Goal: Task Accomplishment & Management: Use online tool/utility

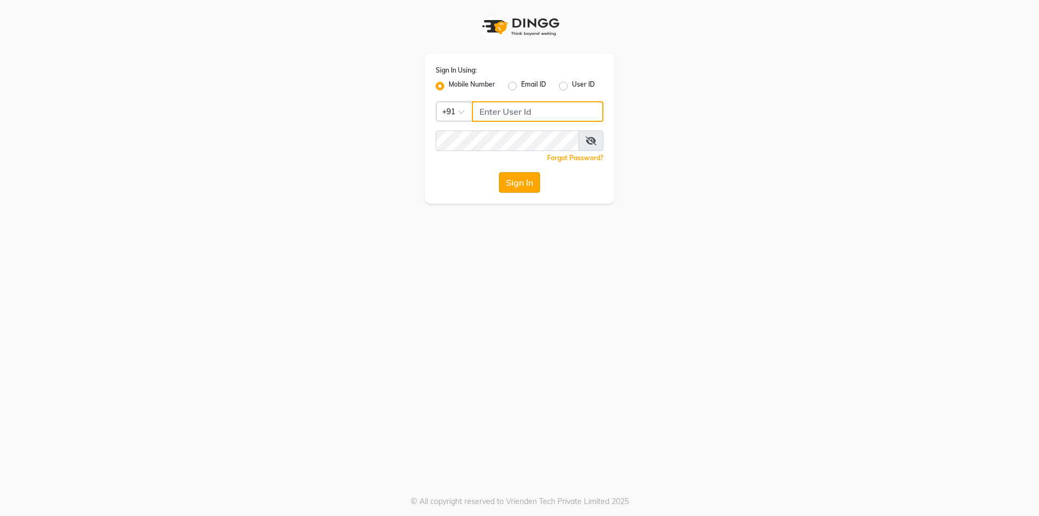
type input "7203090146"
click at [514, 179] on button "Sign In" at bounding box center [519, 182] width 41 height 21
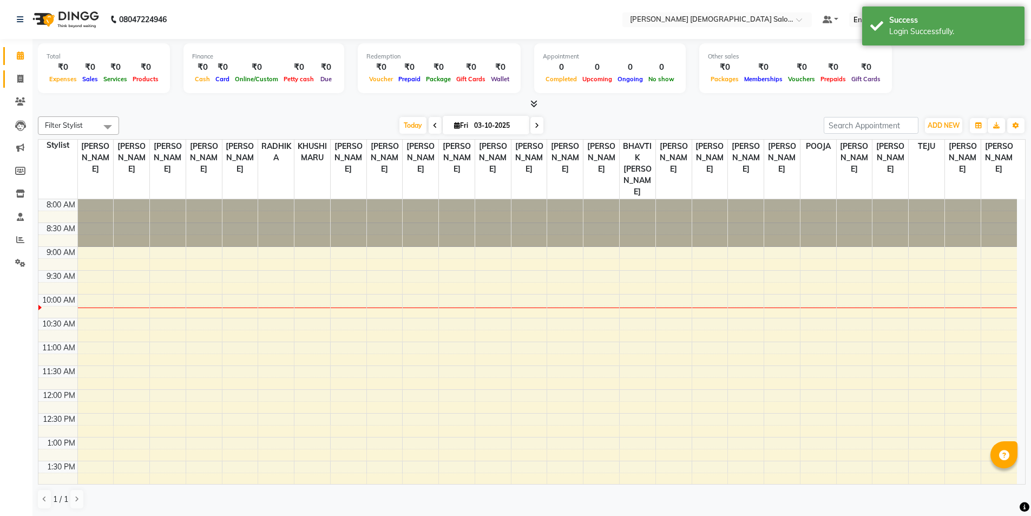
click at [21, 86] on link "Invoice" at bounding box center [16, 79] width 26 height 18
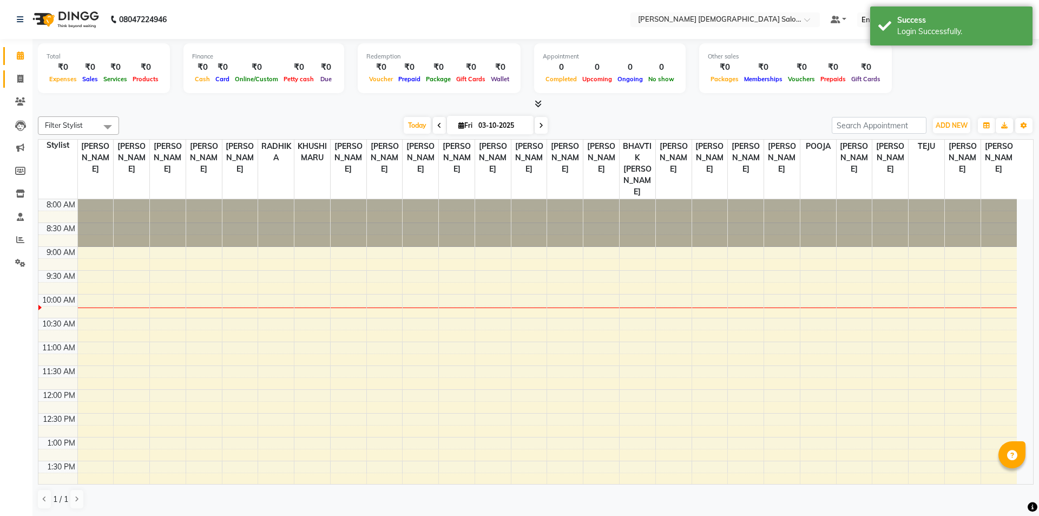
select select "7542"
select select "service"
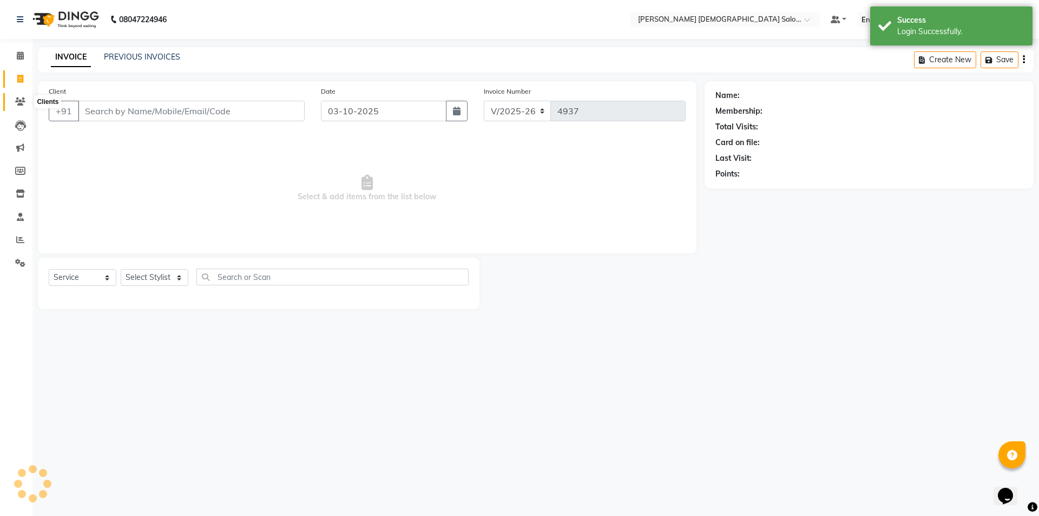
click at [28, 103] on span at bounding box center [20, 102] width 19 height 12
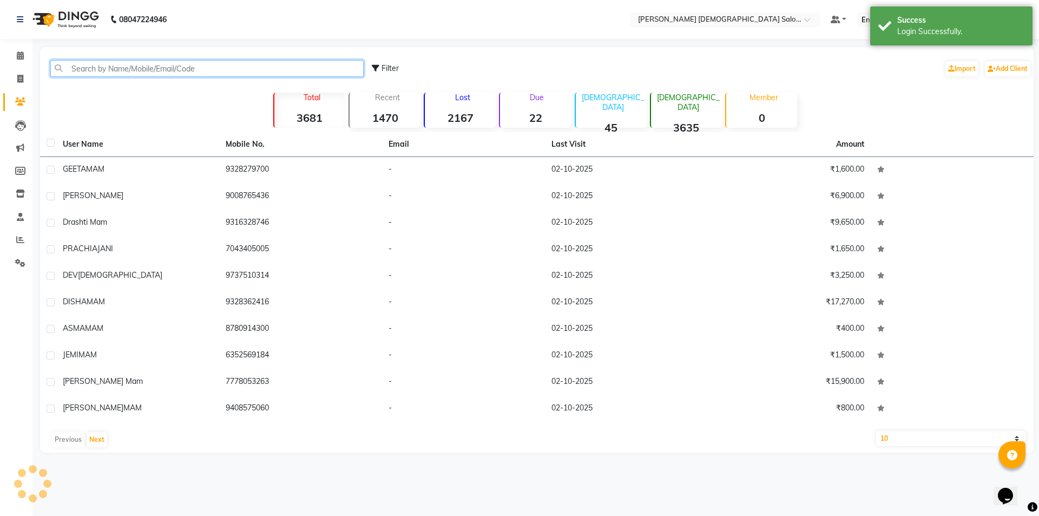
click at [147, 69] on input "text" at bounding box center [206, 68] width 313 height 17
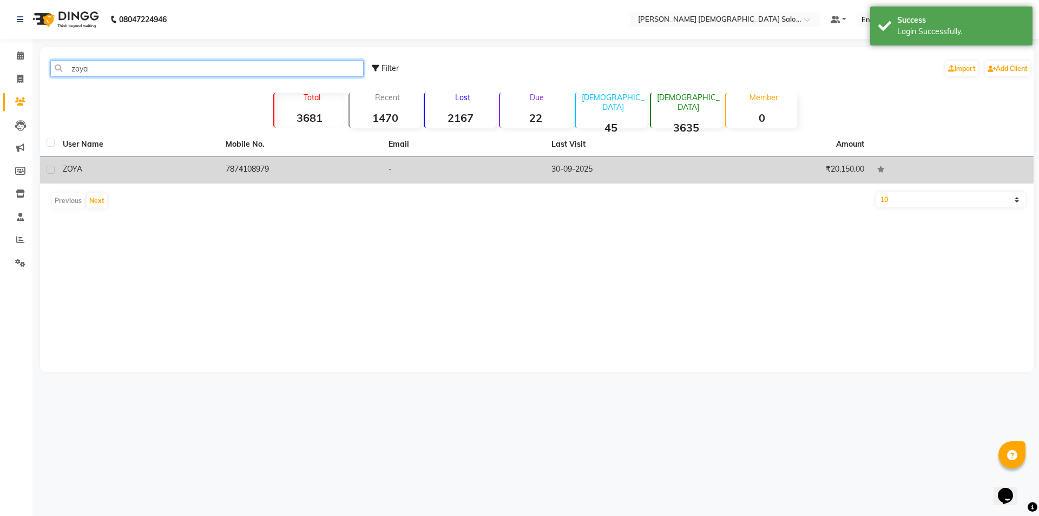
type input "zoya"
click at [254, 172] on td "7874108979" at bounding box center [300, 170] width 163 height 27
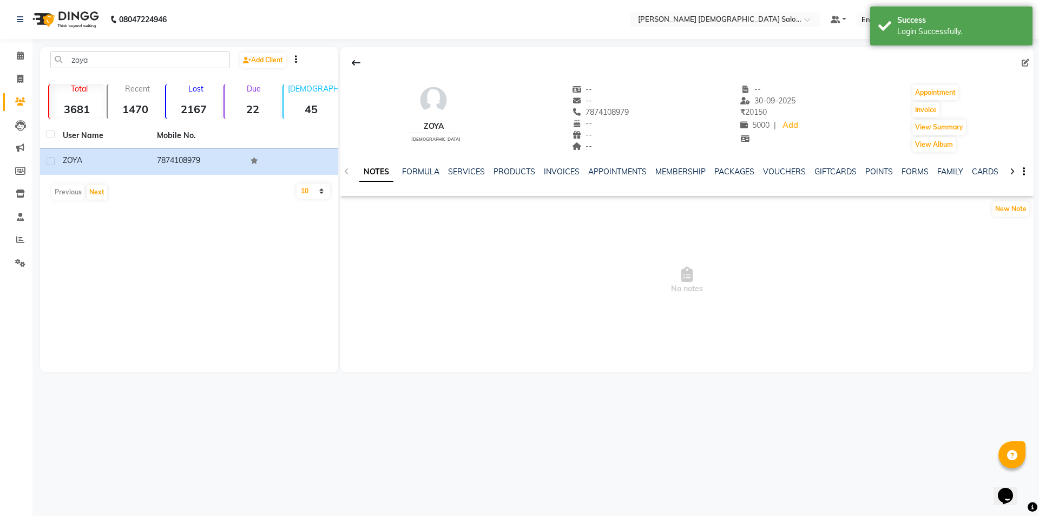
click at [468, 164] on div "NOTES FORMULA SERVICES PRODUCTS INVOICES APPOINTMENTS MEMBERSHIP PACKAGES VOUCH…" at bounding box center [688, 171] width 694 height 37
click at [468, 172] on link "SERVICES" at bounding box center [466, 172] width 37 height 10
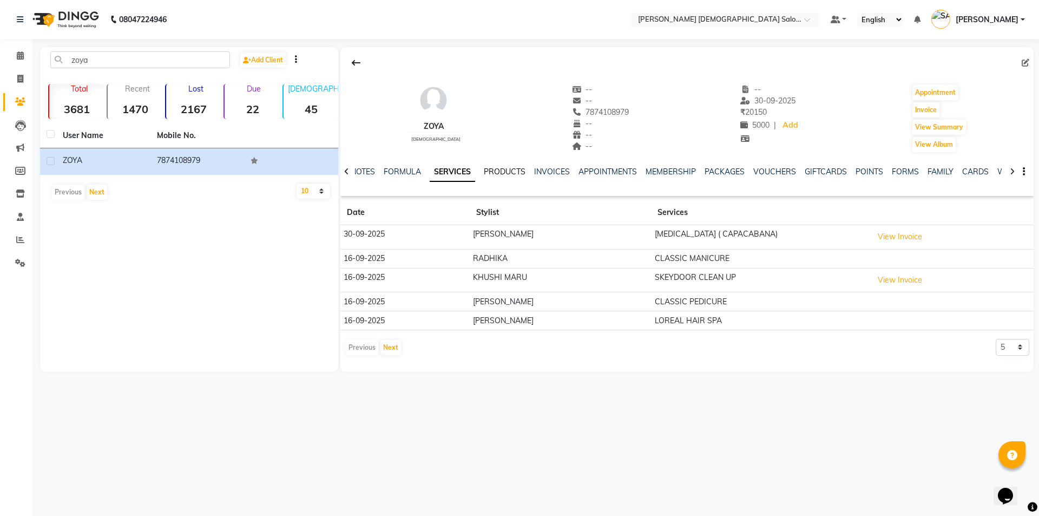
drag, startPoint x: 514, startPoint y: 173, endPoint x: 508, endPoint y: 171, distance: 5.7
click at [514, 173] on link "PRODUCTS" at bounding box center [505, 172] width 42 height 10
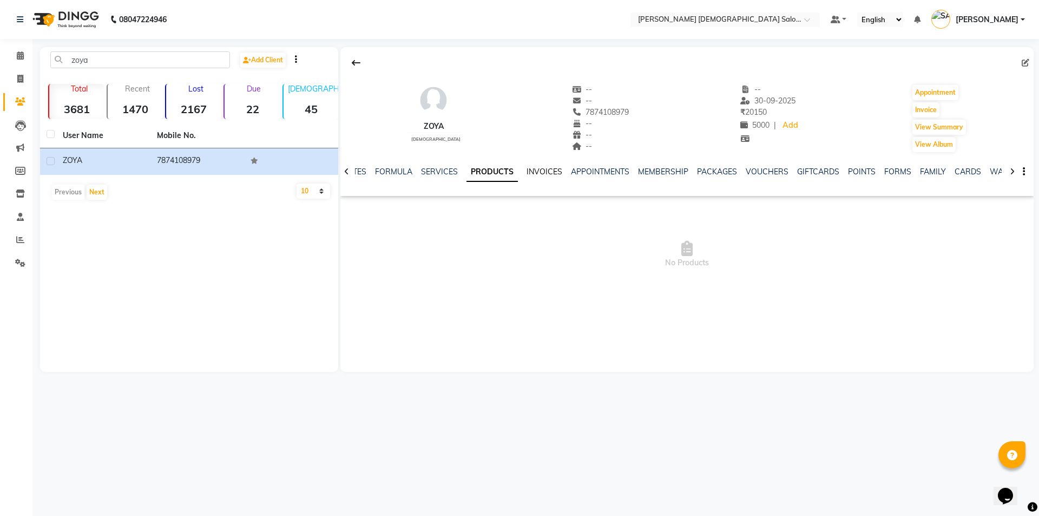
click at [535, 174] on link "INVOICES" at bounding box center [545, 172] width 36 height 10
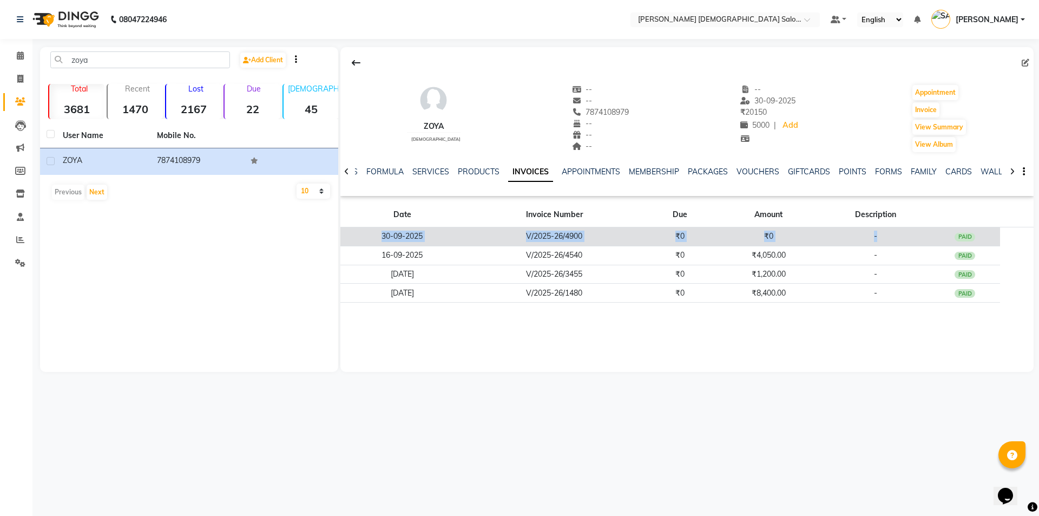
drag, startPoint x: 365, startPoint y: 236, endPoint x: 953, endPoint y: 233, distance: 588.0
click at [953, 233] on tr "30-09-2025 V/2025-26/4900 ₹0 ₹0 - PAID" at bounding box center [688, 236] width 694 height 19
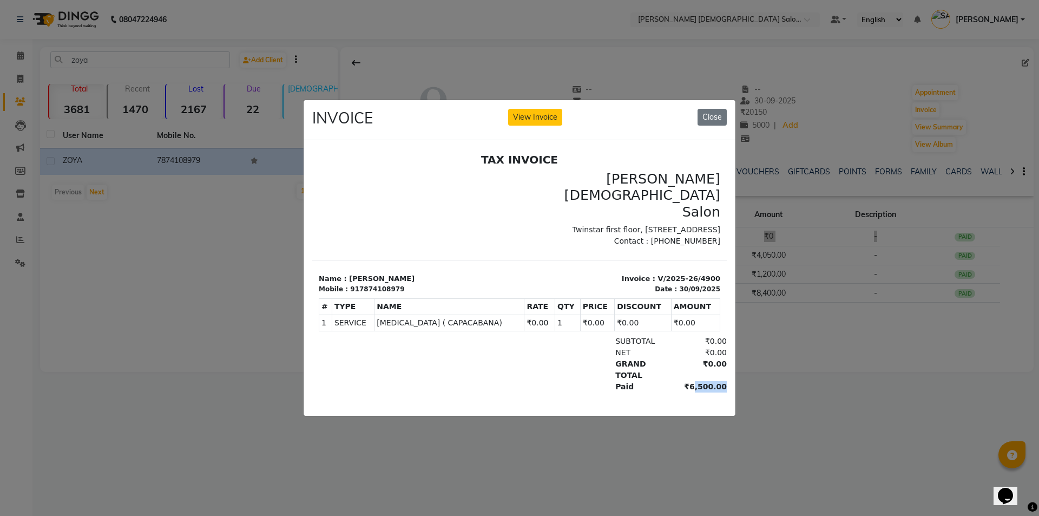
drag, startPoint x: 681, startPoint y: 369, endPoint x: 707, endPoint y: 369, distance: 26.0
click at [707, 381] on div "₹6,500.00" at bounding box center [697, 386] width 59 height 11
click at [705, 109] on button "Close" at bounding box center [712, 117] width 29 height 17
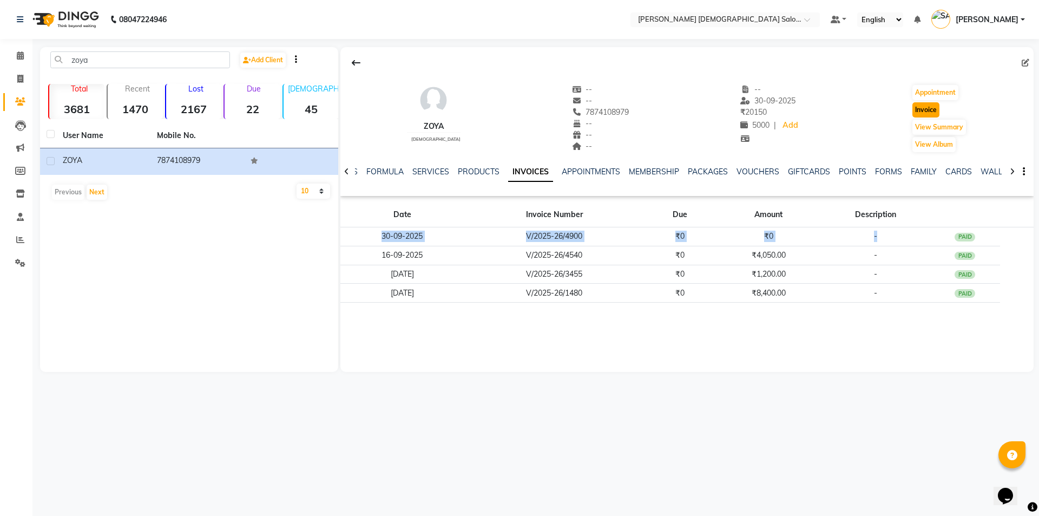
click at [930, 114] on button "Invoice" at bounding box center [926, 109] width 27 height 15
select select "service"
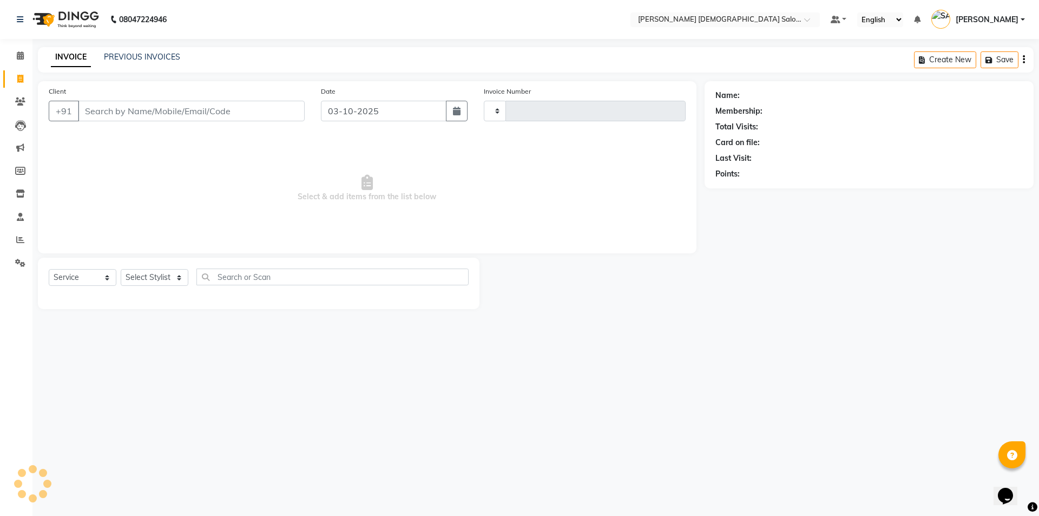
type input "4937"
select select "7542"
type input "7874108979"
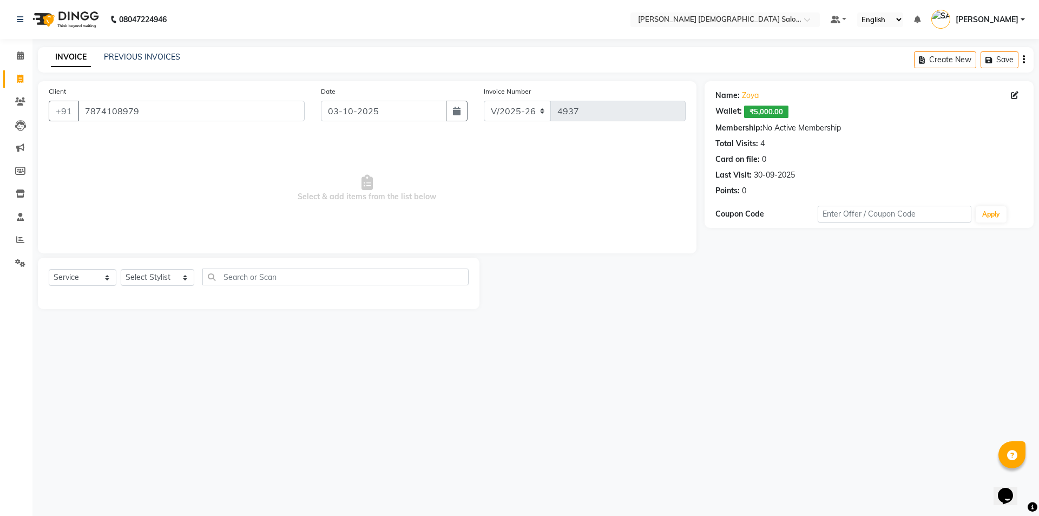
drag, startPoint x: 790, startPoint y: 109, endPoint x: 730, endPoint y: 109, distance: 60.6
click at [730, 109] on div "Wallet: ₹5,000.00" at bounding box center [870, 112] width 308 height 12
click at [792, 106] on div "Wallet: ₹5,000.00" at bounding box center [870, 112] width 308 height 12
drag, startPoint x: 792, startPoint y: 106, endPoint x: 753, endPoint y: 110, distance: 39.2
click at [753, 110] on div "Wallet: ₹5,000.00" at bounding box center [870, 112] width 308 height 12
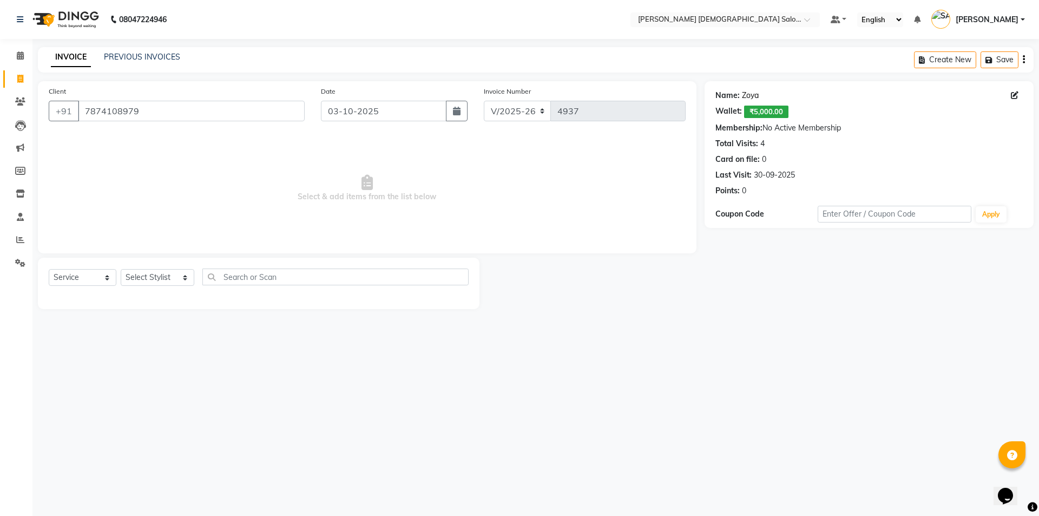
click at [749, 96] on link "Zoya" at bounding box center [750, 95] width 17 height 11
click at [744, 98] on link "Zoya" at bounding box center [750, 95] width 17 height 11
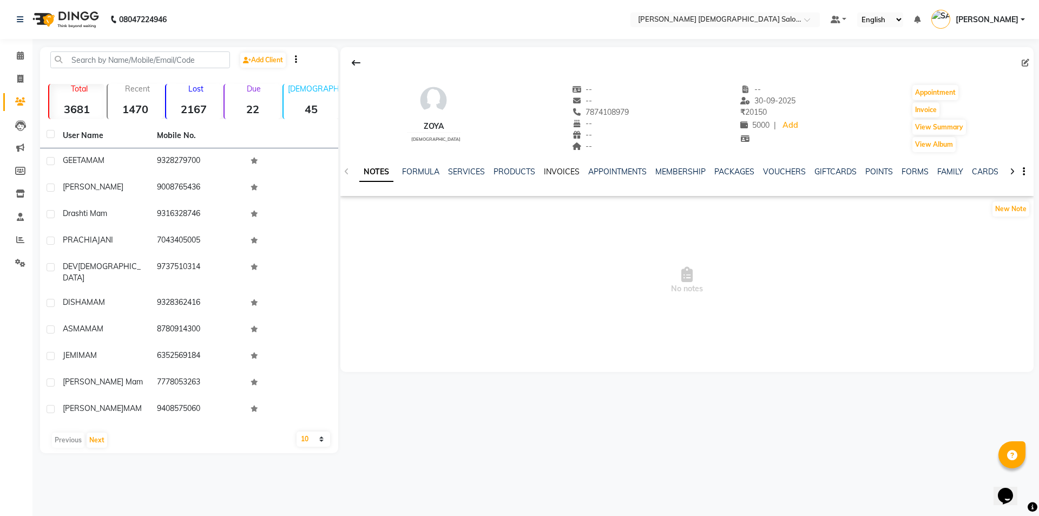
click at [555, 173] on link "INVOICES" at bounding box center [562, 172] width 36 height 10
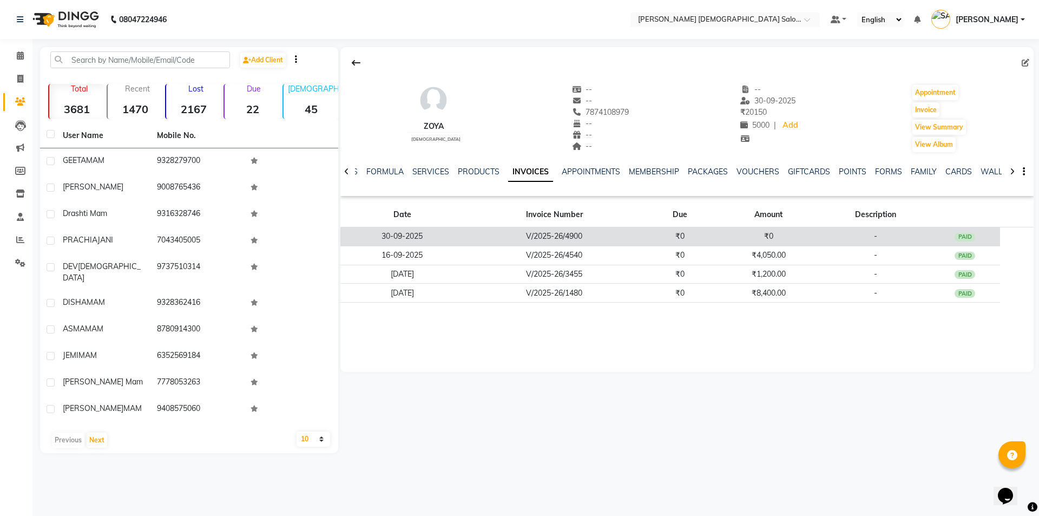
click at [559, 230] on td "V/2025-26/4900" at bounding box center [555, 236] width 180 height 19
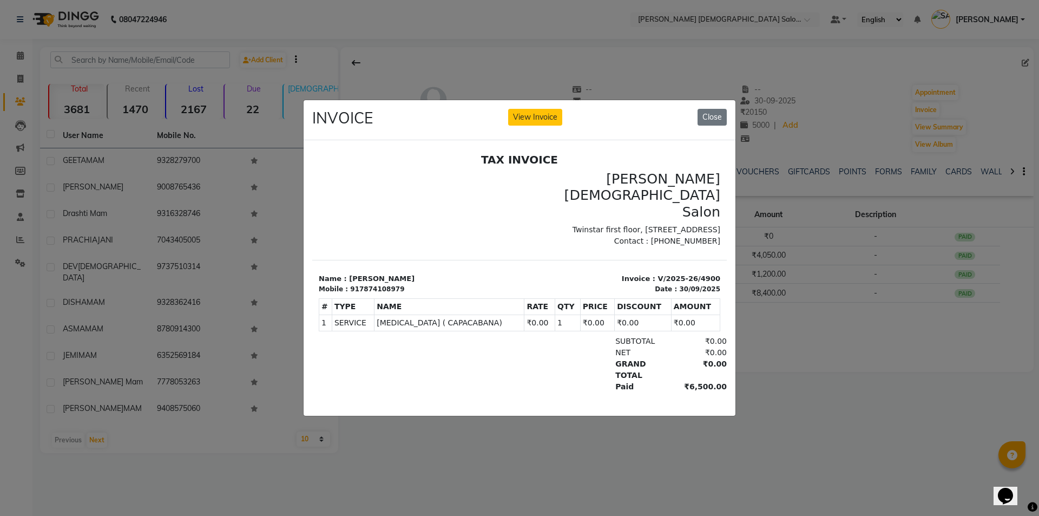
drag, startPoint x: 697, startPoint y: 367, endPoint x: 556, endPoint y: 361, distance: 140.9
click at [556, 381] on div "Paid ₹6,500.00" at bounding box center [586, 386] width 281 height 11
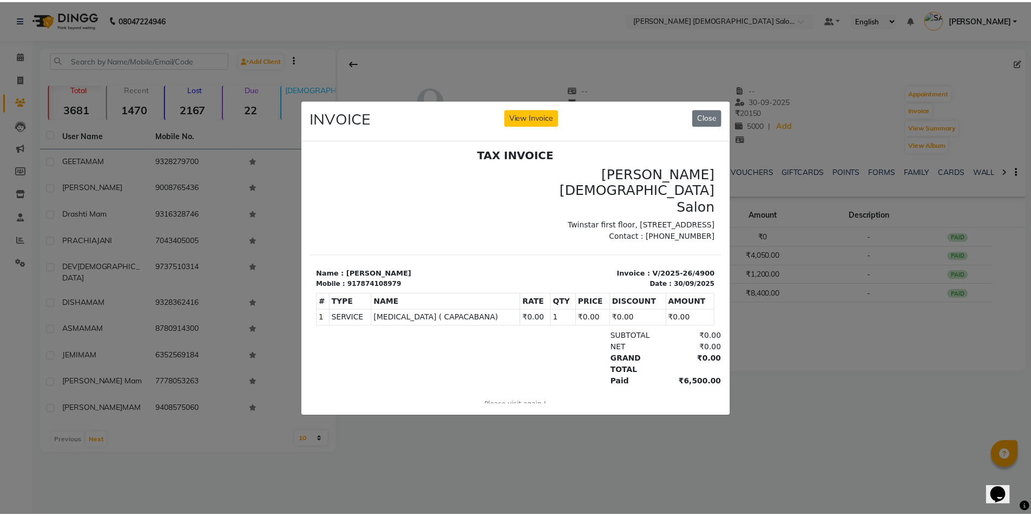
scroll to position [9, 0]
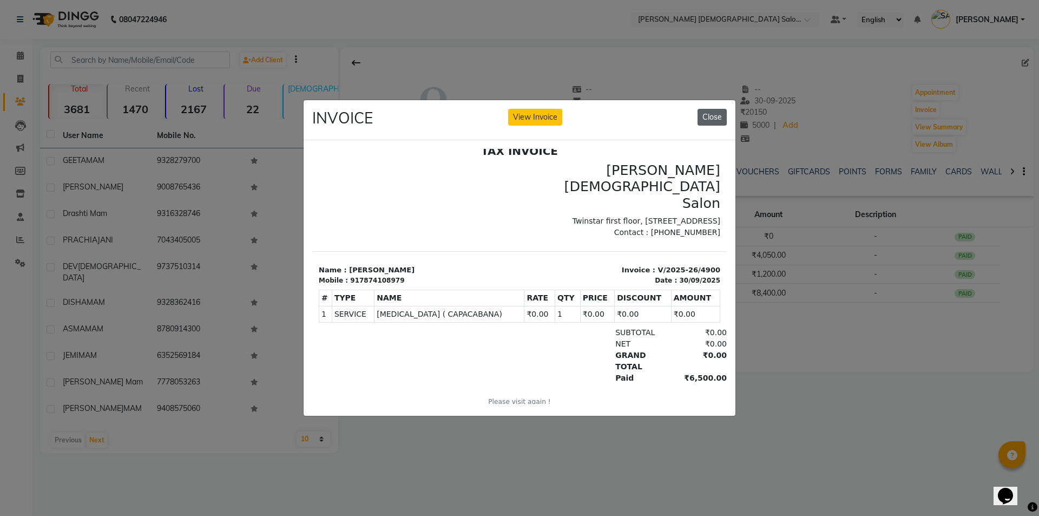
click at [722, 109] on button "Close" at bounding box center [712, 117] width 29 height 17
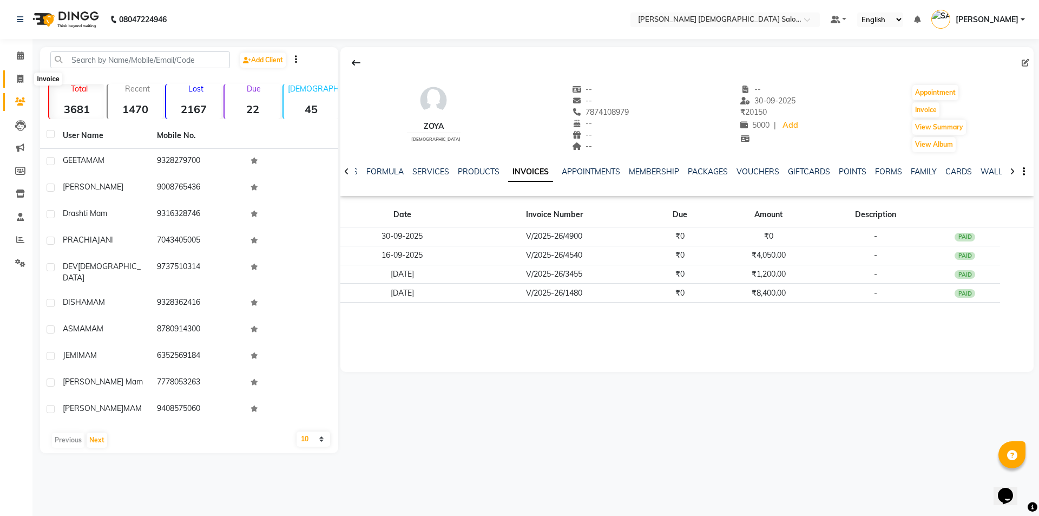
click at [28, 75] on span at bounding box center [20, 79] width 19 height 12
select select "service"
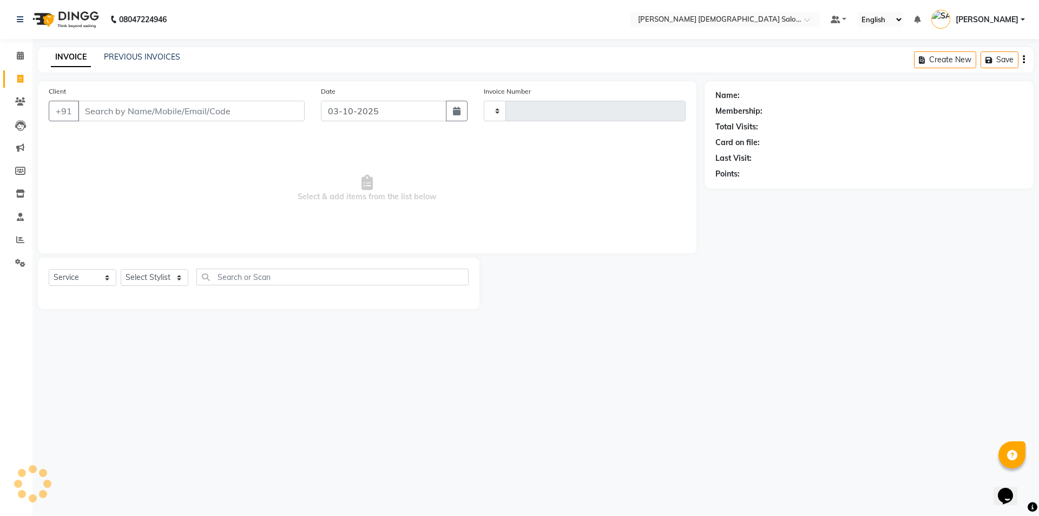
click at [123, 49] on div "INVOICE PREVIOUS INVOICES Create New Save" at bounding box center [536, 59] width 996 height 25
type input "4937"
select select "7542"
click at [125, 51] on div "PREVIOUS INVOICES" at bounding box center [142, 56] width 76 height 11
click at [152, 55] on link "PREVIOUS INVOICES" at bounding box center [142, 57] width 76 height 10
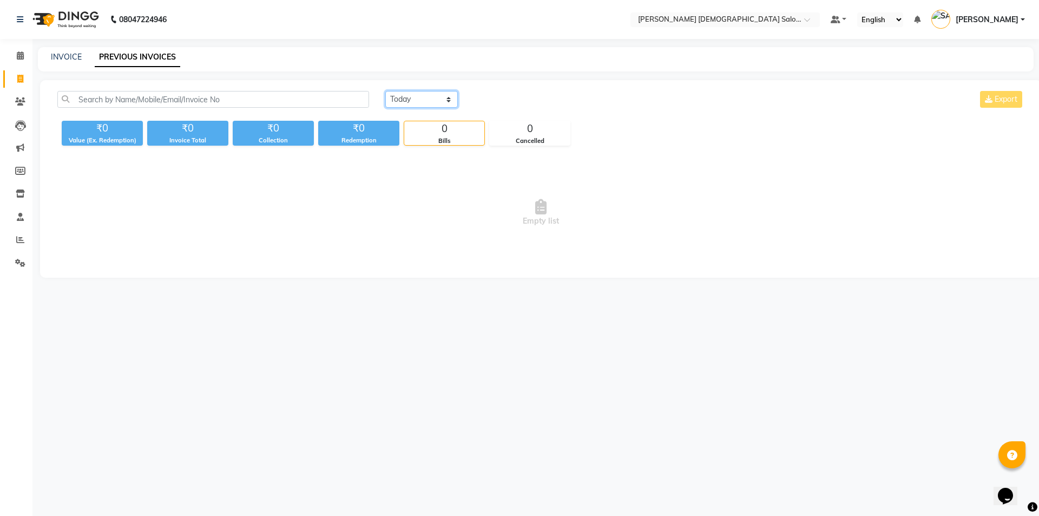
click at [440, 98] on select "Today Yesterday Custom Range" at bounding box center [421, 99] width 73 height 17
select select "range"
click at [385, 91] on select "Today Yesterday Custom Range" at bounding box center [421, 99] width 73 height 17
click at [494, 98] on input "03-10-2025" at bounding box center [510, 99] width 76 height 15
select select "10"
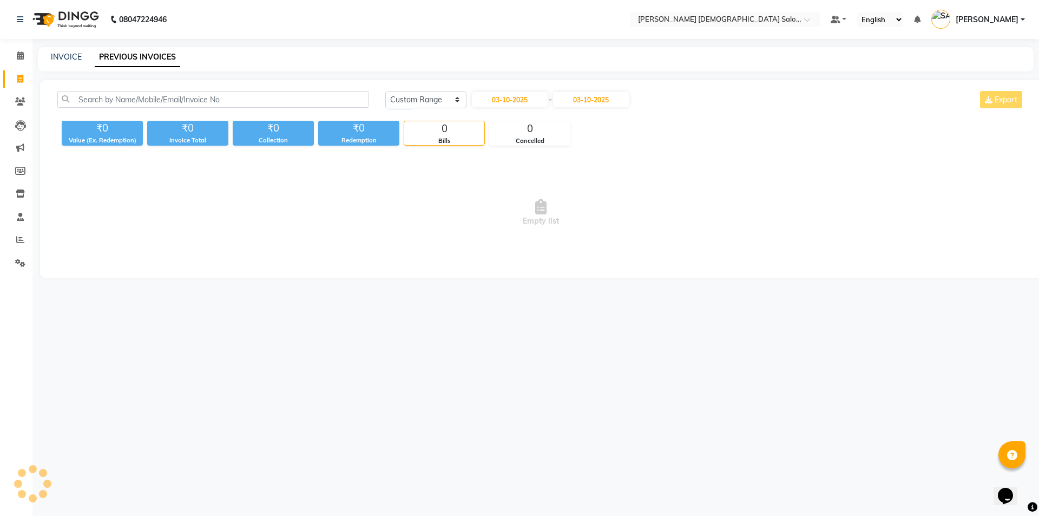
select select "2025"
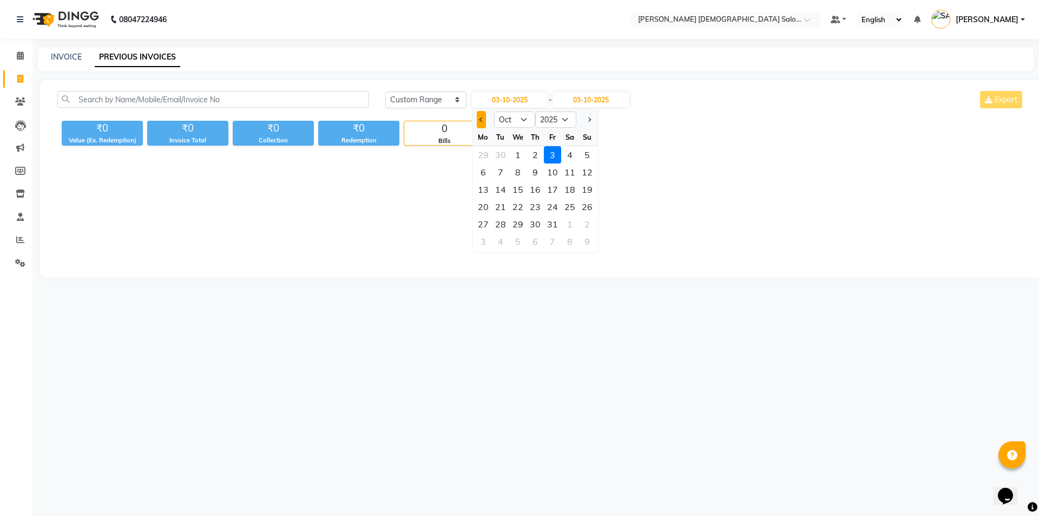
click at [478, 120] on button "Previous month" at bounding box center [481, 119] width 9 height 17
select select "9"
click at [504, 224] on div "30" at bounding box center [500, 223] width 17 height 17
type input "30-09-2025"
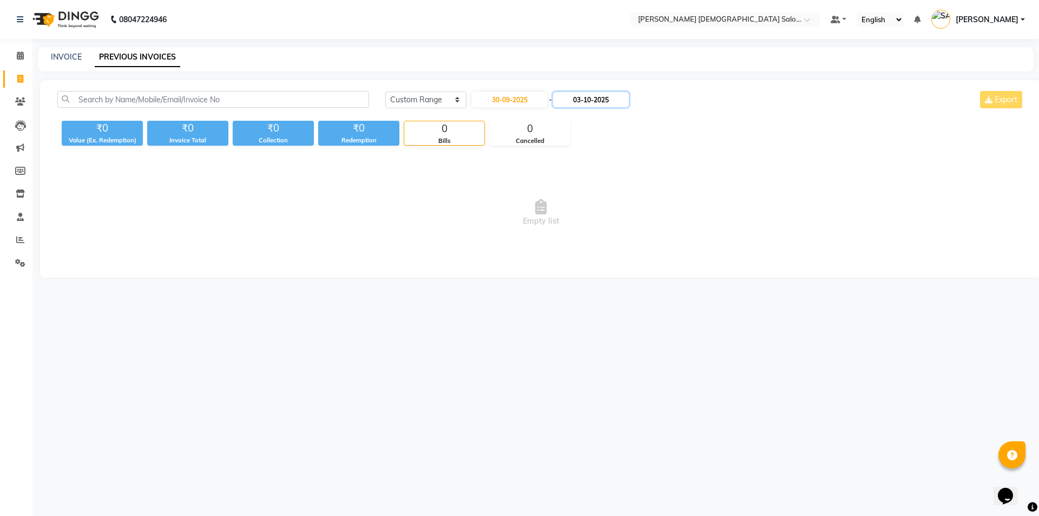
click at [612, 96] on input "03-10-2025" at bounding box center [591, 99] width 76 height 15
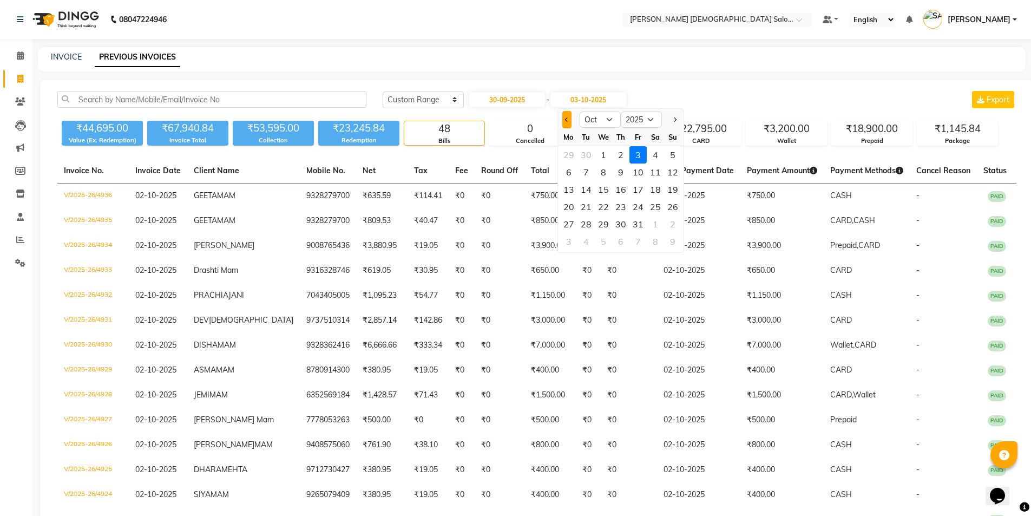
click at [571, 123] on button "Previous month" at bounding box center [567, 119] width 9 height 17
select select "9"
click at [591, 226] on div "30" at bounding box center [586, 223] width 17 height 17
type input "30-09-2025"
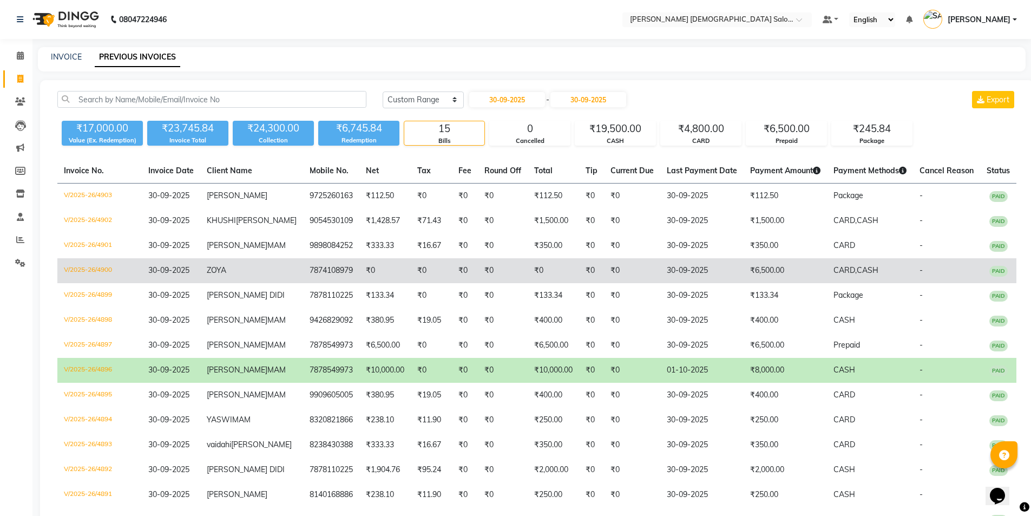
click at [751, 283] on td "₹6,500.00" at bounding box center [785, 270] width 83 height 25
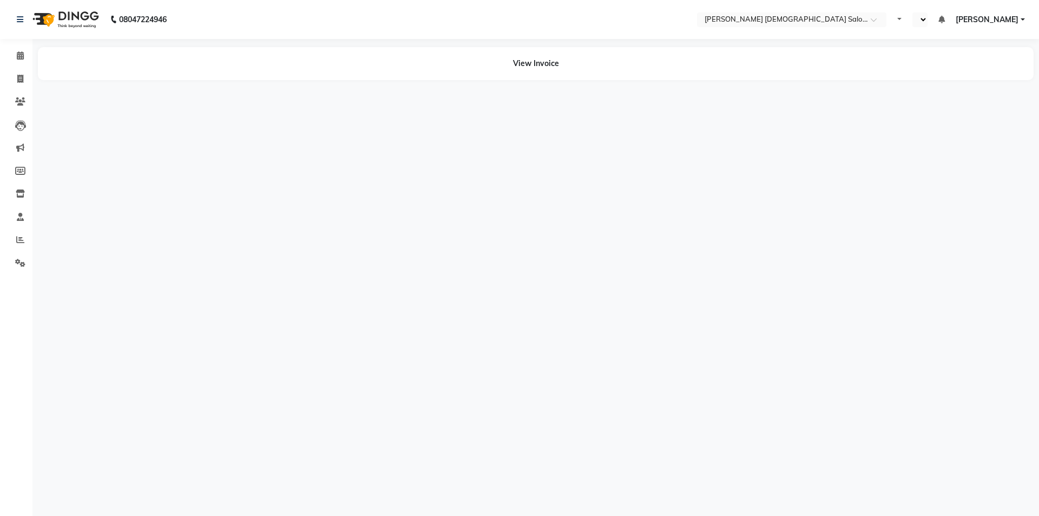
select select "en"
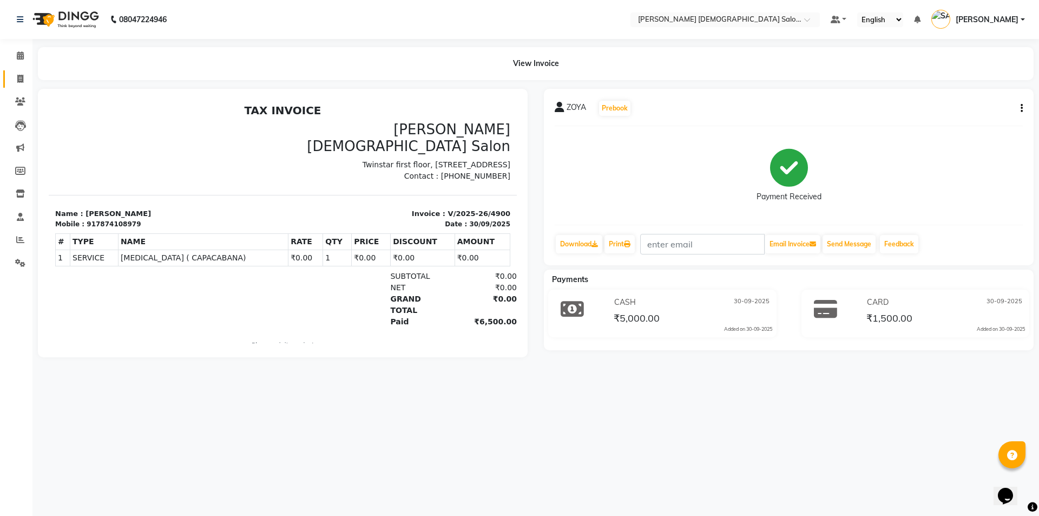
click at [4, 86] on li "Invoice" at bounding box center [16, 79] width 32 height 23
click at [16, 80] on span at bounding box center [20, 79] width 19 height 12
select select "service"
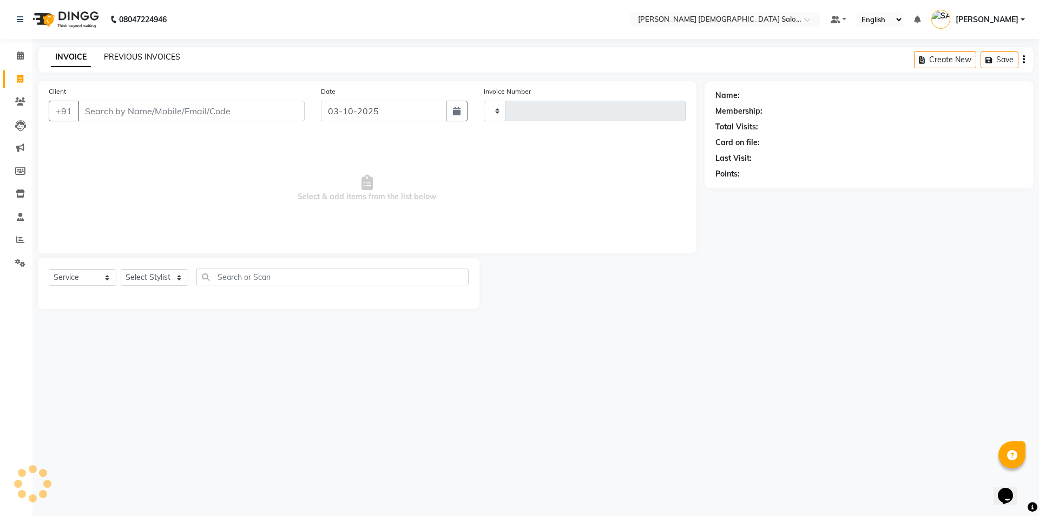
click at [113, 56] on link "PREVIOUS INVOICES" at bounding box center [142, 57] width 76 height 10
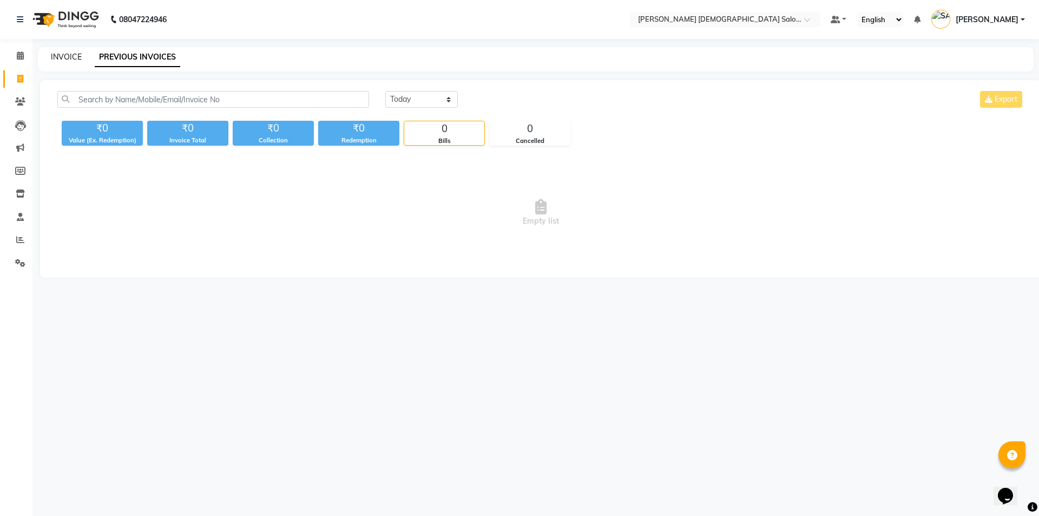
click at [63, 55] on link "INVOICE" at bounding box center [66, 57] width 31 height 10
select select "7542"
select select "service"
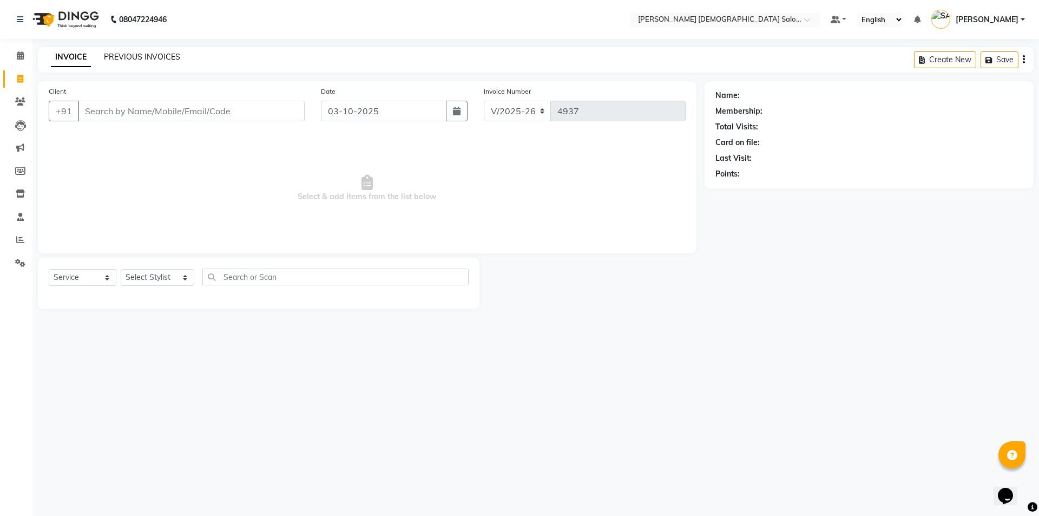
click at [140, 55] on link "PREVIOUS INVOICES" at bounding box center [142, 57] width 76 height 10
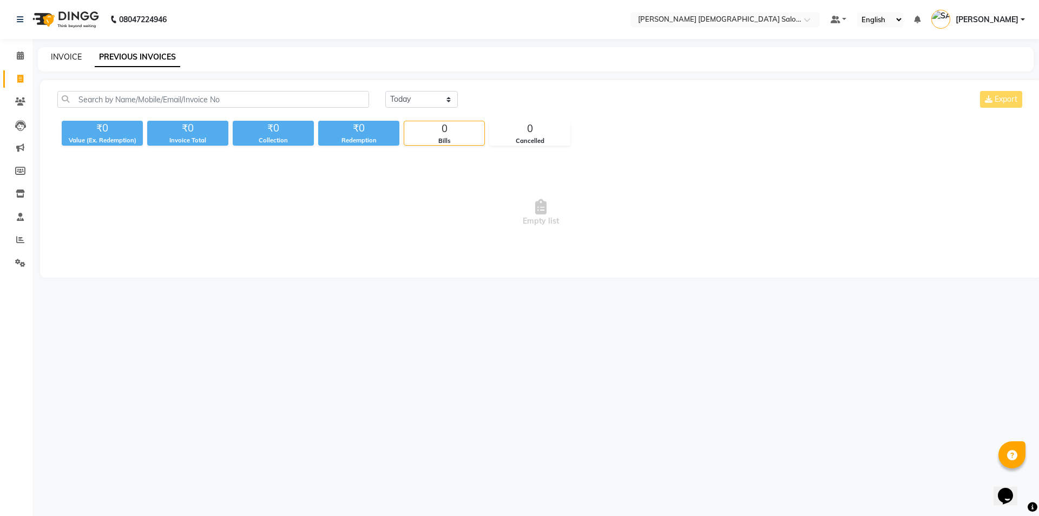
click at [62, 56] on link "INVOICE" at bounding box center [66, 57] width 31 height 10
select select "service"
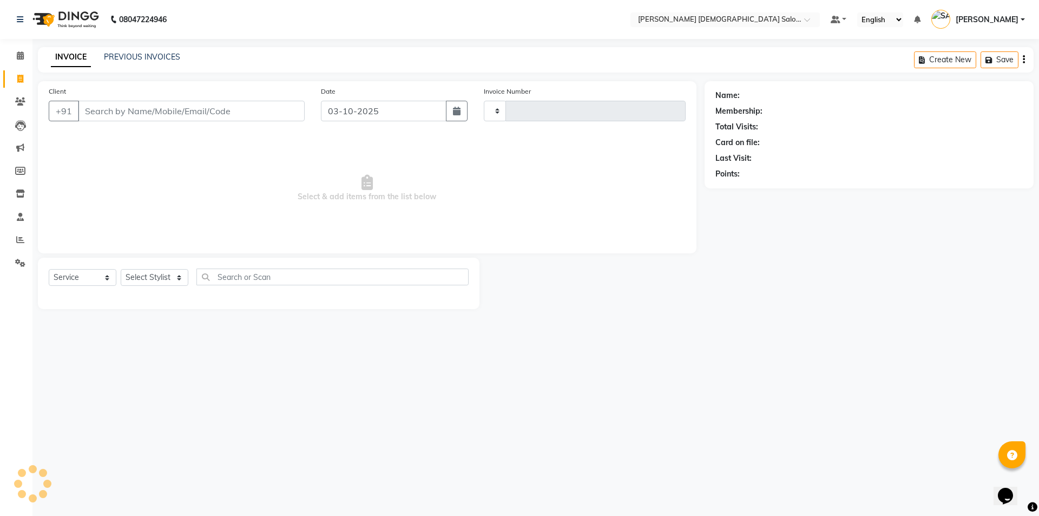
click at [115, 100] on div "Client +91" at bounding box center [177, 108] width 272 height 44
select select "7542"
type input "4937"
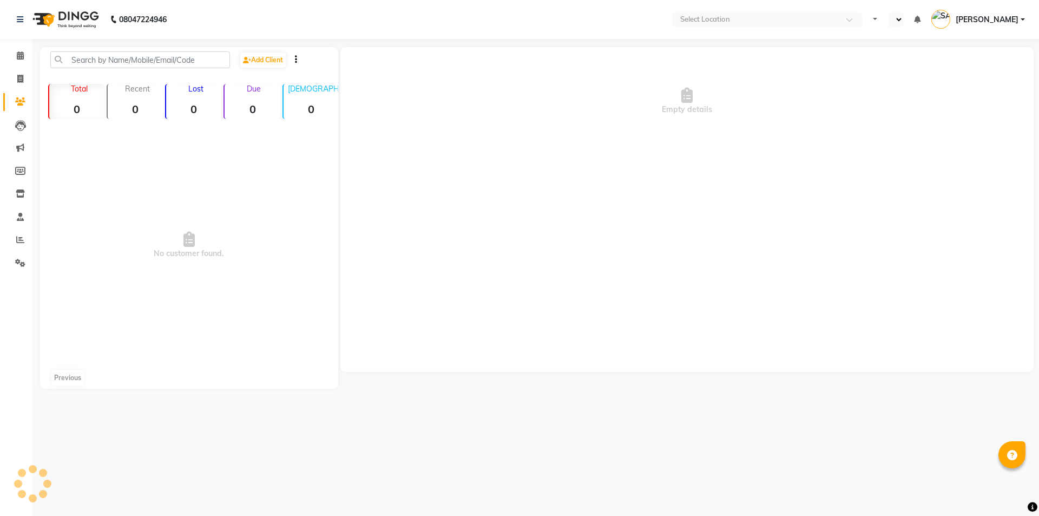
select select "en"
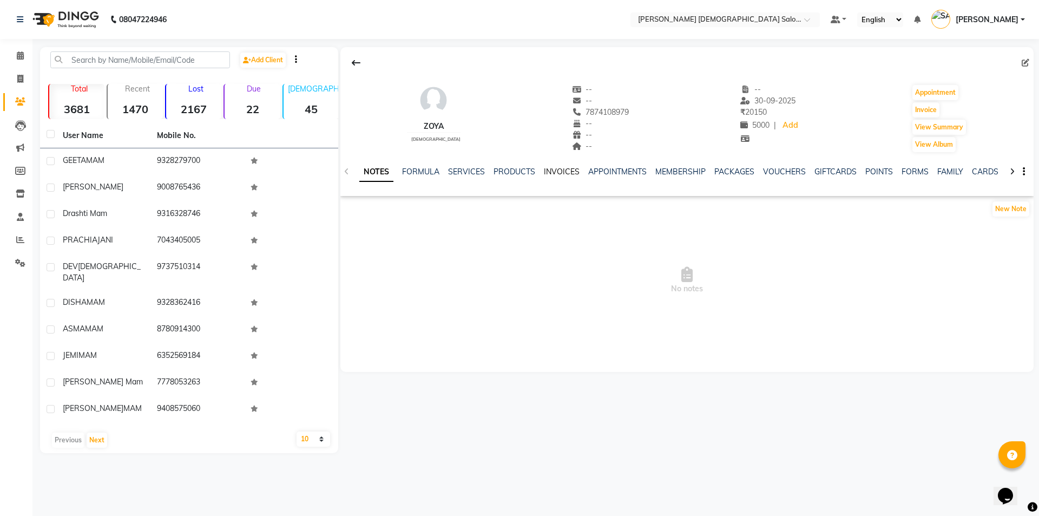
click at [551, 174] on link "INVOICES" at bounding box center [562, 172] width 36 height 10
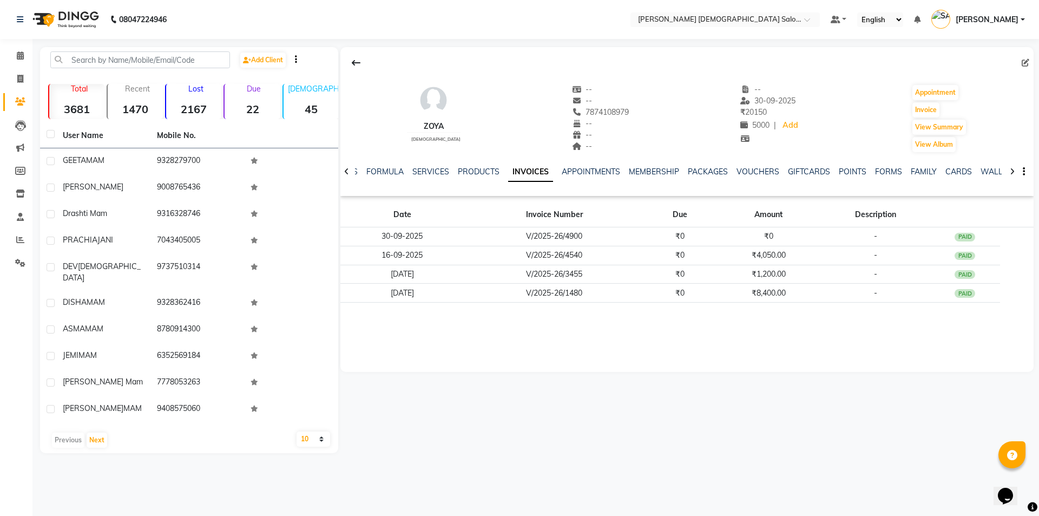
click at [1013, 171] on icon at bounding box center [1012, 172] width 5 height 8
click at [348, 169] on icon at bounding box center [346, 172] width 5 height 8
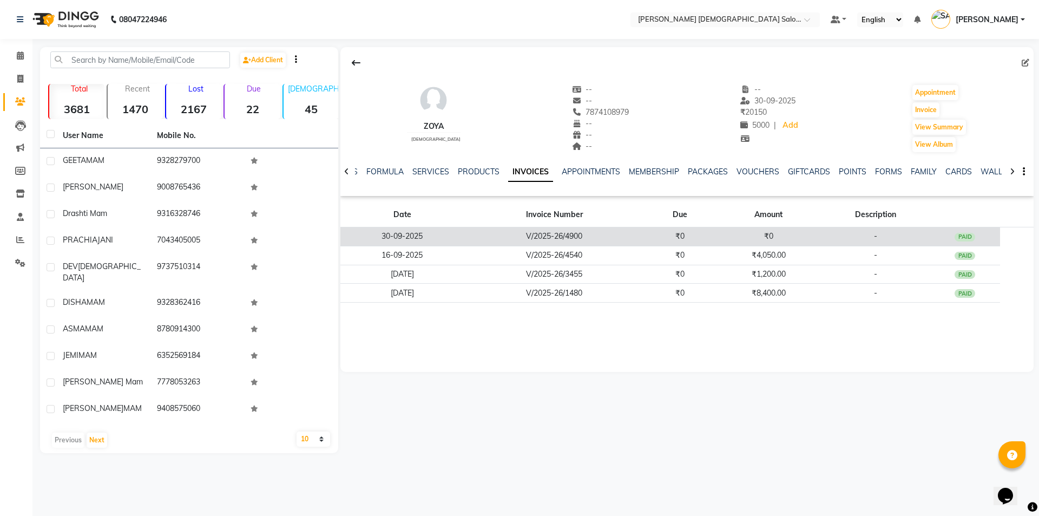
click at [581, 240] on td "V/2025-26/4900" at bounding box center [555, 236] width 180 height 19
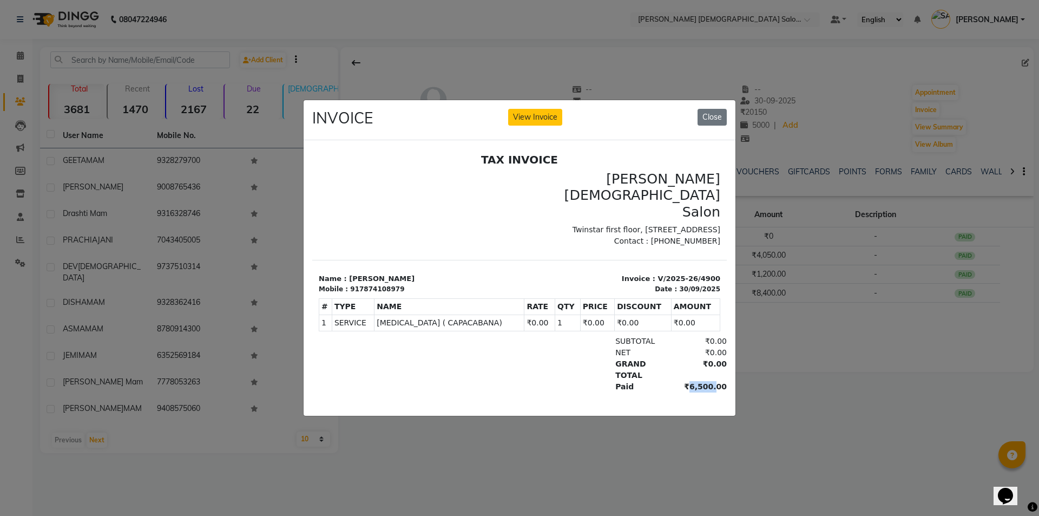
drag, startPoint x: 699, startPoint y: 366, endPoint x: 633, endPoint y: 342, distance: 70.9
click at [677, 381] on div "₹6,500.00" at bounding box center [697, 386] width 59 height 11
click at [701, 381] on div "₹6,500.00" at bounding box center [697, 386] width 59 height 11
click at [701, 380] on div "TAX INVOICE Elaine Ladies Salon Twinstar first floor, South block, NR Bajaj Hal…" at bounding box center [519, 291] width 415 height 277
drag, startPoint x: 710, startPoint y: 368, endPoint x: 655, endPoint y: 354, distance: 57.1
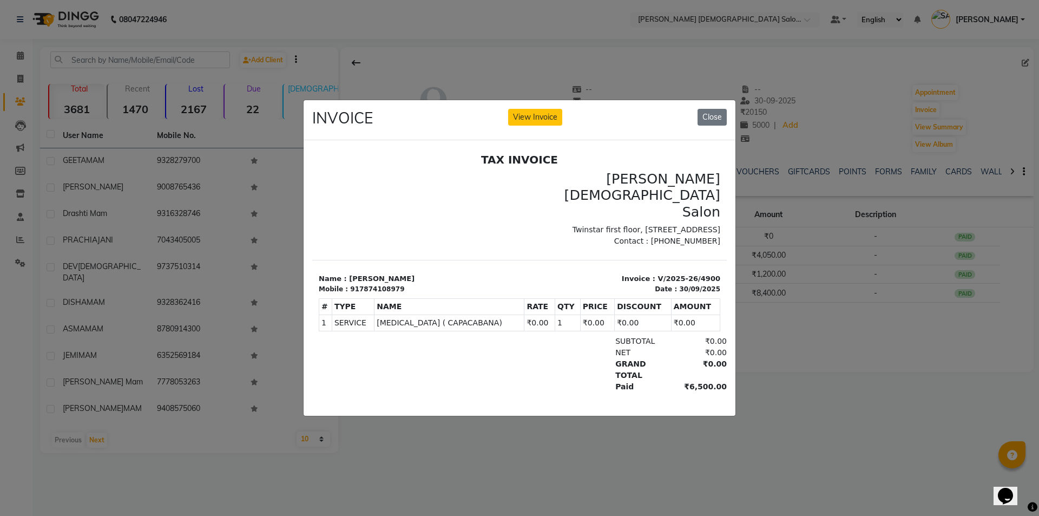
click at [656, 356] on div "SUBTOTAL ₹0.00 NET ₹0.00" at bounding box center [587, 364] width 268 height 57
click at [716, 109] on button "Close" at bounding box center [712, 117] width 29 height 17
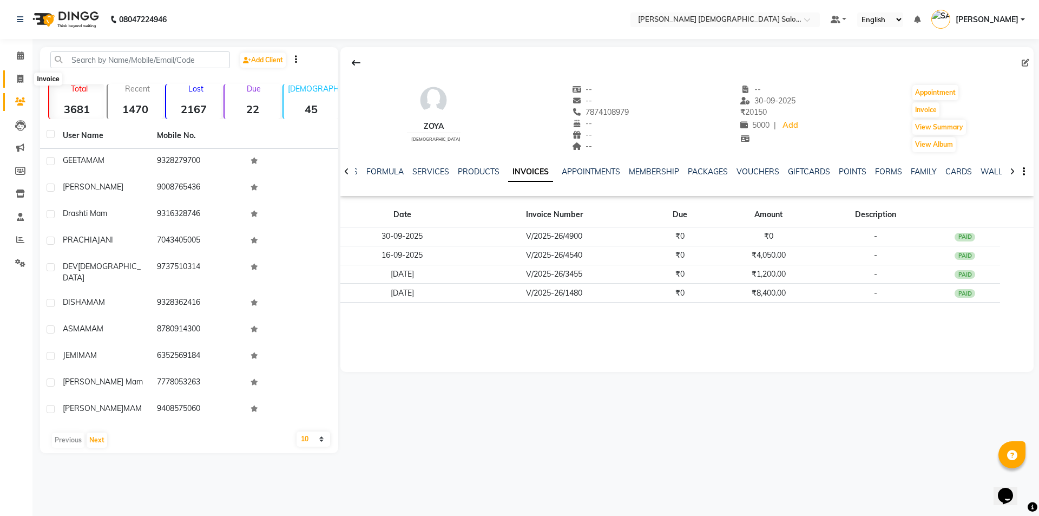
click at [20, 75] on icon at bounding box center [20, 79] width 6 height 8
select select "service"
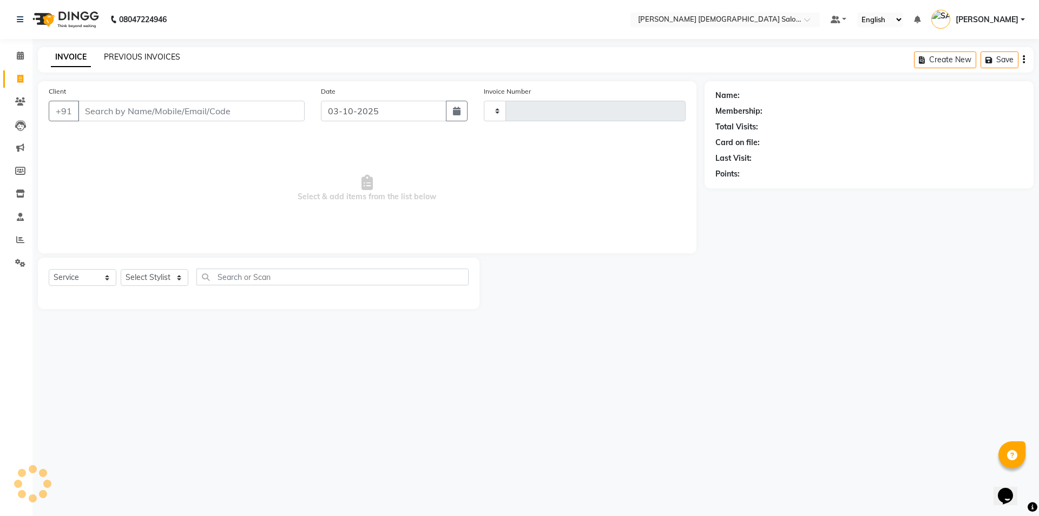
click at [164, 56] on link "PREVIOUS INVOICES" at bounding box center [142, 57] width 76 height 10
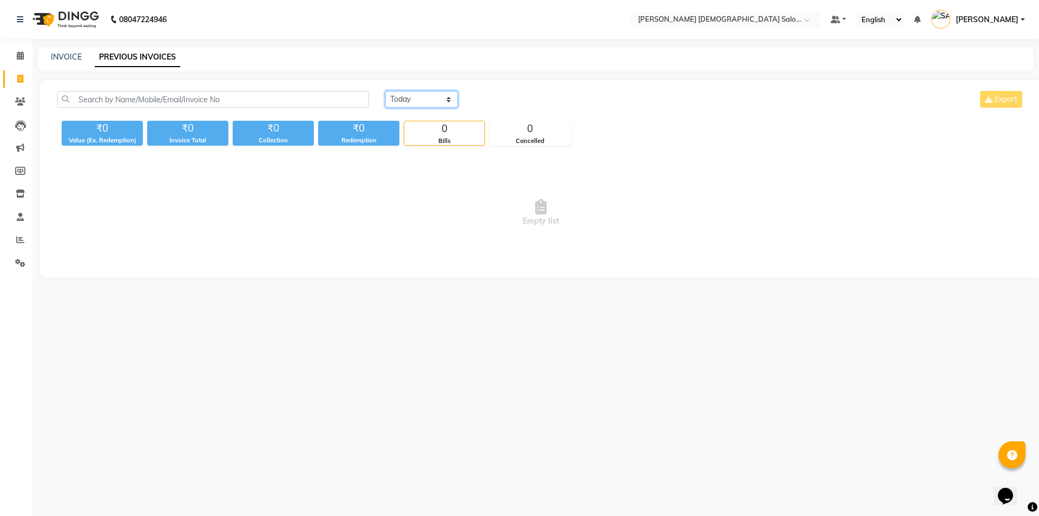
click at [433, 100] on select "Today Yesterday Custom Range" at bounding box center [421, 99] width 73 height 17
click at [385, 91] on select "Today Yesterday Custom Range" at bounding box center [421, 99] width 73 height 17
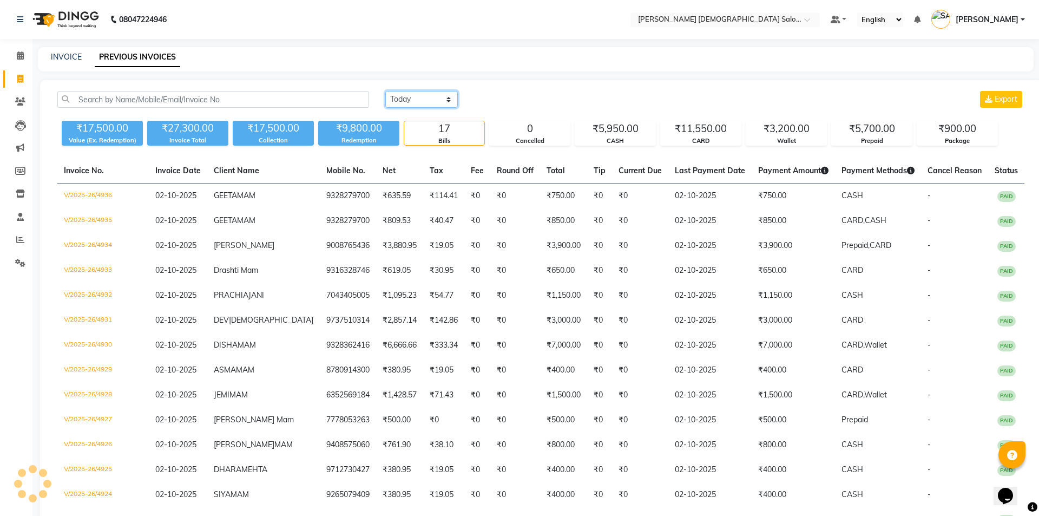
click at [447, 103] on select "Today Yesterday Custom Range" at bounding box center [421, 99] width 73 height 17
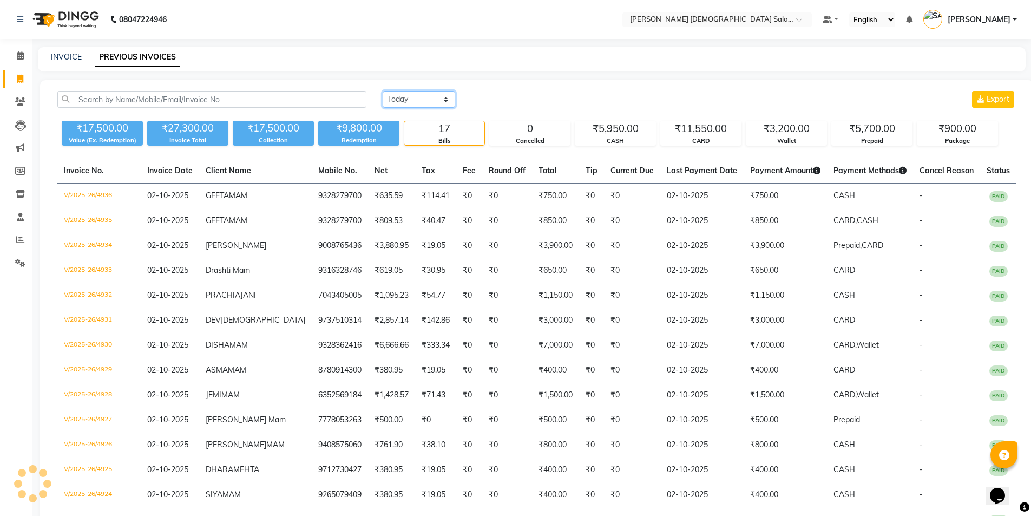
select select "range"
click at [383, 91] on select "Today Yesterday Custom Range" at bounding box center [419, 99] width 73 height 17
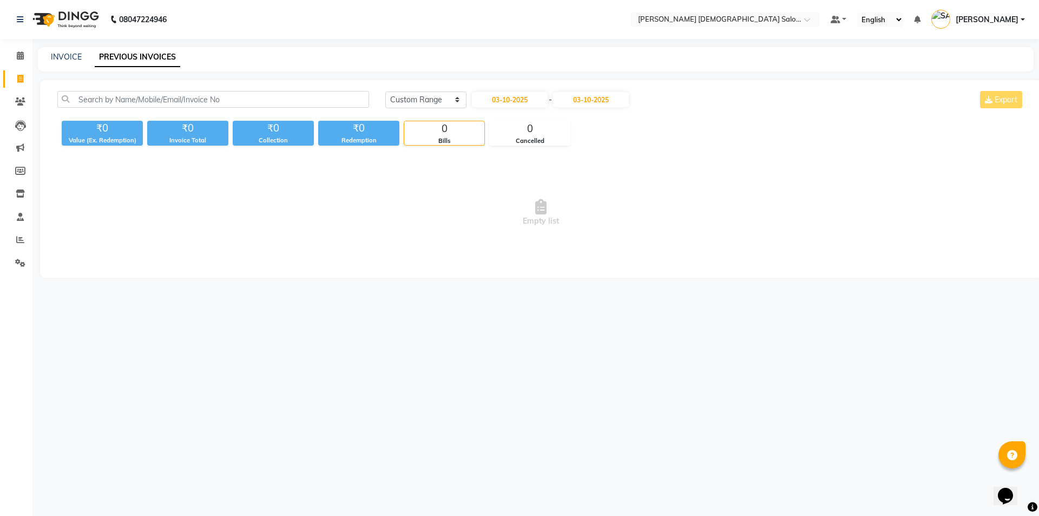
click at [500, 108] on div "Today Yesterday Custom Range 03-10-2025 - 03-10-2025 Export" at bounding box center [705, 103] width 656 height 25
click at [504, 104] on input "03-10-2025" at bounding box center [510, 99] width 76 height 15
select select "10"
select select "2025"
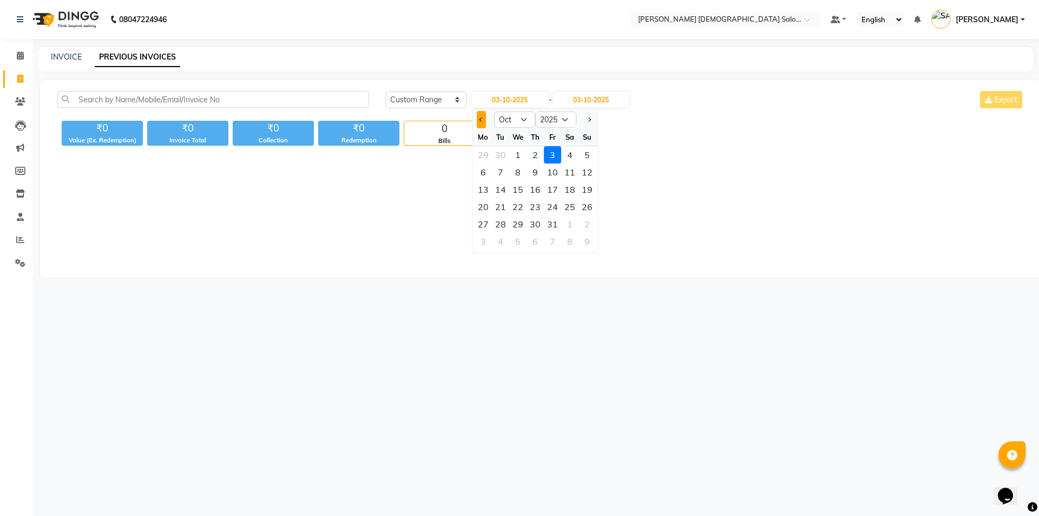
click at [478, 118] on button "Previous month" at bounding box center [481, 119] width 9 height 17
select select "9"
click at [500, 226] on div "30" at bounding box center [500, 223] width 17 height 17
type input "30-09-2025"
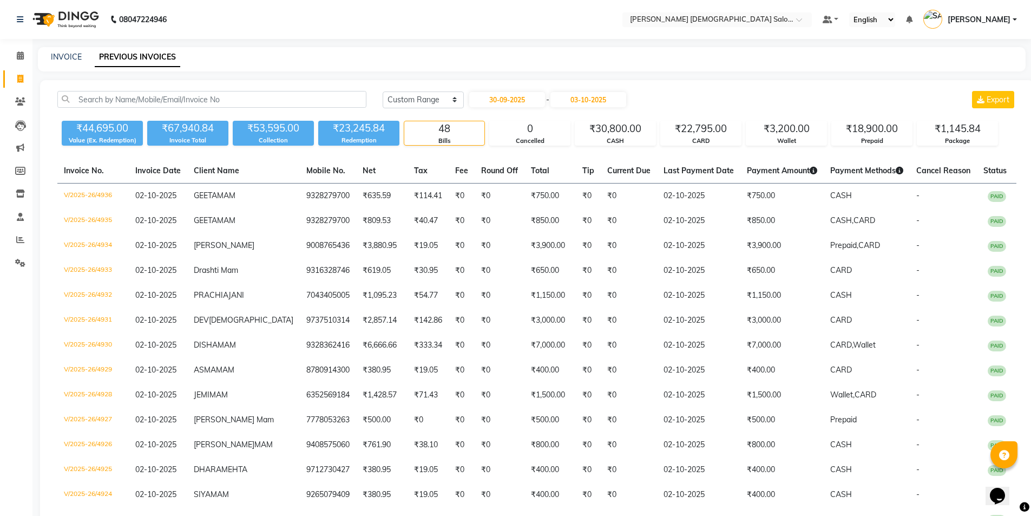
click at [583, 110] on div "Today Yesterday Custom Range 30-09-2025 - 03-10-2025 Export" at bounding box center [700, 103] width 650 height 25
click at [586, 98] on input "03-10-2025" at bounding box center [589, 99] width 76 height 15
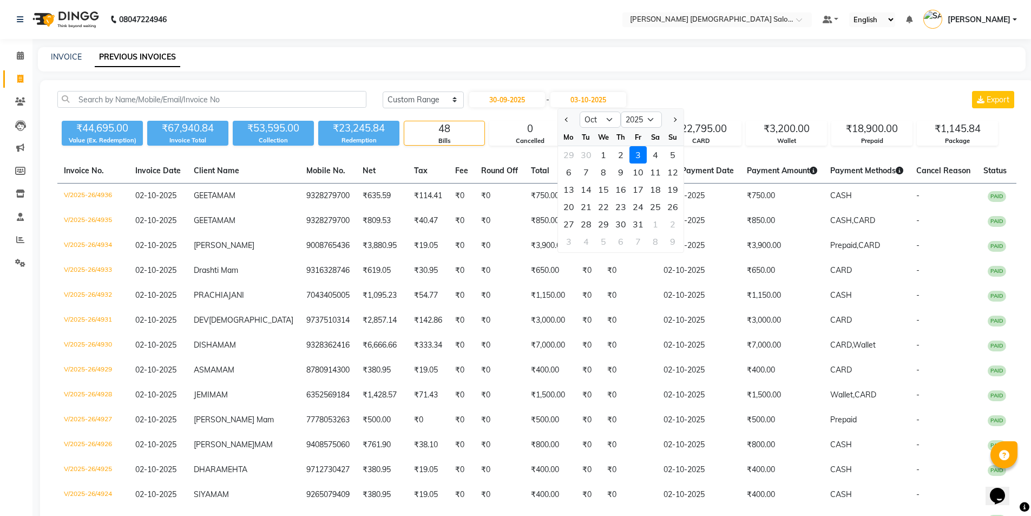
click at [567, 127] on button "Previous month" at bounding box center [567, 119] width 9 height 17
select select "9"
click at [581, 221] on div "30" at bounding box center [586, 223] width 17 height 17
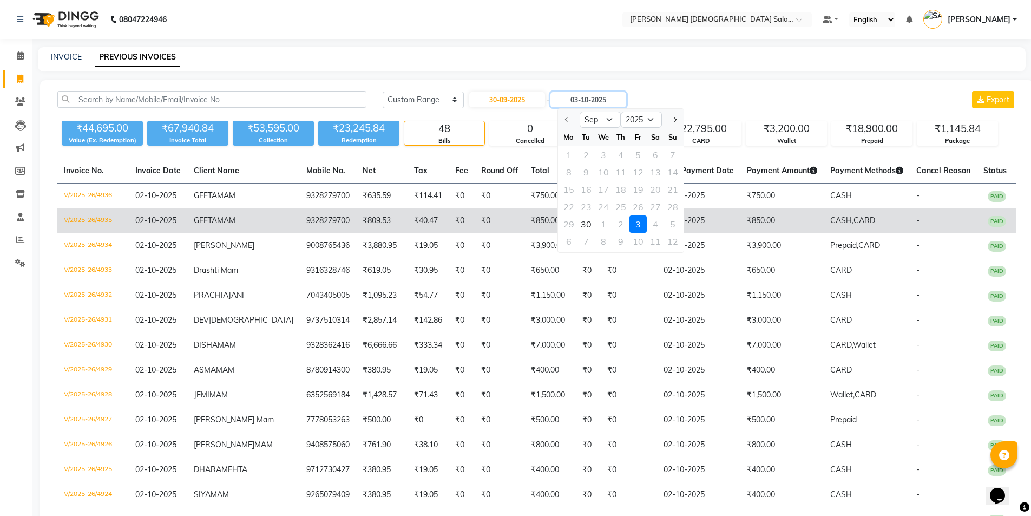
type input "30-09-2025"
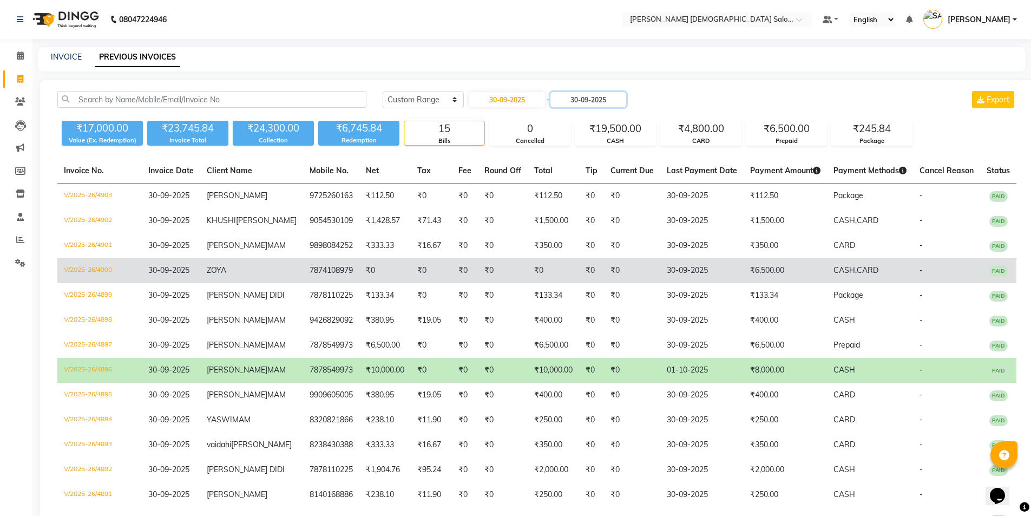
scroll to position [54, 0]
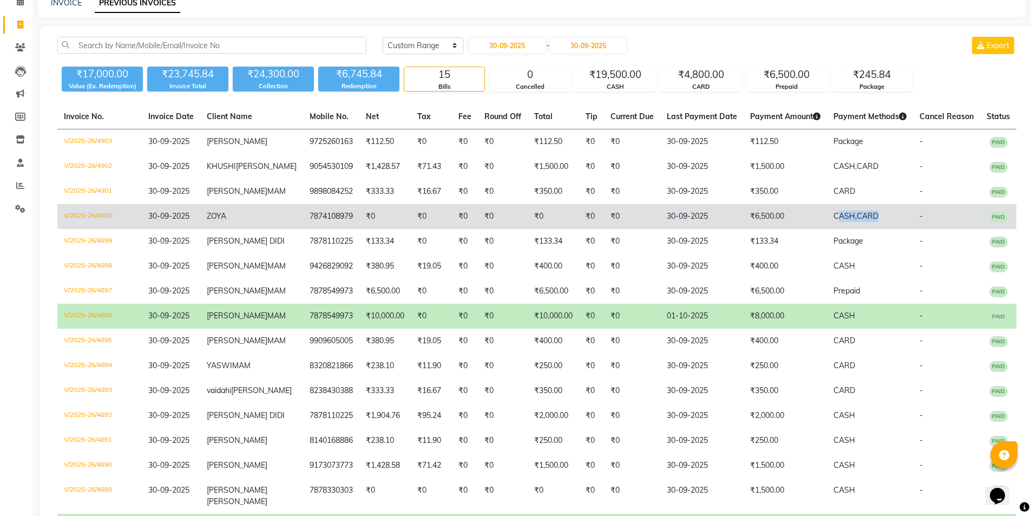
drag, startPoint x: 881, startPoint y: 239, endPoint x: 822, endPoint y: 243, distance: 58.6
click at [827, 229] on td "CASH, CARD" at bounding box center [870, 216] width 86 height 25
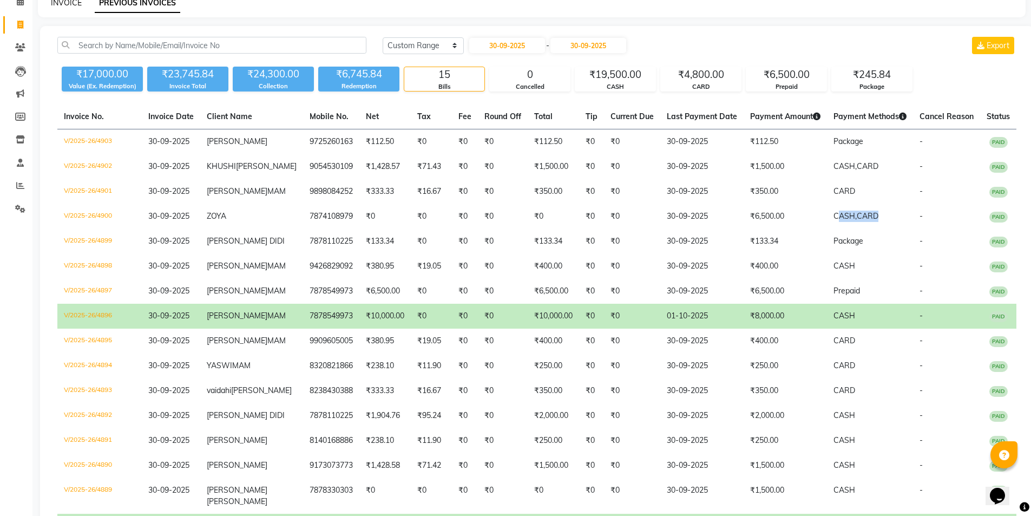
click at [60, 4] on link "INVOICE" at bounding box center [66, 3] width 31 height 10
select select "service"
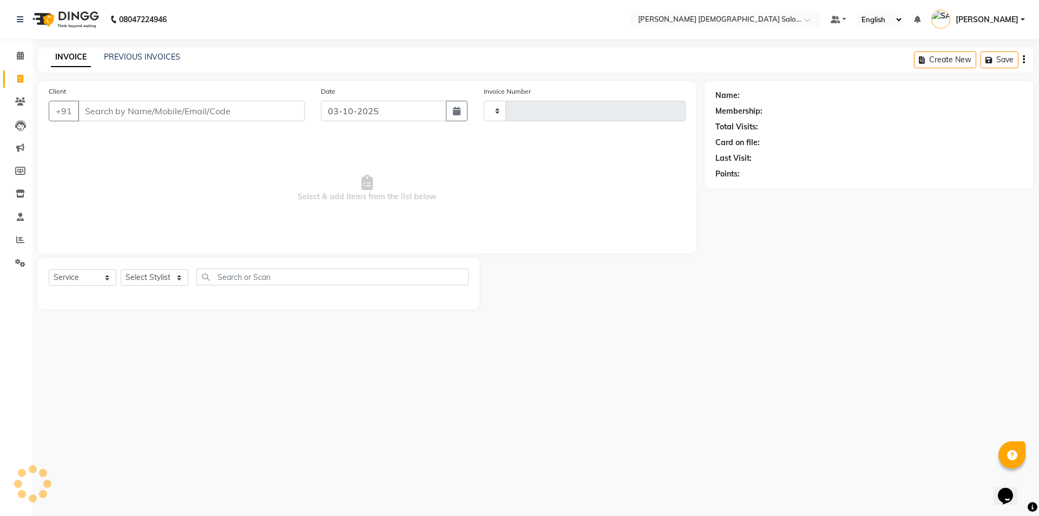
click at [173, 118] on input "Client" at bounding box center [191, 111] width 227 height 21
type input "zoya"
click at [179, 117] on input "zoya" at bounding box center [164, 111] width 172 height 21
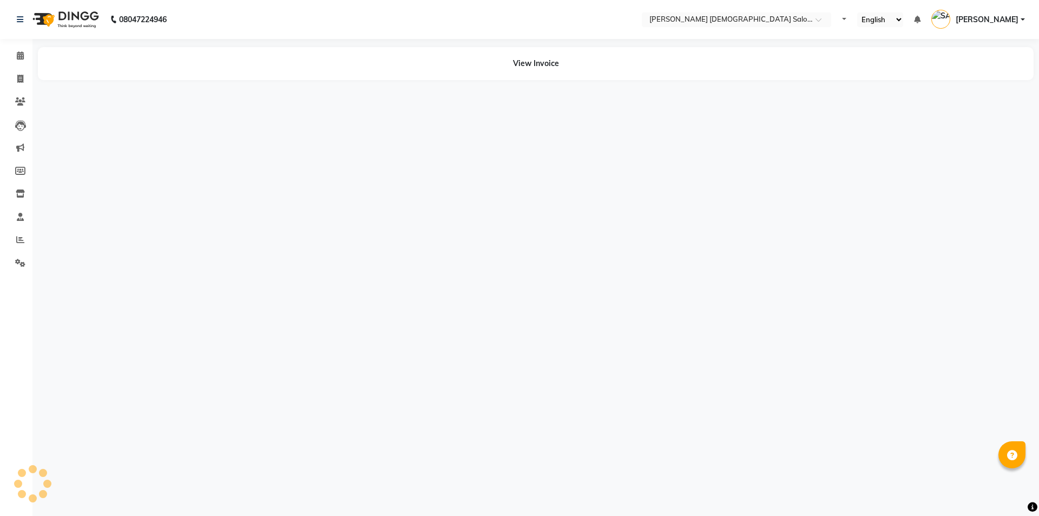
select select "en"
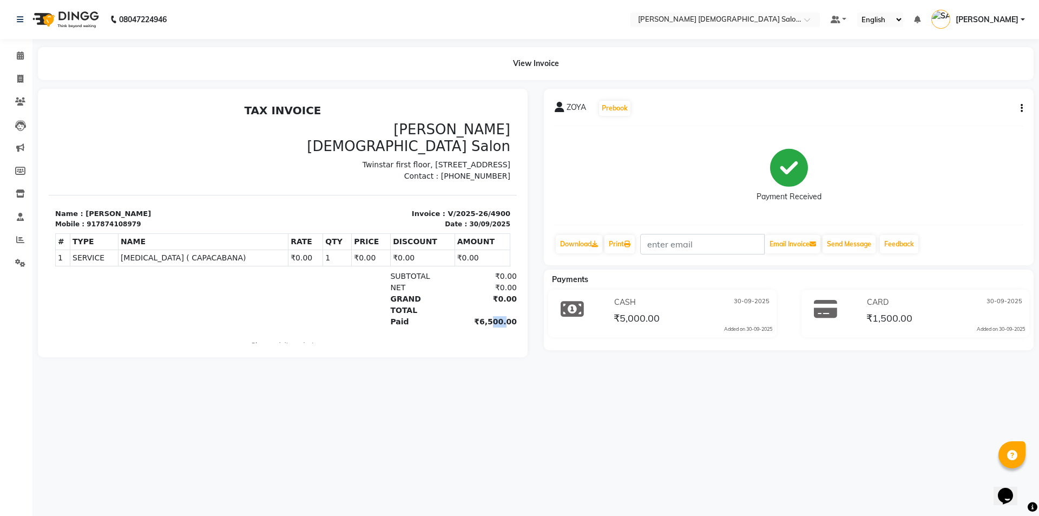
drag, startPoint x: 478, startPoint y: 305, endPoint x: 488, endPoint y: 306, distance: 10.9
click at [488, 316] on div "₹6,500.00" at bounding box center [483, 321] width 67 height 11
drag, startPoint x: 505, startPoint y: 271, endPoint x: 558, endPoint y: 361, distance: 104.6
click at [24, 76] on span at bounding box center [20, 79] width 19 height 12
select select "service"
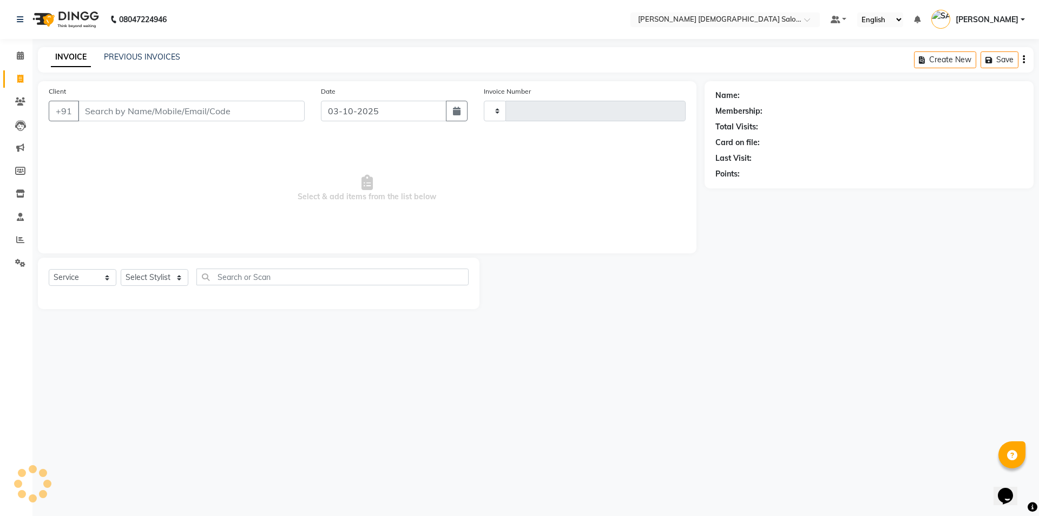
type input "4937"
select select "7542"
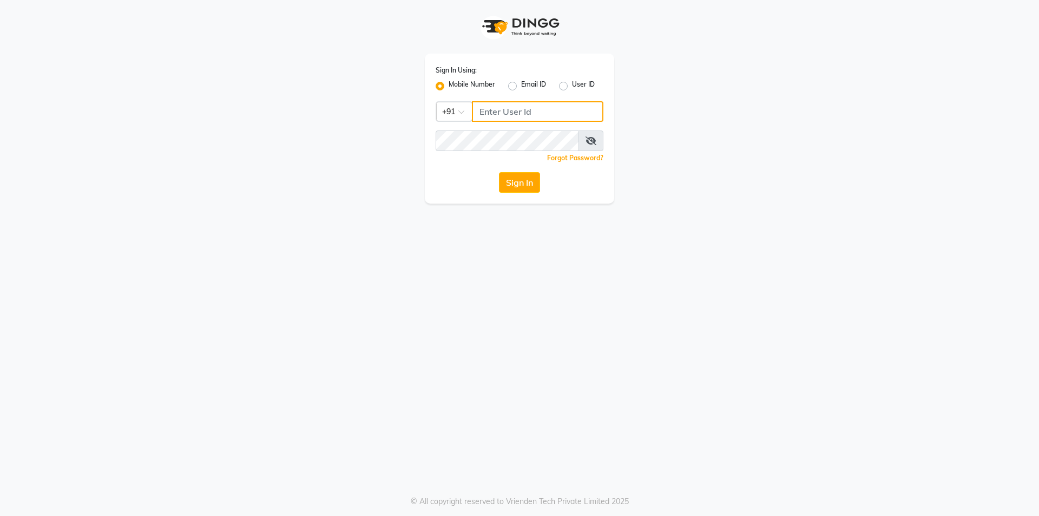
type input "7203090146"
click at [693, 251] on div "Sign In Using: Mobile Number Email ID User ID Country Code × [PHONE_NUMBER] Rem…" at bounding box center [519, 258] width 1039 height 516
click at [518, 190] on button "Sign In" at bounding box center [519, 182] width 41 height 21
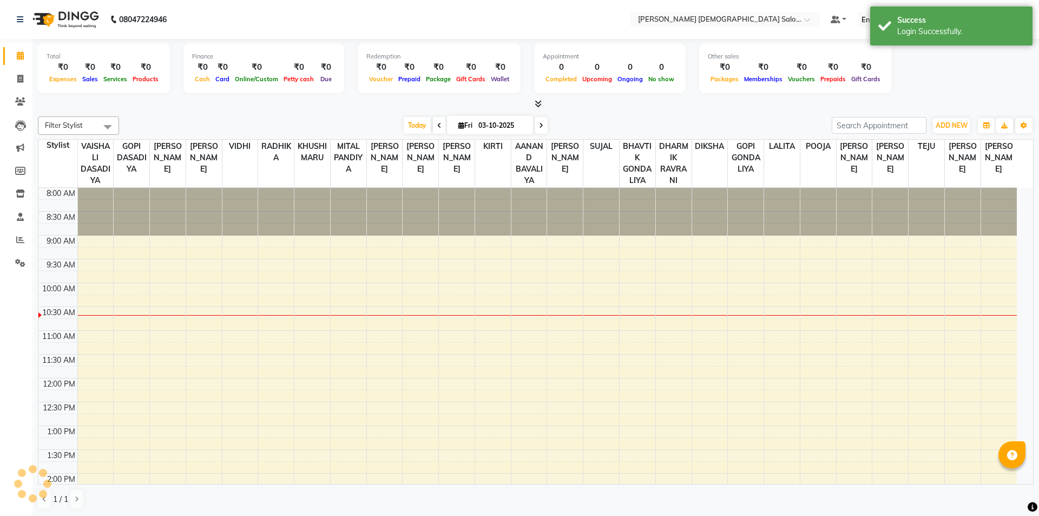
select select "en"
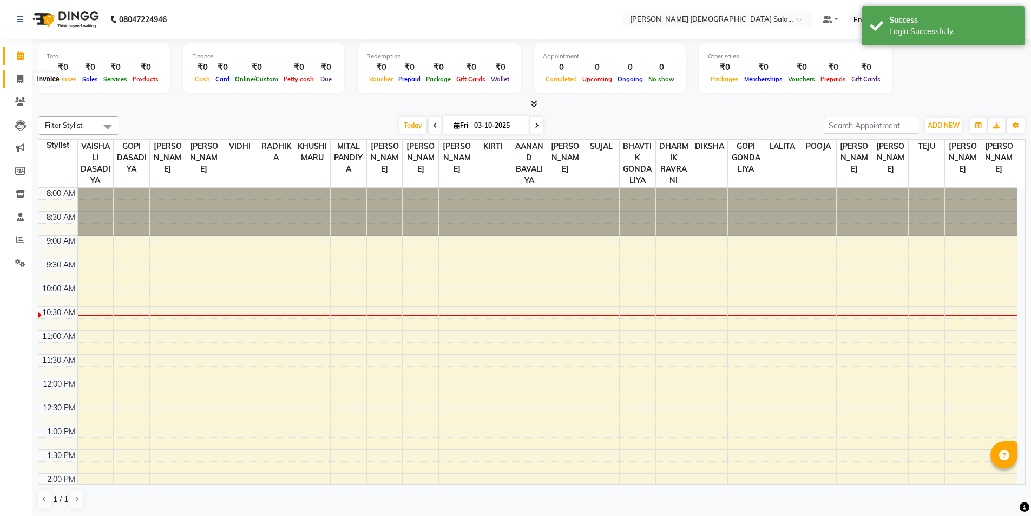
click at [17, 79] on icon at bounding box center [20, 79] width 6 height 8
select select "7542"
select select "service"
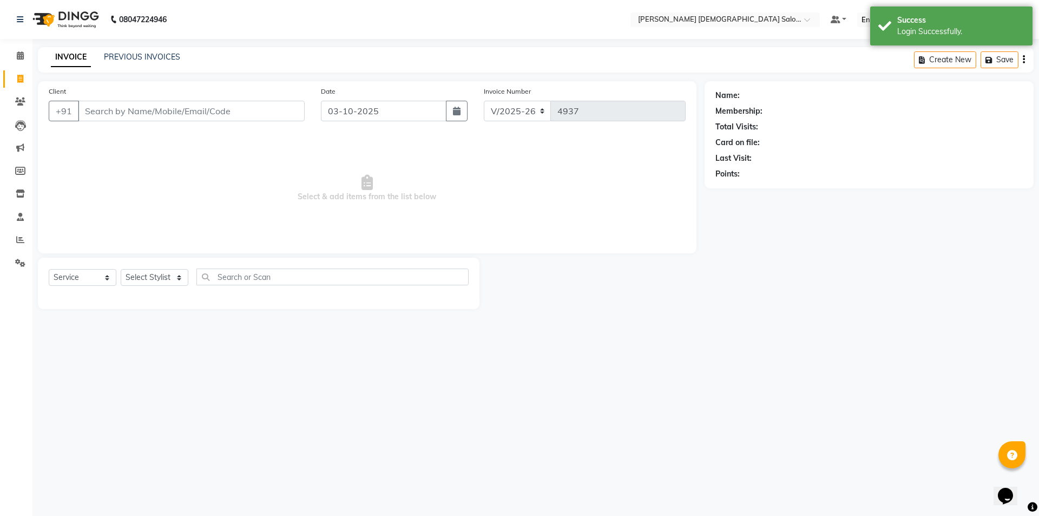
click at [125, 117] on input "Client" at bounding box center [191, 111] width 227 height 21
click at [117, 125] on ngb-typeahead-window "ZOYA 7874108979" at bounding box center [130, 135] width 106 height 27
click at [122, 132] on ngb-highlight "7874108979" at bounding box center [143, 135] width 54 height 11
type input "7874108979"
click at [457, 206] on span "Select & add items from the list below" at bounding box center [367, 188] width 637 height 108
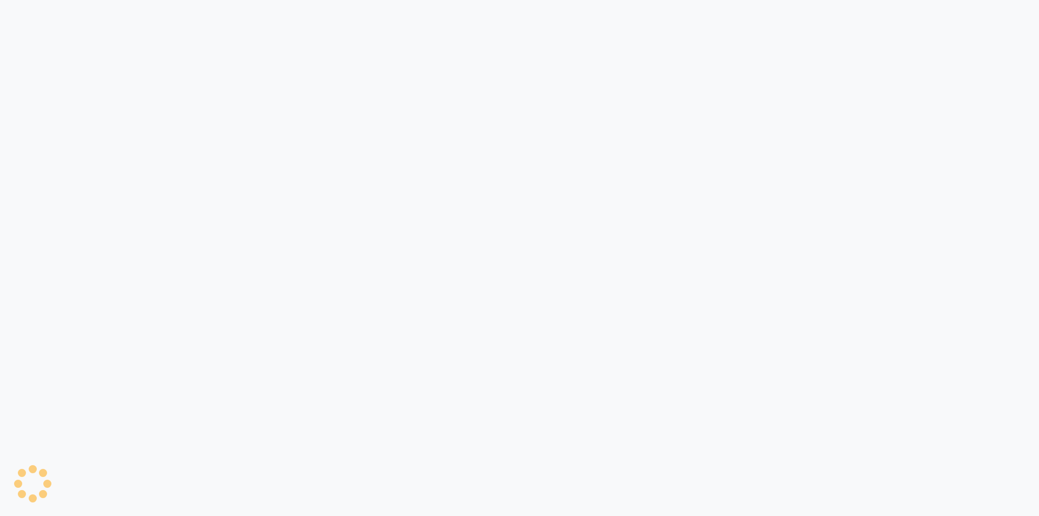
select select "service"
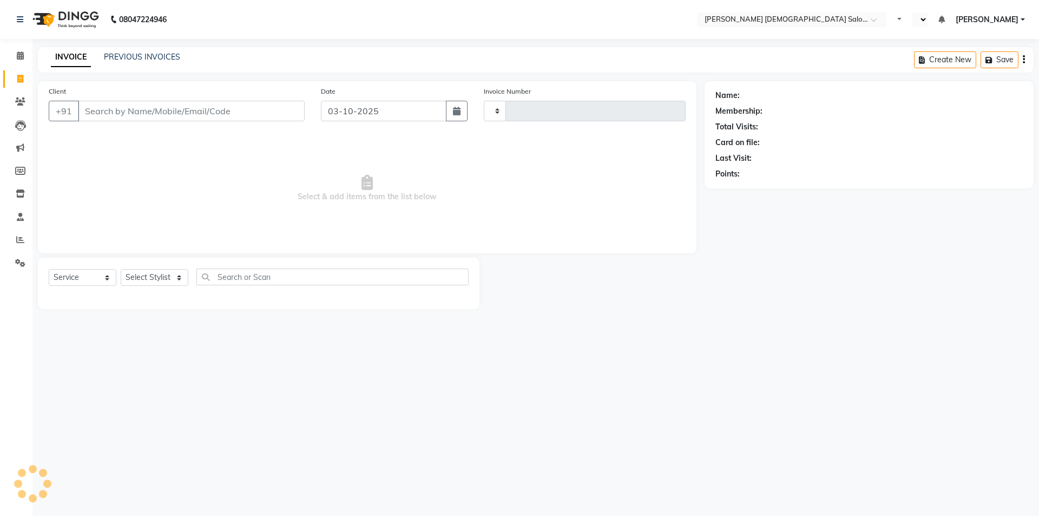
type input "4937"
select select "en"
select select "7542"
click at [189, 213] on span "Select & add items from the list below" at bounding box center [367, 188] width 637 height 108
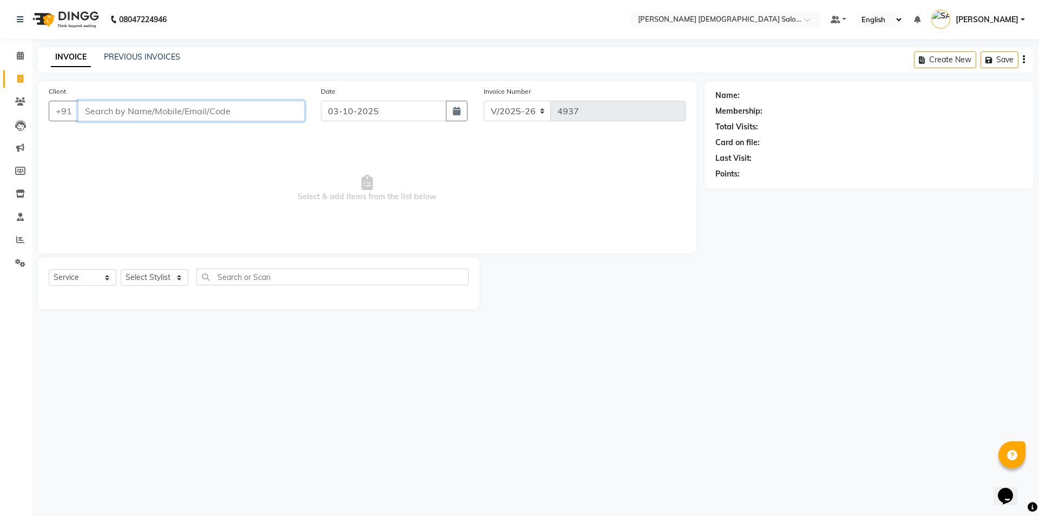
click at [178, 114] on input "Client" at bounding box center [191, 111] width 227 height 21
click at [159, 132] on ngb-highlight "7874108979" at bounding box center [143, 135] width 54 height 11
type input "7874108979"
click at [110, 114] on input "7874108979" at bounding box center [191, 111] width 227 height 21
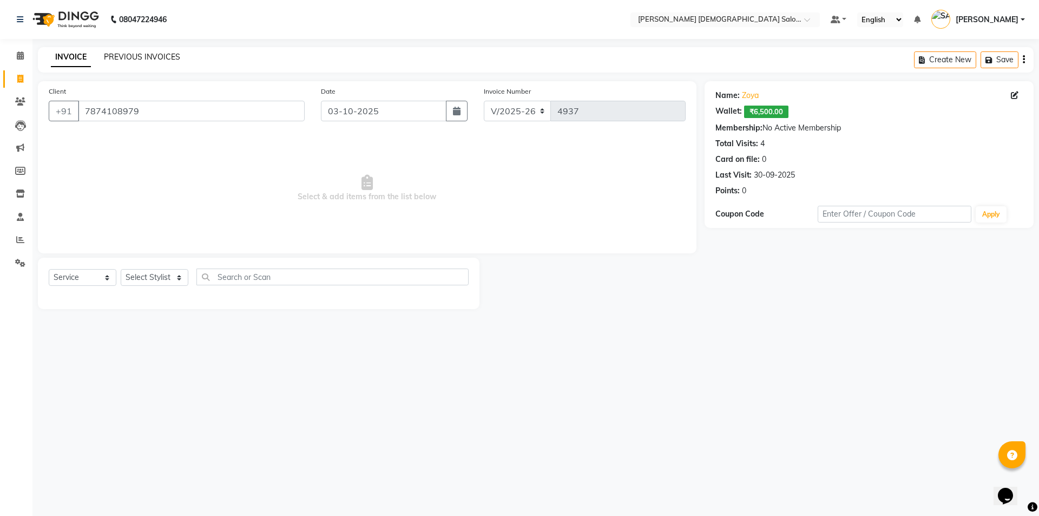
click at [145, 54] on link "PREVIOUS INVOICES" at bounding box center [142, 57] width 76 height 10
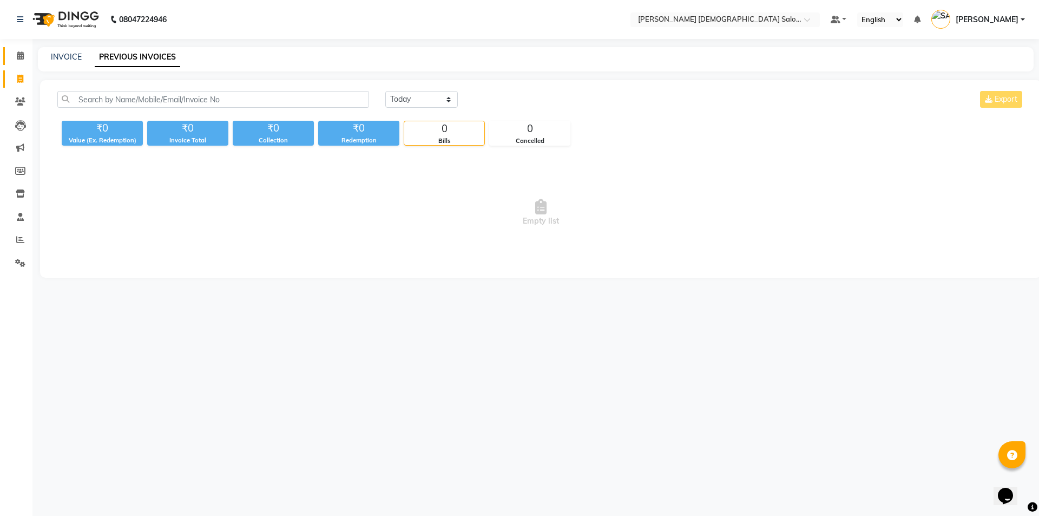
click at [27, 57] on span at bounding box center [20, 56] width 19 height 12
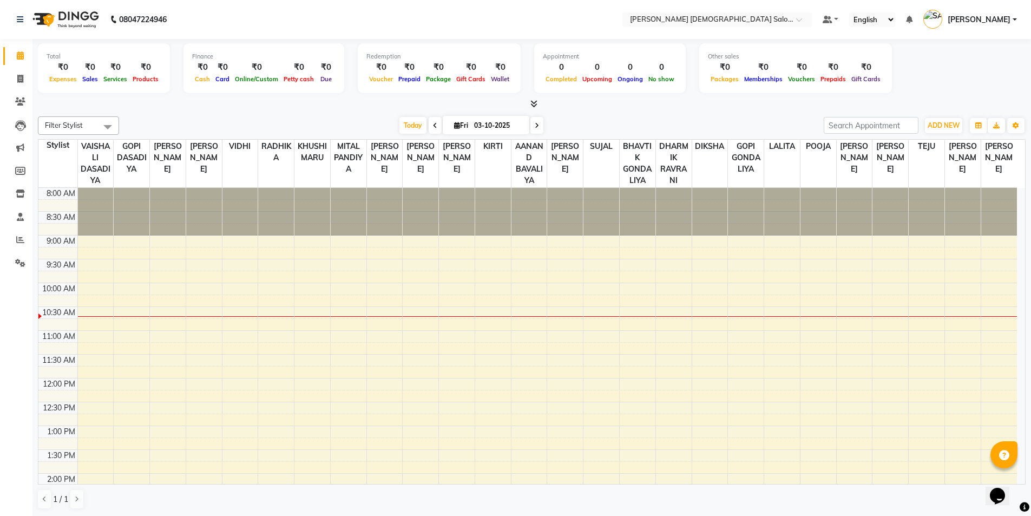
click at [178, 115] on div "Filter Stylist Select All [PERSON_NAME] BHAVTIK [PERSON_NAME] [PERSON_NAME] [PE…" at bounding box center [532, 313] width 988 height 402
click at [13, 76] on span at bounding box center [20, 79] width 19 height 12
select select "service"
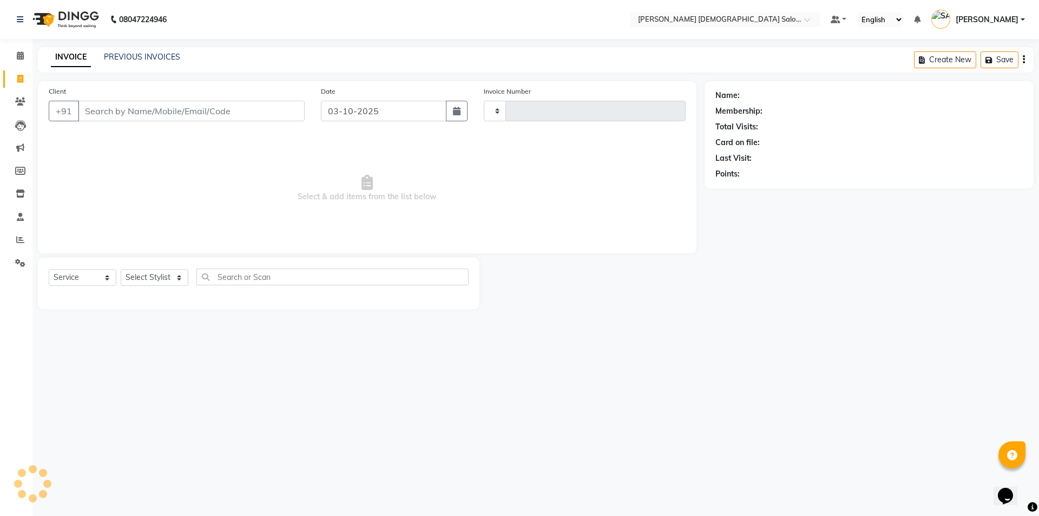
type input "4937"
select select "7542"
click at [159, 114] on input "Client" at bounding box center [191, 111] width 227 height 21
type input "7874108979"
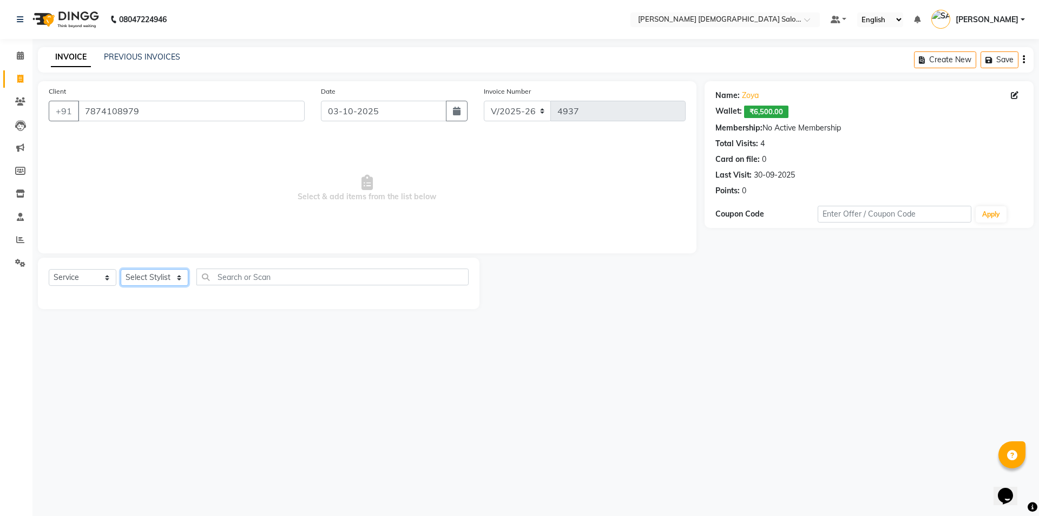
click at [147, 279] on select "Select Stylist AANAND BAVALIYA BHAVTIK GONDALIYA DHARMIK RAVRANI DIKSHA DIMPAL …" at bounding box center [155, 277] width 68 height 17
click at [121, 269] on select "Select Stylist AANAND BAVALIYA BHAVTIK GONDALIYA DHARMIK RAVRANI DIKSHA DIMPAL …" at bounding box center [155, 277] width 68 height 17
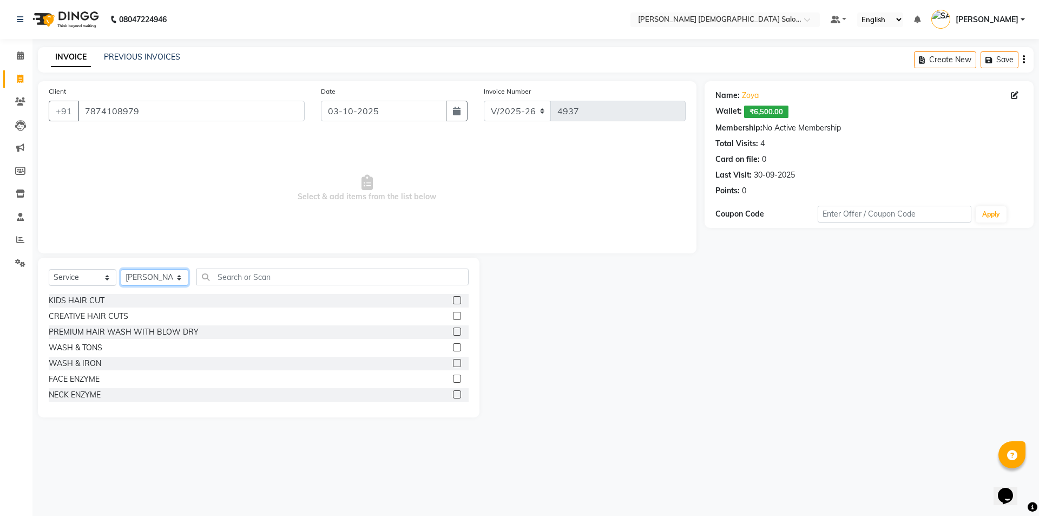
select select "67031"
click at [227, 277] on input "text" at bounding box center [333, 277] width 272 height 17
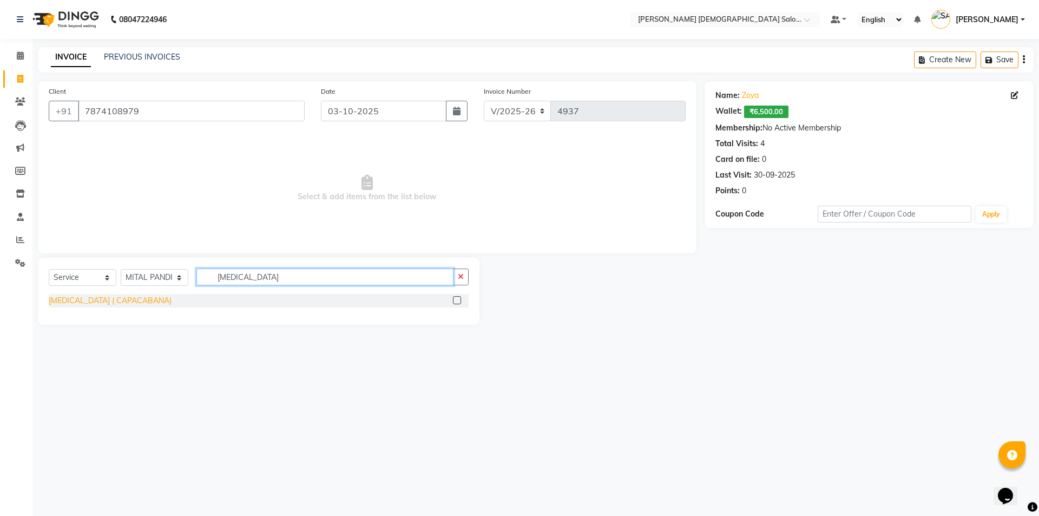
type input "BOTOX"
click at [94, 307] on div "[MEDICAL_DATA] ( CAPACABANA)" at bounding box center [259, 301] width 420 height 14
click at [103, 299] on div "[MEDICAL_DATA] ( CAPACABANA)" at bounding box center [110, 300] width 123 height 11
checkbox input "false"
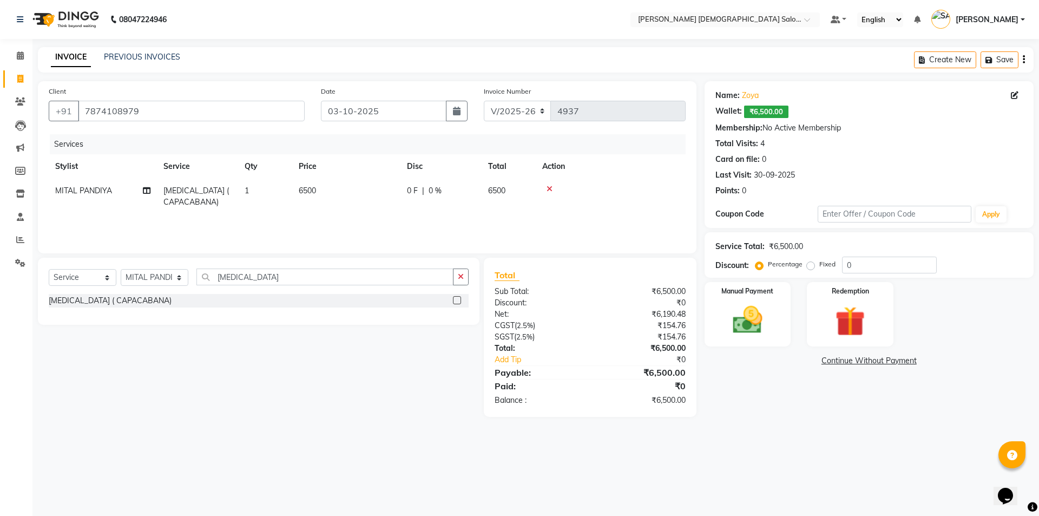
click at [349, 169] on th "Price" at bounding box center [346, 166] width 108 height 24
click at [339, 197] on td "6500" at bounding box center [346, 197] width 108 height 36
select select "67031"
drag, startPoint x: 348, startPoint y: 198, endPoint x: 315, endPoint y: 203, distance: 33.4
click at [315, 203] on tr "AANAND BAVALIYA BHAVTIK GONDALIYA DHARMIK RAVRANI DIKSHA DIMPAL SEN GOPI DASADI…" at bounding box center [367, 202] width 637 height 46
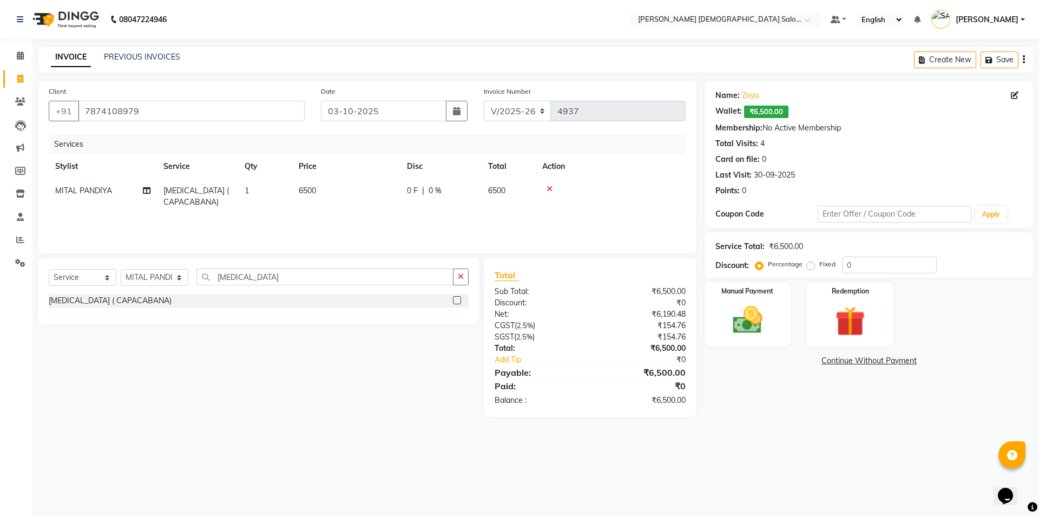
click at [385, 210] on td "6500" at bounding box center [346, 197] width 108 height 36
select select "67031"
click at [395, 202] on td "6500" at bounding box center [397, 202] width 108 height 46
click at [395, 198] on input "6500" at bounding box center [397, 193] width 95 height 17
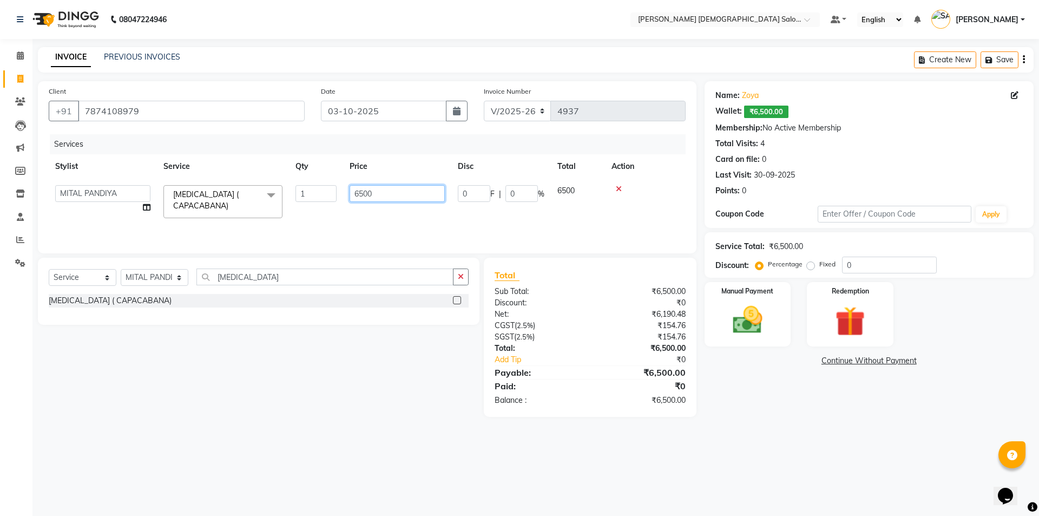
click at [395, 198] on input "6500" at bounding box center [397, 193] width 95 height 17
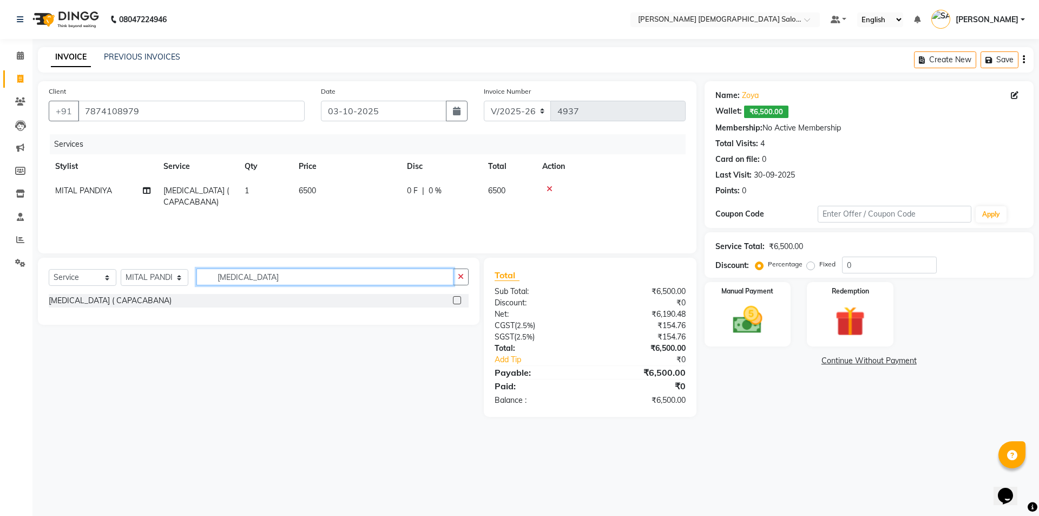
drag, startPoint x: 277, startPoint y: 280, endPoint x: 167, endPoint y: 284, distance: 110.0
click at [167, 284] on div "Select Service Product Membership Package Voucher Prepaid Gift Card Select Styl…" at bounding box center [259, 281] width 420 height 25
type input "BLOW"
click at [87, 322] on div "BLOW DRY" at bounding box center [70, 316] width 42 height 11
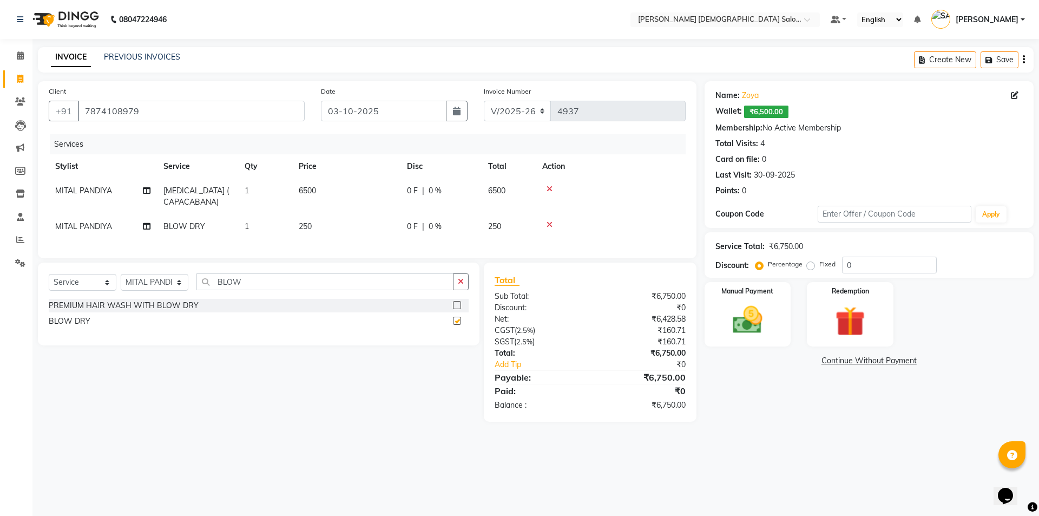
checkbox input "false"
click at [332, 207] on td "6500" at bounding box center [346, 197] width 108 height 36
select select "67031"
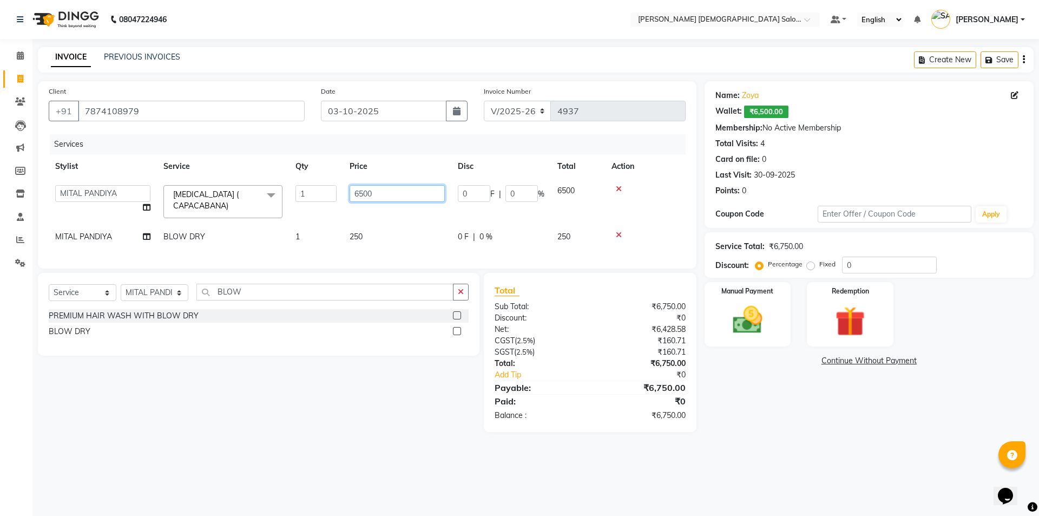
drag, startPoint x: 346, startPoint y: 192, endPoint x: 297, endPoint y: 195, distance: 48.8
click at [297, 195] on tr "AANAND BAVALIYA BHAVTIK GONDALIYA DHARMIK RAVRANI DIKSHA DIMPAL SEN GOPI DASADI…" at bounding box center [367, 202] width 637 height 46
type input "6250"
click at [323, 207] on tr "AANAND BAVALIYA BHAVTIK GONDALIYA DHARMIK RAVRANI DIKSHA DIMPAL SEN GOPI DASADI…" at bounding box center [367, 202] width 637 height 46
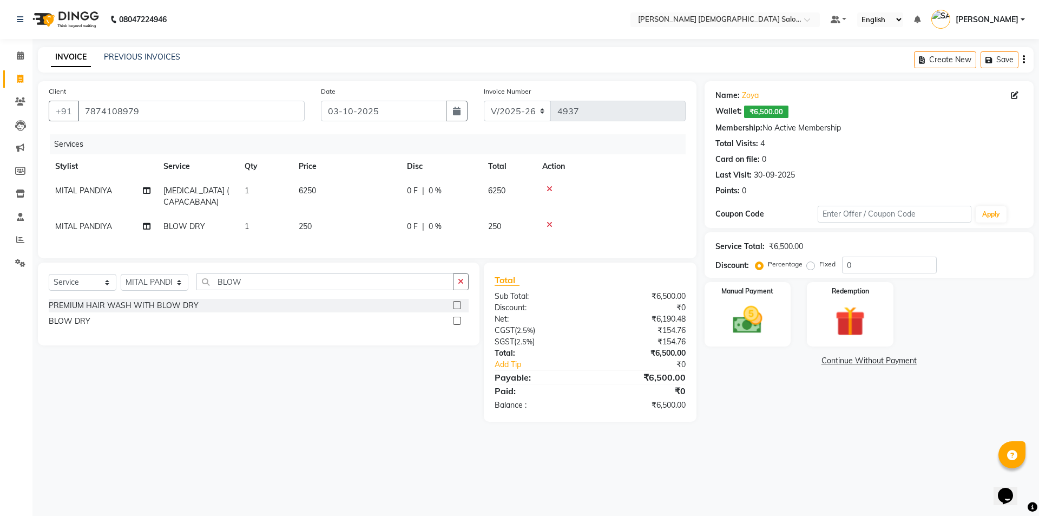
click at [367, 235] on td "250" at bounding box center [346, 226] width 108 height 24
select select "67031"
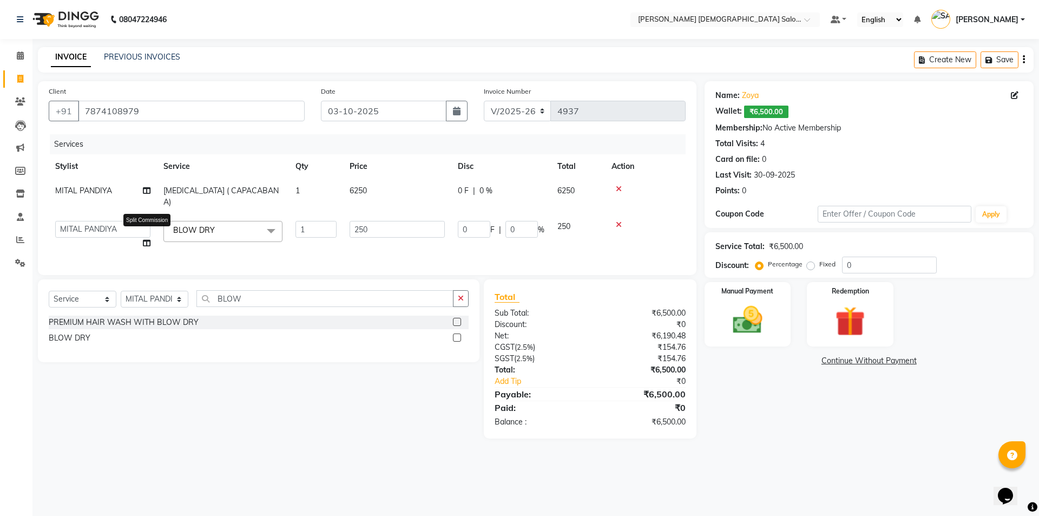
click at [148, 239] on icon at bounding box center [147, 243] width 8 height 8
select select "67031"
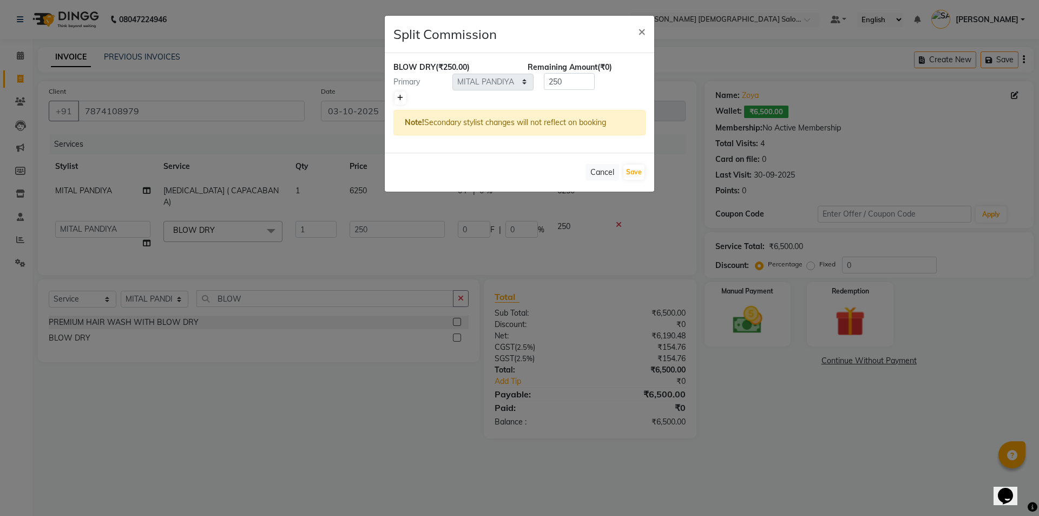
click at [398, 97] on icon at bounding box center [400, 98] width 6 height 6
type input "125"
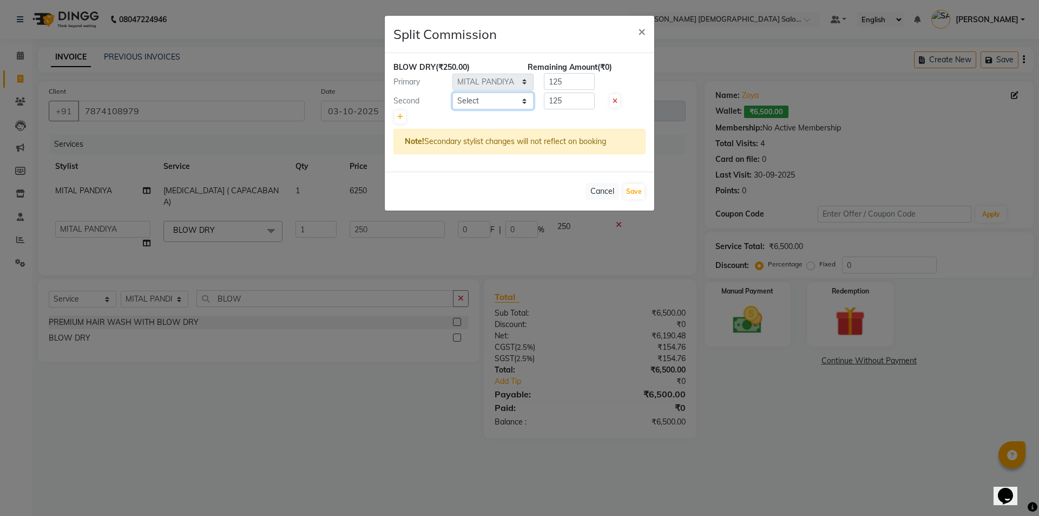
click at [496, 101] on select "Select AANAND BAVALIYA BHAVTIK GONDALIYA DHARMIK RAVRANI DIKSHA DIMPAL SEN GOPI…" at bounding box center [493, 101] width 81 height 17
select select "67050"
click at [453, 93] on select "Select AANAND BAVALIYA BHAVTIK GONDALIYA DHARMIK RAVRANI DIKSHA DIMPAL SEN GOPI…" at bounding box center [493, 101] width 81 height 17
click at [637, 189] on button "Save" at bounding box center [634, 191] width 21 height 15
select select "Select"
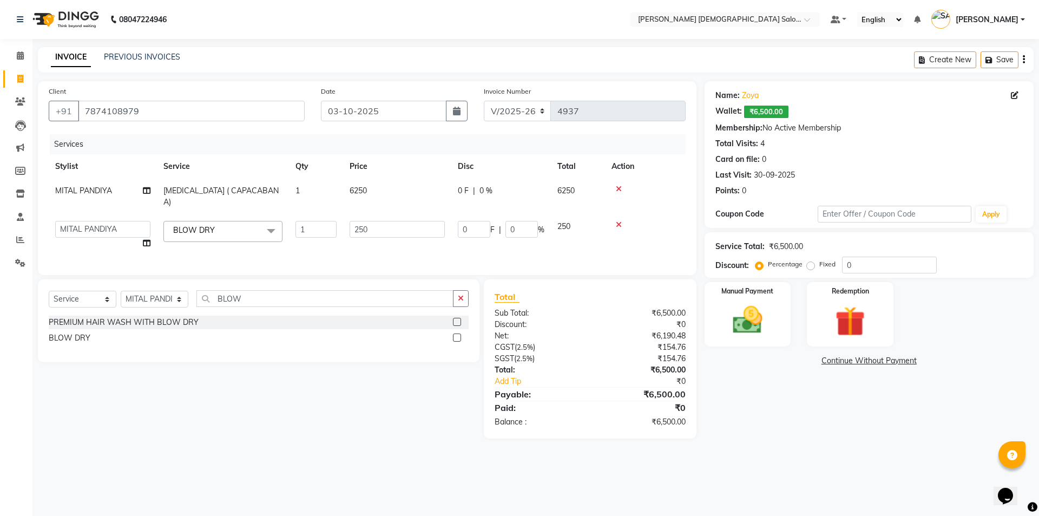
click at [116, 197] on td "MITAL PANDIYA" at bounding box center [103, 197] width 108 height 36
select select "67031"
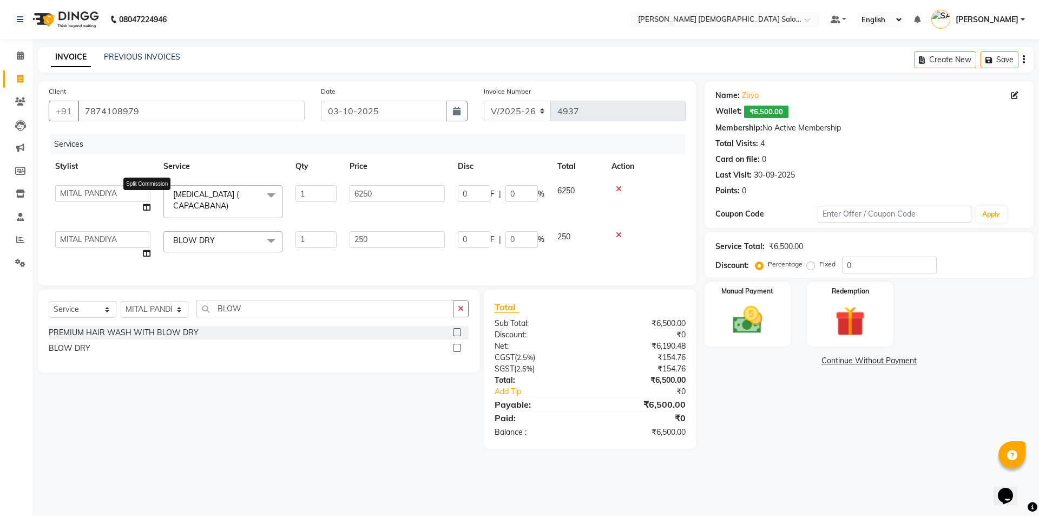
click at [147, 206] on icon at bounding box center [147, 208] width 8 height 8
select select "67031"
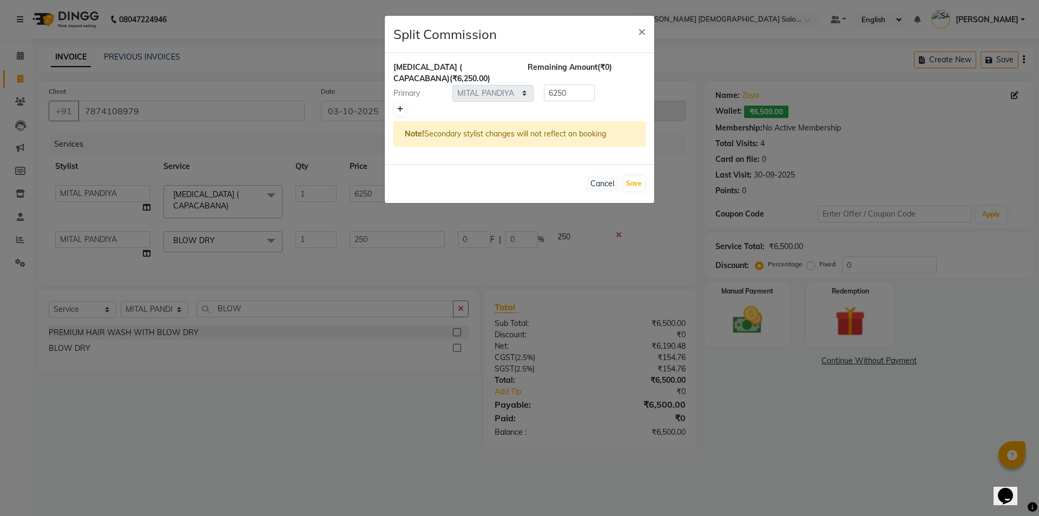
click at [402, 107] on icon at bounding box center [400, 109] width 6 height 6
type input "3125"
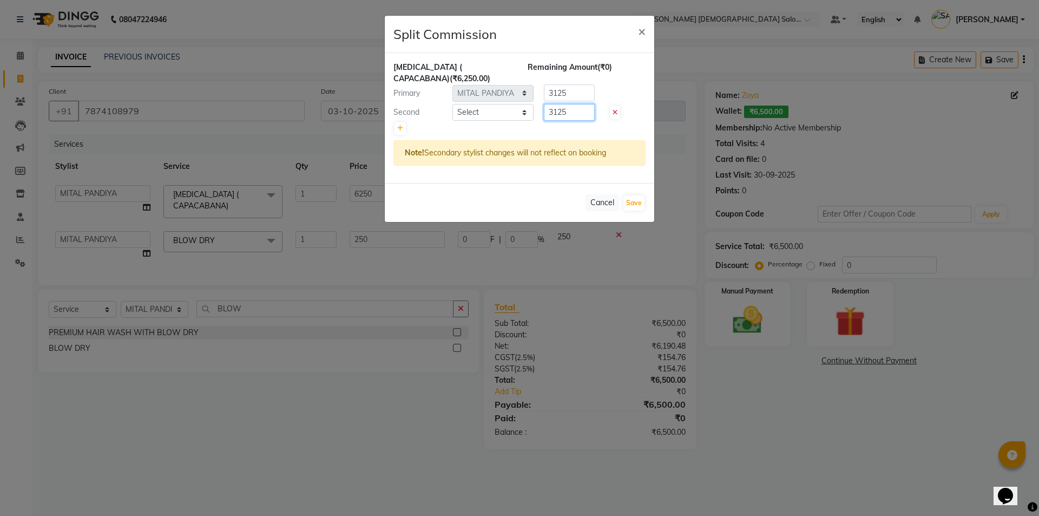
drag, startPoint x: 556, startPoint y: 115, endPoint x: 453, endPoint y: 119, distance: 103.5
click at [453, 119] on div "Second Select AANAND BAVALIYA BHAVTIK GONDALIYA DHARMIK RAVRANI DIKSHA DIMPAL S…" at bounding box center [519, 112] width 269 height 17
click at [609, 200] on button "Cancel" at bounding box center [603, 202] width 34 height 17
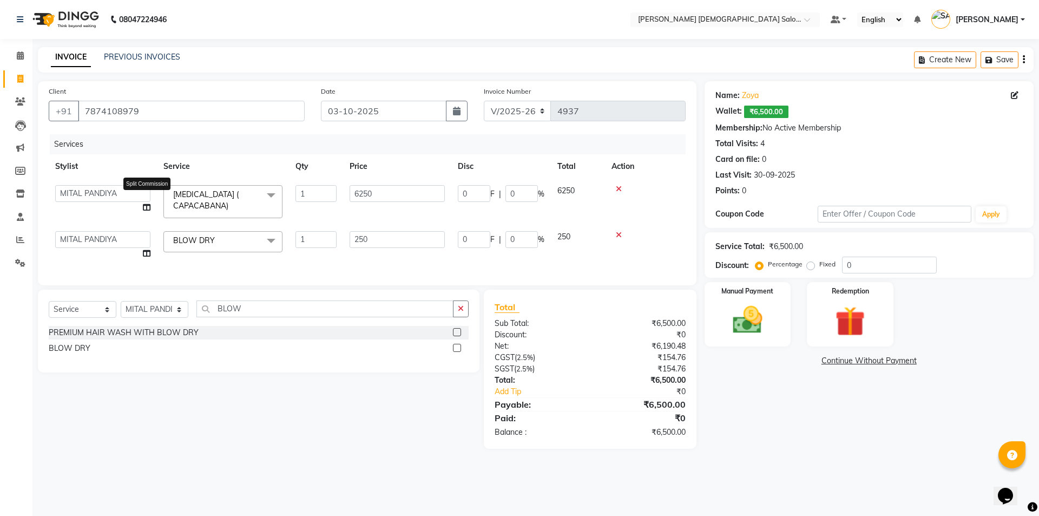
click at [150, 206] on icon at bounding box center [147, 208] width 8 height 8
select select "67031"
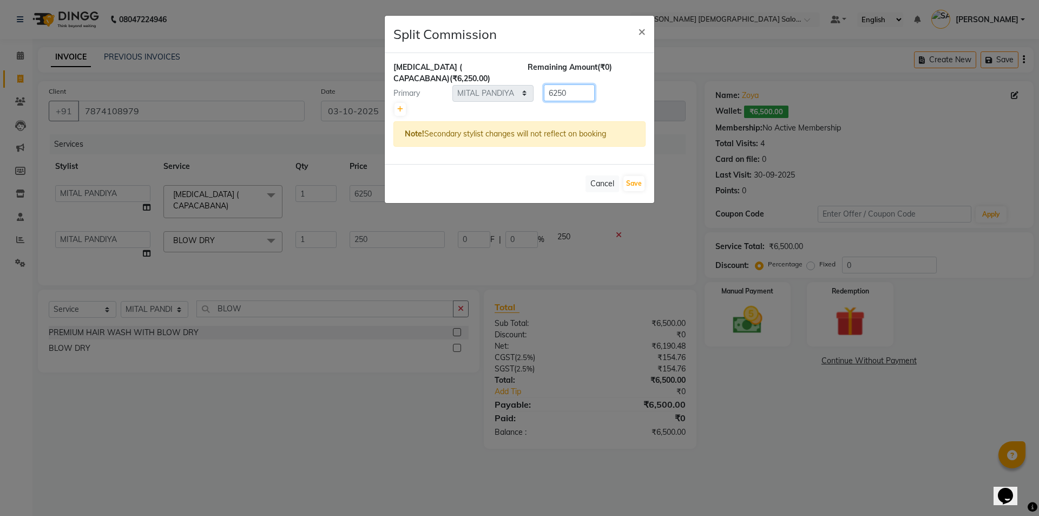
click at [519, 96] on div "Primary Select AANAND BAVALIYA BHAVTIK GONDALIYA DHARMIK RAVRANI DIKSHA DIMPAL …" at bounding box center [519, 92] width 269 height 17
click at [398, 107] on icon at bounding box center [400, 109] width 6 height 6
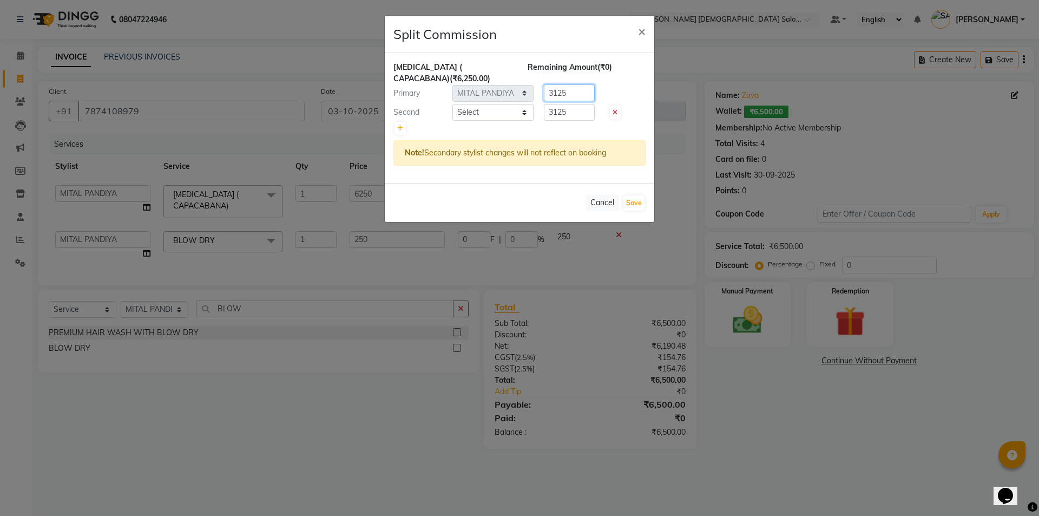
click at [483, 86] on div "Primary Select AANAND BAVALIYA BHAVTIK GONDALIYA DHARMIK RAVRANI DIKSHA DIMPAL …" at bounding box center [519, 92] width 269 height 17
type input "3250"
drag, startPoint x: 574, startPoint y: 116, endPoint x: 512, endPoint y: 114, distance: 62.8
click at [512, 114] on div "Second Select AANAND BAVALIYA BHAVTIK GONDALIYA DHARMIK RAVRANI DIKSHA DIMPAL S…" at bounding box center [519, 112] width 269 height 17
type input "3000"
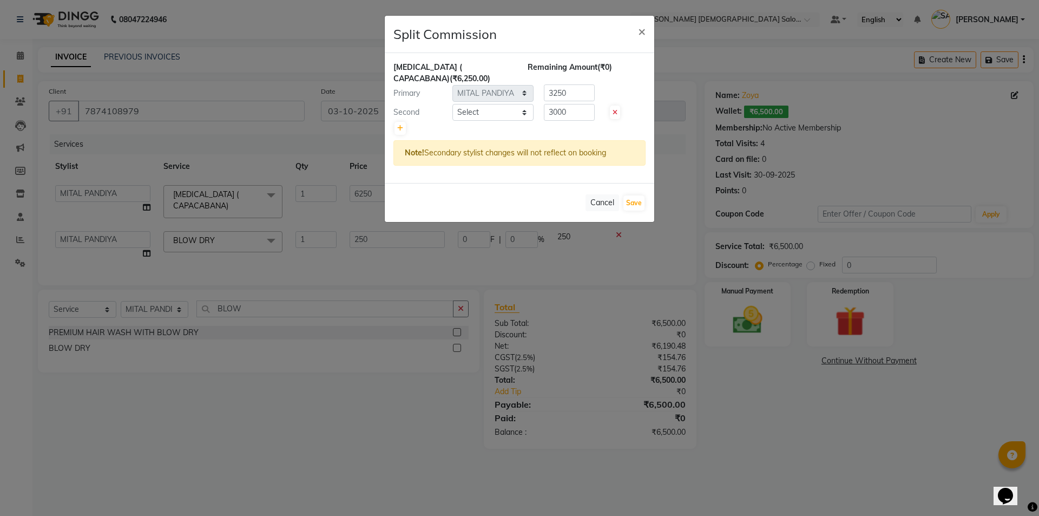
click at [524, 123] on div at bounding box center [520, 128] width 252 height 15
click at [477, 111] on select "Select AANAND BAVALIYA BHAVTIK GONDALIYA DHARMIK RAVRANI DIKSHA DIMPAL SEN GOPI…" at bounding box center [493, 112] width 81 height 17
click at [453, 104] on select "Select AANAND BAVALIYA BHAVTIK GONDALIYA DHARMIK RAVRANI DIKSHA DIMPAL SEN GOPI…" at bounding box center [493, 112] width 81 height 17
select select "67047"
click at [638, 209] on button "Save" at bounding box center [634, 202] width 21 height 15
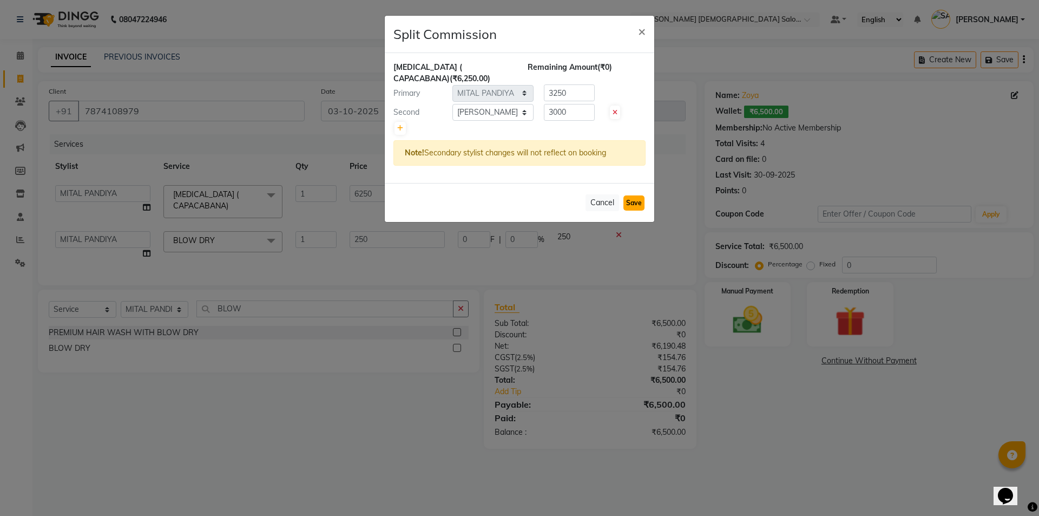
select select "Select"
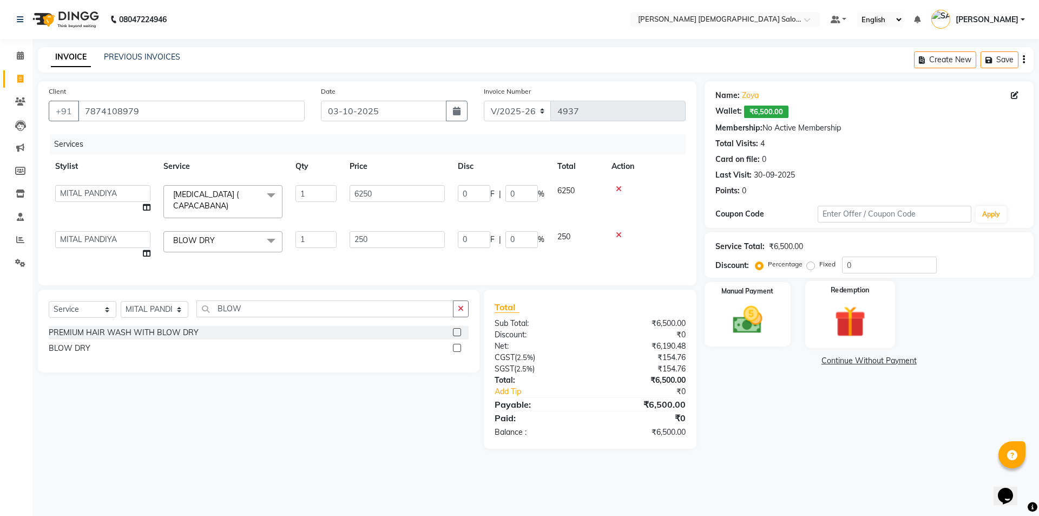
click at [845, 312] on img at bounding box center [850, 321] width 50 height 38
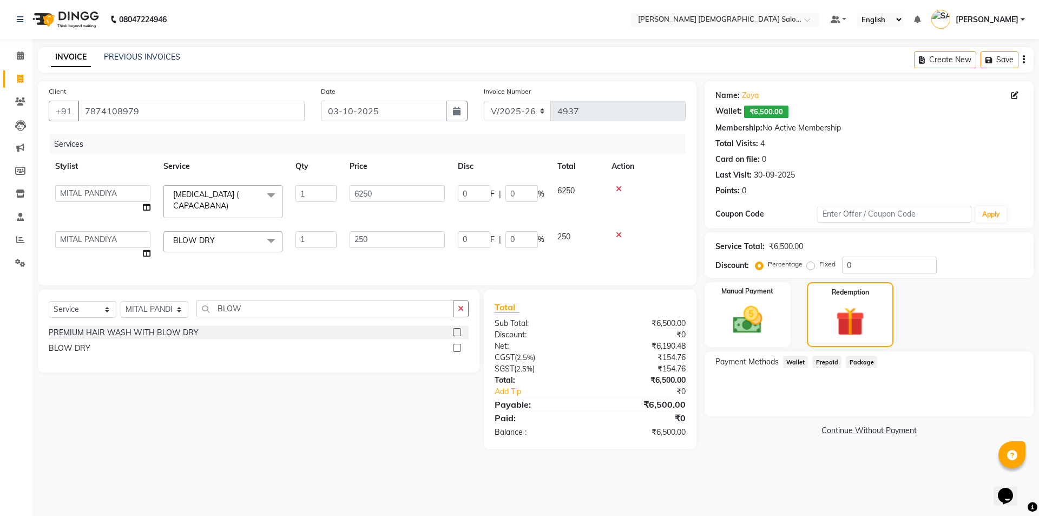
click at [796, 358] on span "Wallet" at bounding box center [795, 362] width 25 height 12
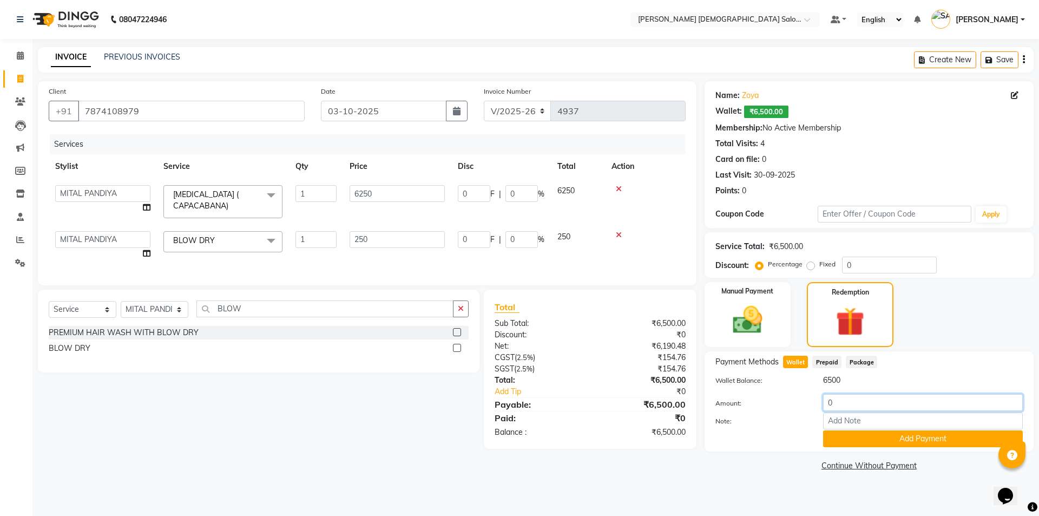
drag, startPoint x: 835, startPoint y: 404, endPoint x: 806, endPoint y: 404, distance: 28.7
click at [806, 404] on div "Amount: 0" at bounding box center [870, 403] width 324 height 18
type input "6500"
click at [861, 443] on button "Add Payment" at bounding box center [923, 438] width 200 height 17
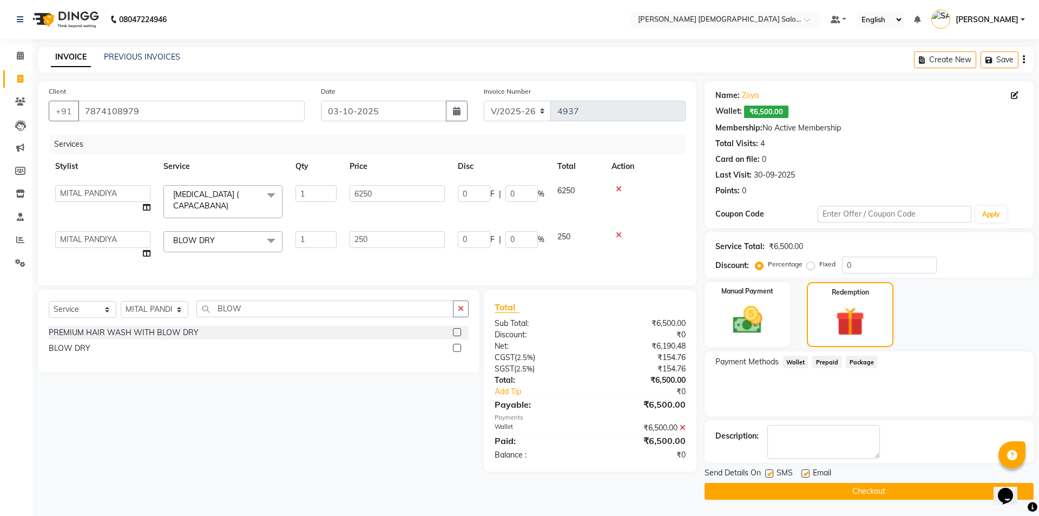
click at [802, 476] on label at bounding box center [806, 473] width 8 height 8
click at [802, 476] on input "checkbox" at bounding box center [805, 473] width 7 height 7
checkbox input "false"
click at [769, 477] on label at bounding box center [770, 473] width 8 height 8
click at [769, 477] on input "checkbox" at bounding box center [769, 473] width 7 height 7
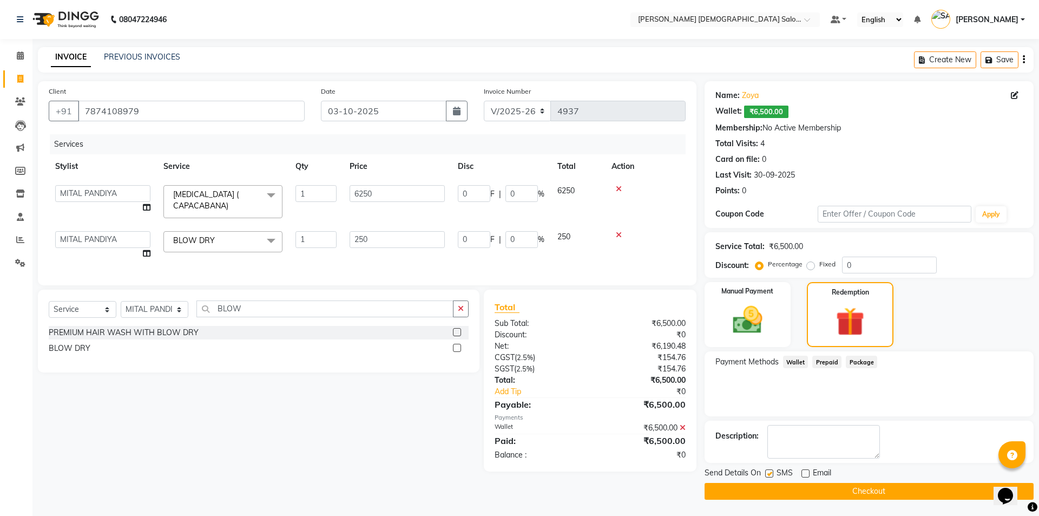
checkbox input "false"
click at [769, 487] on button "Checkout" at bounding box center [869, 491] width 329 height 17
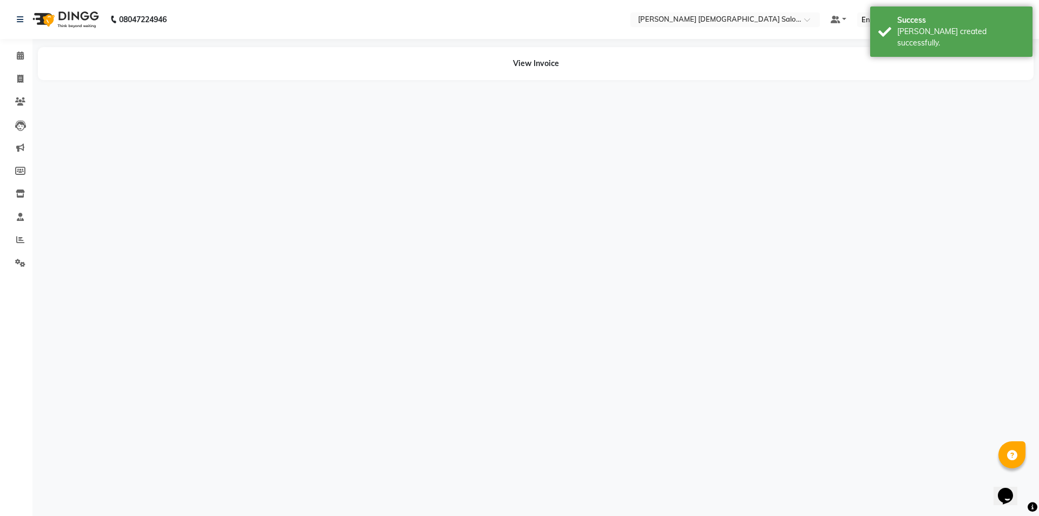
select select "67031"
select select "67047"
select select "67031"
select select "67050"
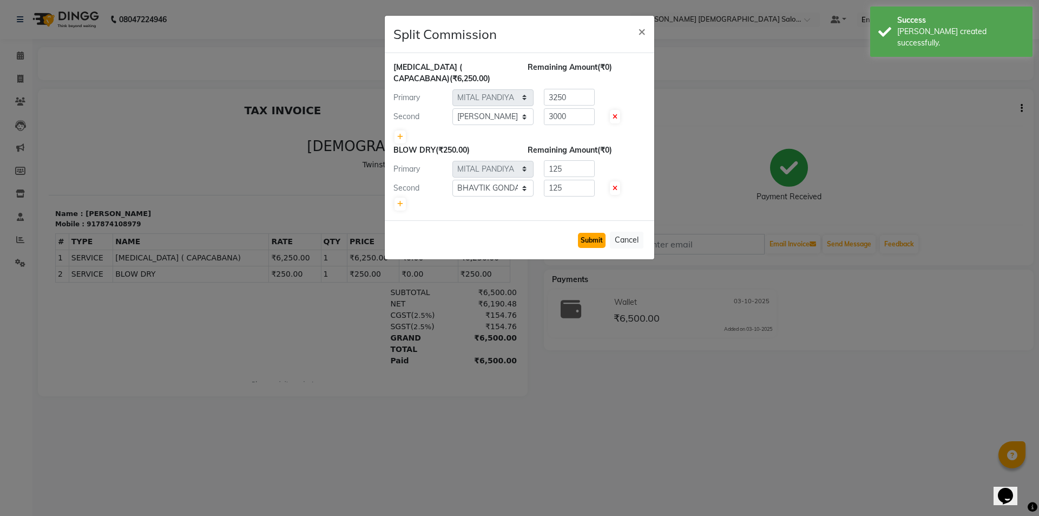
click at [585, 239] on button "Submit" at bounding box center [592, 240] width 28 height 15
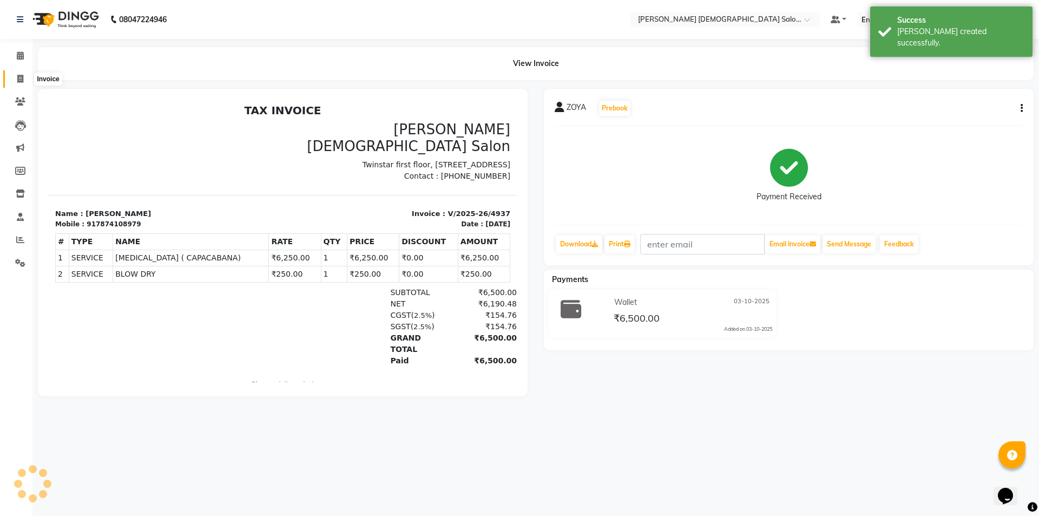
click at [19, 77] on icon at bounding box center [20, 79] width 6 height 8
select select "7542"
select select "service"
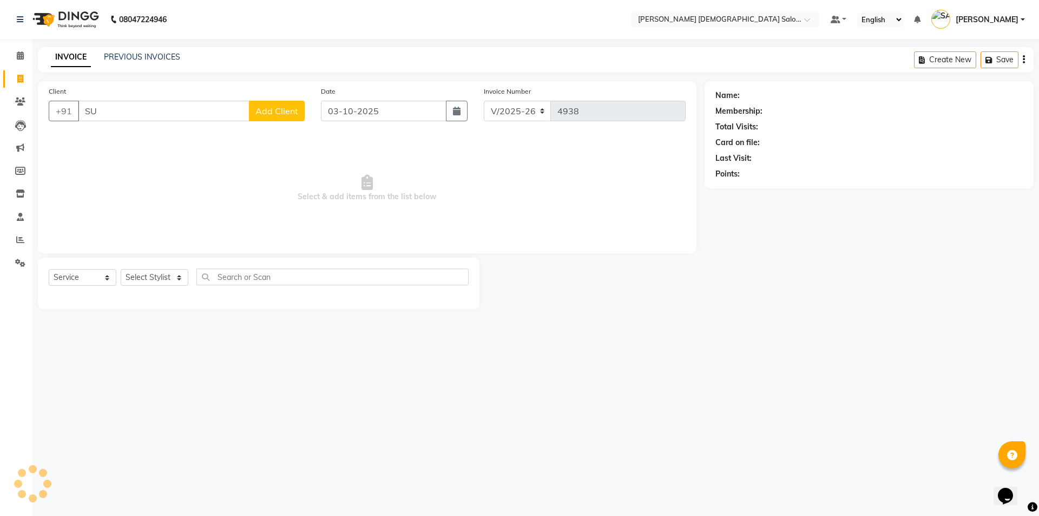
type input "S"
click at [24, 235] on span at bounding box center [20, 240] width 19 height 12
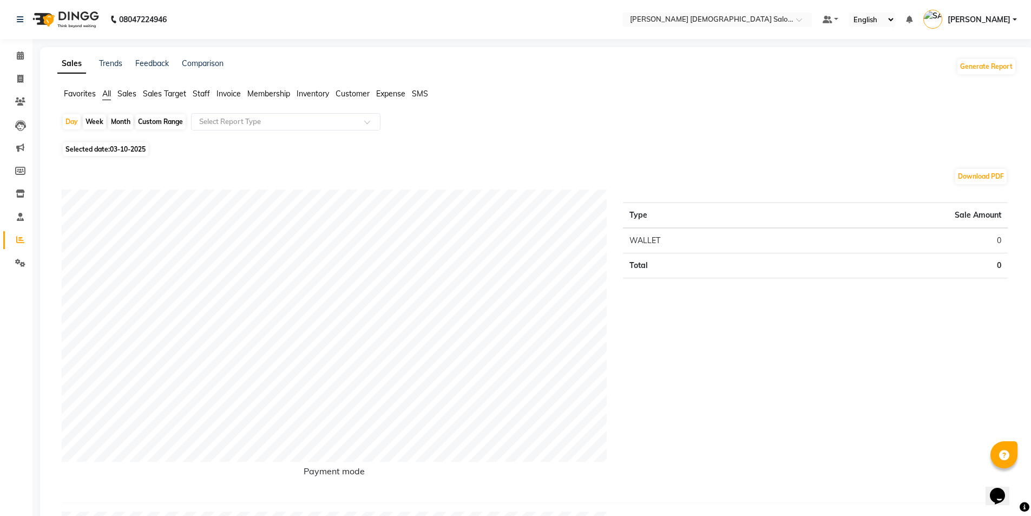
click at [201, 92] on span "Staff" at bounding box center [201, 94] width 17 height 10
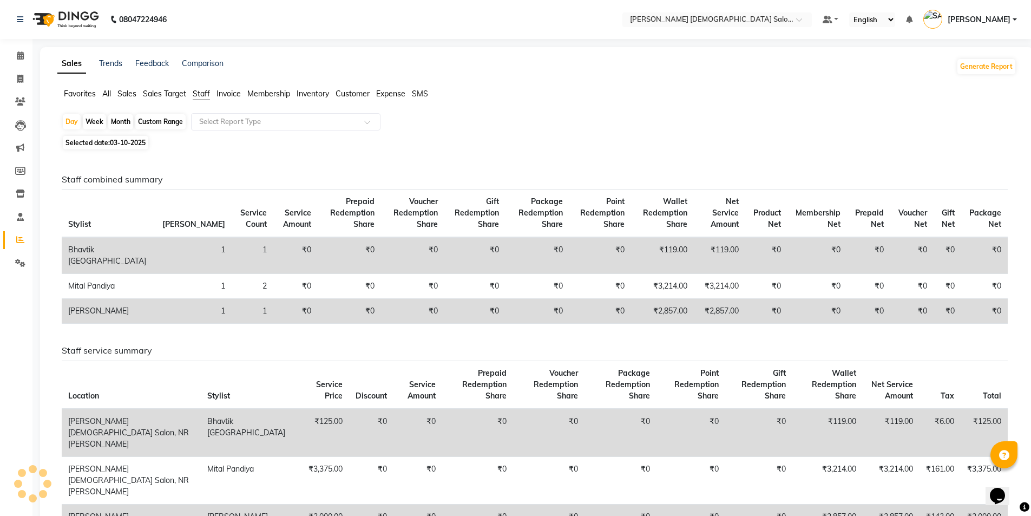
click at [612, 133] on div "Day Week Month Custom Range Select Report Type Selected date: 03-10-2025 Staff …" at bounding box center [536, 367] width 959 height 508
click at [288, 126] on input "text" at bounding box center [275, 121] width 156 height 11
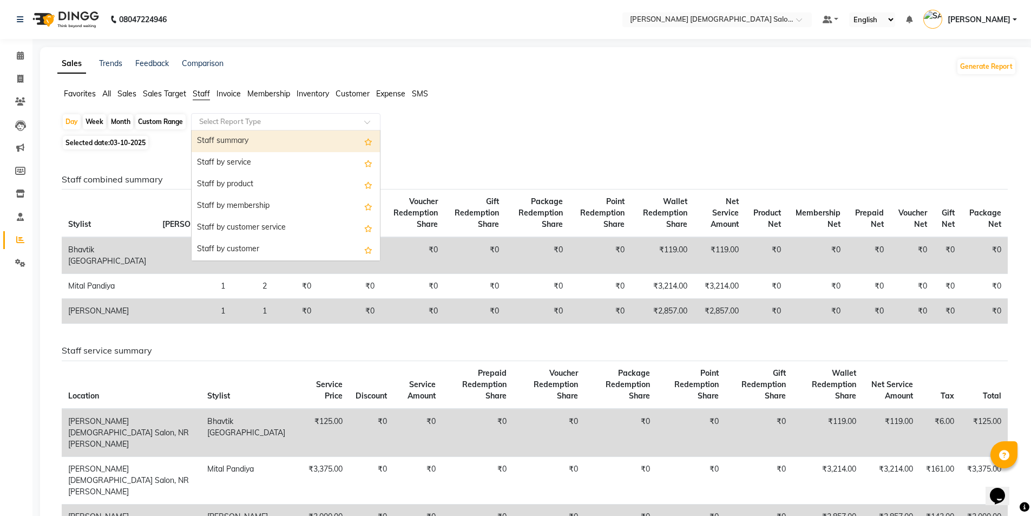
click at [284, 154] on div "Staff by service" at bounding box center [286, 163] width 188 height 22
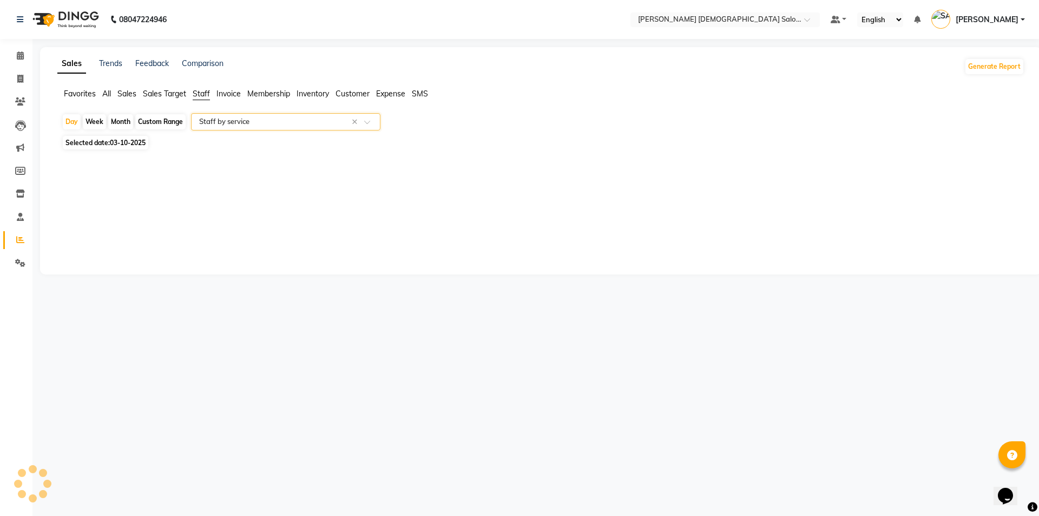
select select "full_report"
select select "csv"
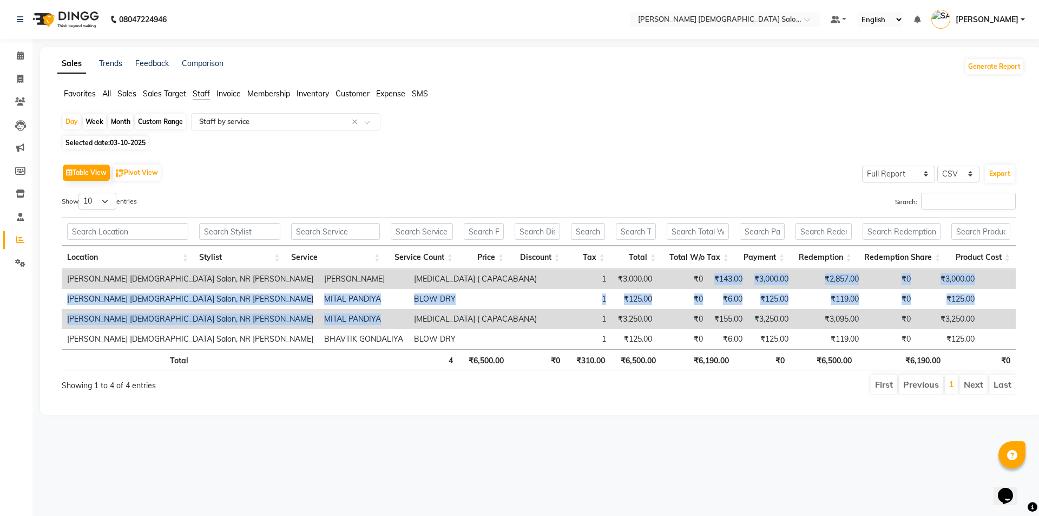
drag, startPoint x: 271, startPoint y: 318, endPoint x: 572, endPoint y: 270, distance: 304.4
click at [572, 270] on tbody "Elaine Ladies Salon, NR Balaji Hall RAHUL SEN BOTOX ( CAPACABANA) 1 ₹3,000.00 ₹…" at bounding box center [597, 309] width 1071 height 80
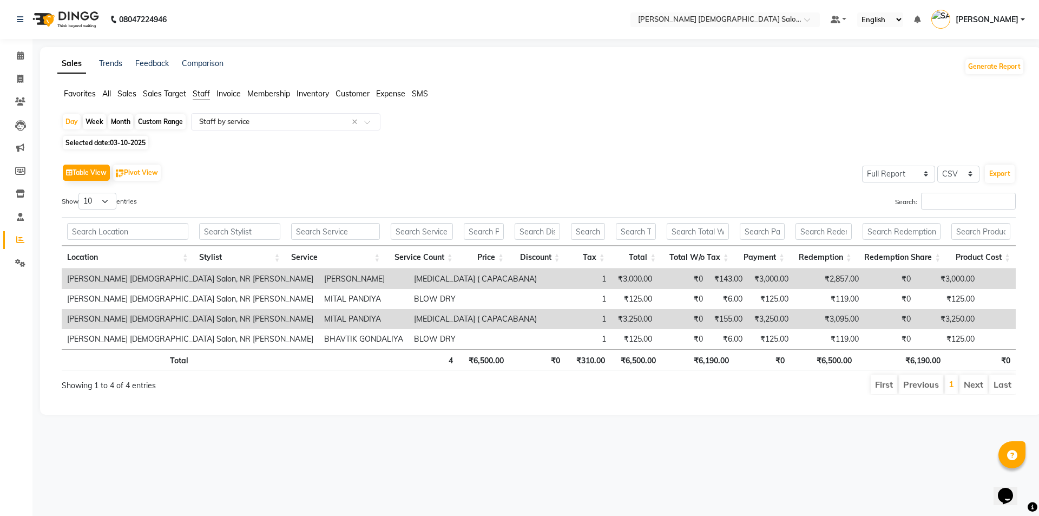
click at [593, 179] on div "Table View Pivot View Select Full Report Filtered Report Select CSV PDF Export" at bounding box center [539, 172] width 954 height 23
drag, startPoint x: 322, startPoint y: 297, endPoint x: 585, endPoint y: 262, distance: 265.4
click at [595, 279] on tbody "Elaine Ladies Salon, NR Balaji Hall RAHUL SEN BOTOX ( CAPACABANA) 1 ₹3,000.00 ₹…" at bounding box center [597, 309] width 1071 height 80
click at [215, 116] on div "Select Report Type × Staff by service ×" at bounding box center [285, 121] width 189 height 17
click at [102, 135] on div "Day Week Month Custom Range Select Report Type × Staff by service × Selected da…" at bounding box center [540, 258] width 967 height 291
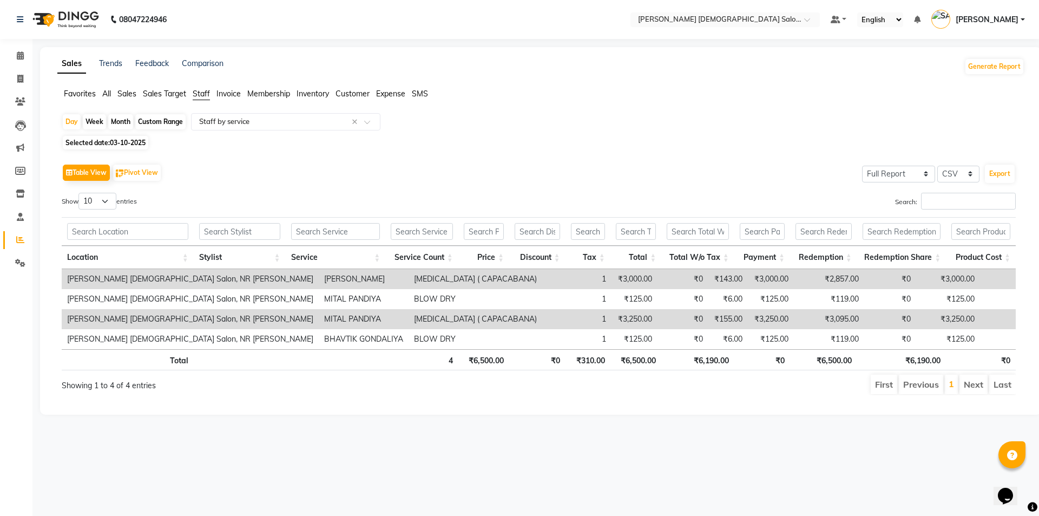
click at [114, 148] on span "Selected date: 03-10-2025" at bounding box center [106, 143] width 86 height 14
select select "10"
select select "2025"
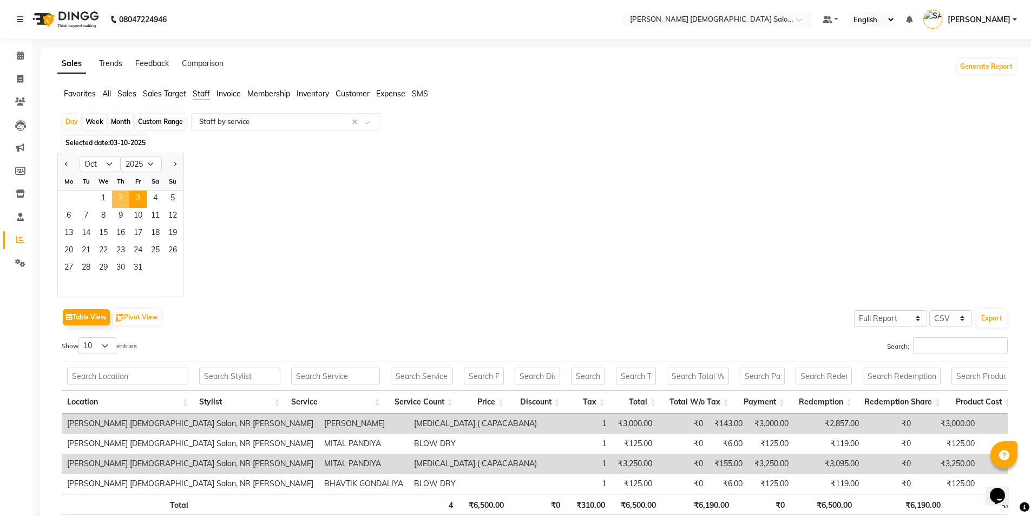
click at [122, 198] on span "2" at bounding box center [120, 199] width 17 height 17
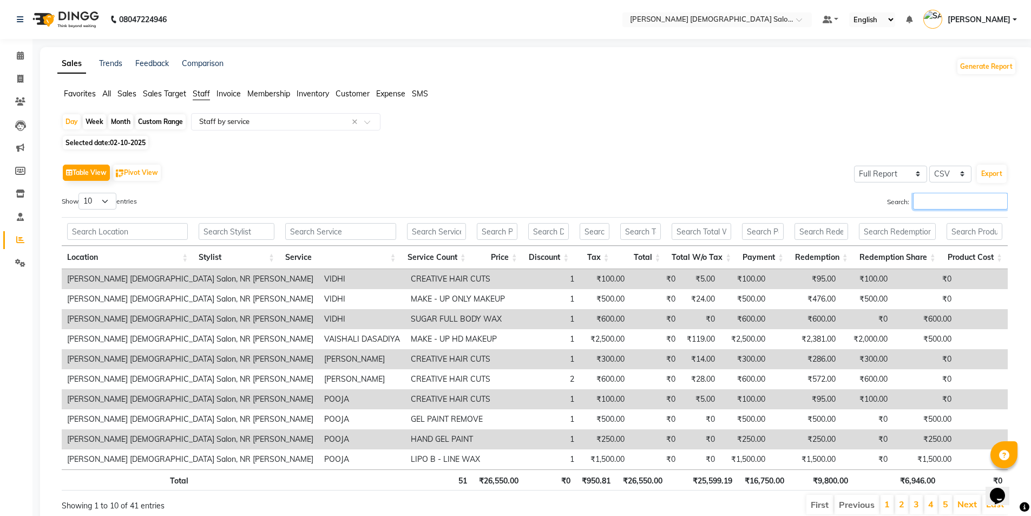
click at [951, 203] on input "Search:" at bounding box center [960, 201] width 95 height 17
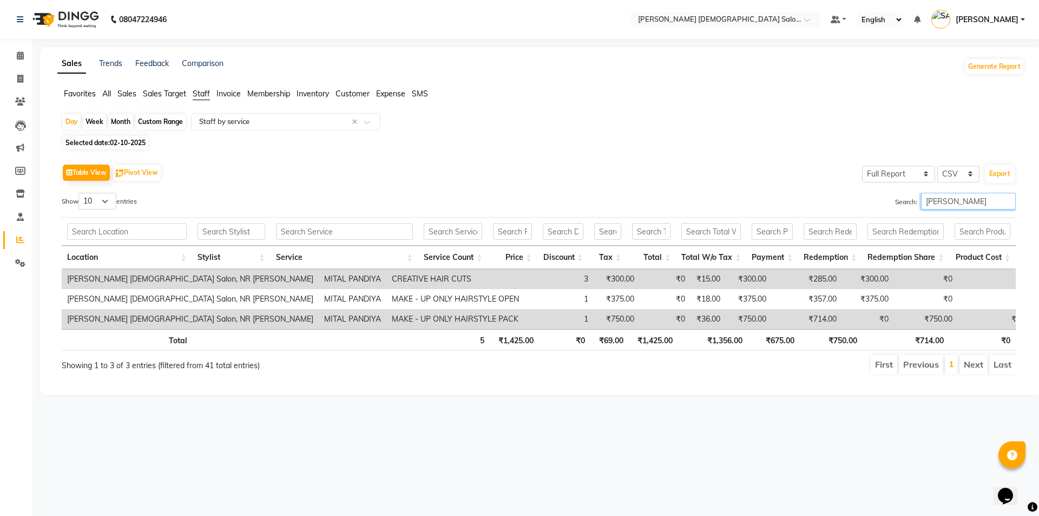
type input "[PERSON_NAME]"
drag, startPoint x: 508, startPoint y: 343, endPoint x: 526, endPoint y: 343, distance: 17.9
click at [526, 343] on th "₹1,425.00" at bounding box center [514, 339] width 49 height 21
click at [511, 171] on div "Table View Pivot View Select Full Report Filtered Report Select CSV PDF Export" at bounding box center [539, 172] width 954 height 23
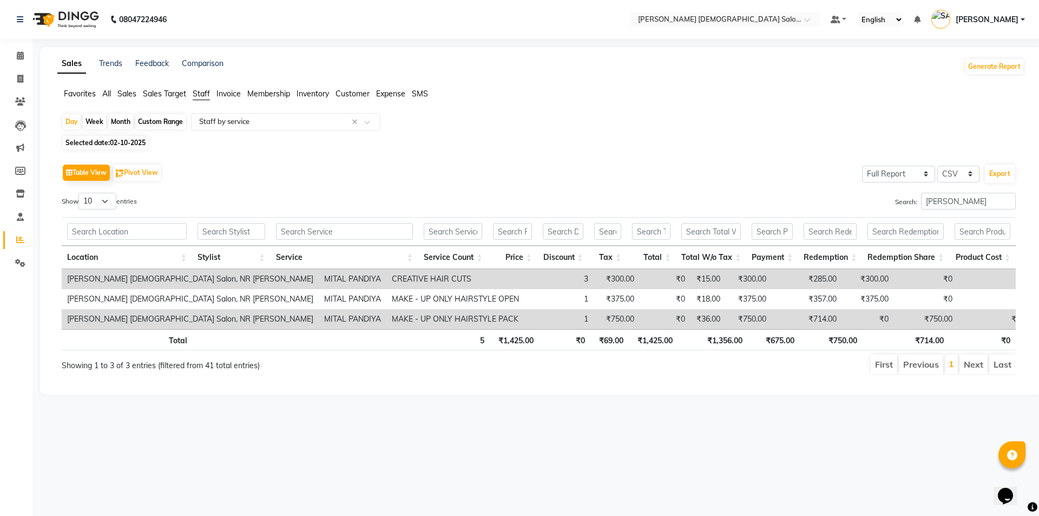
drag, startPoint x: 510, startPoint y: 171, endPoint x: 481, endPoint y: 111, distance: 66.3
click at [481, 111] on app-reports "Favorites All Sales Sales Target Staff Invoice Membership Inventory Customer Ex…" at bounding box center [541, 236] width 980 height 296
click at [21, 77] on icon at bounding box center [20, 79] width 6 height 8
select select "service"
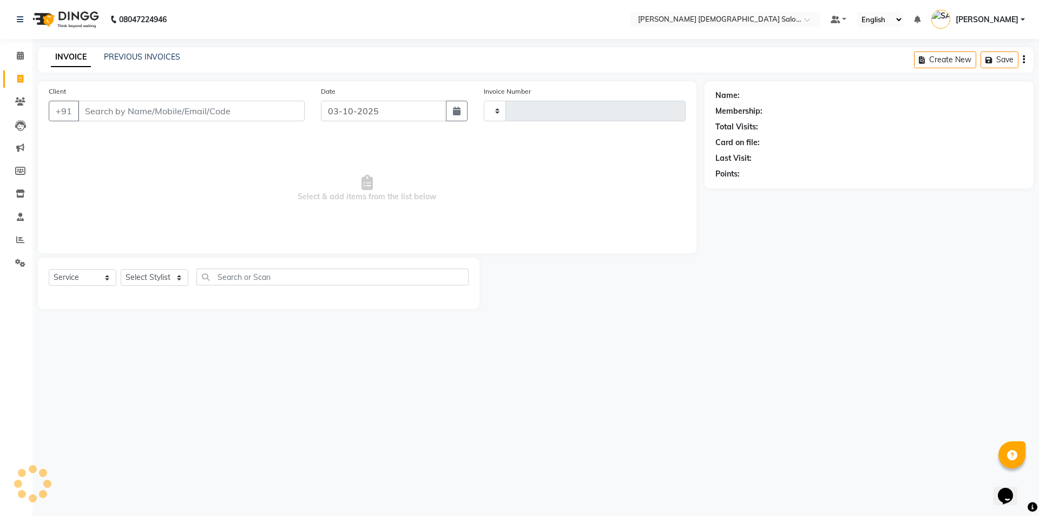
type input "4938"
select select "7542"
click at [15, 245] on span at bounding box center [20, 240] width 19 height 12
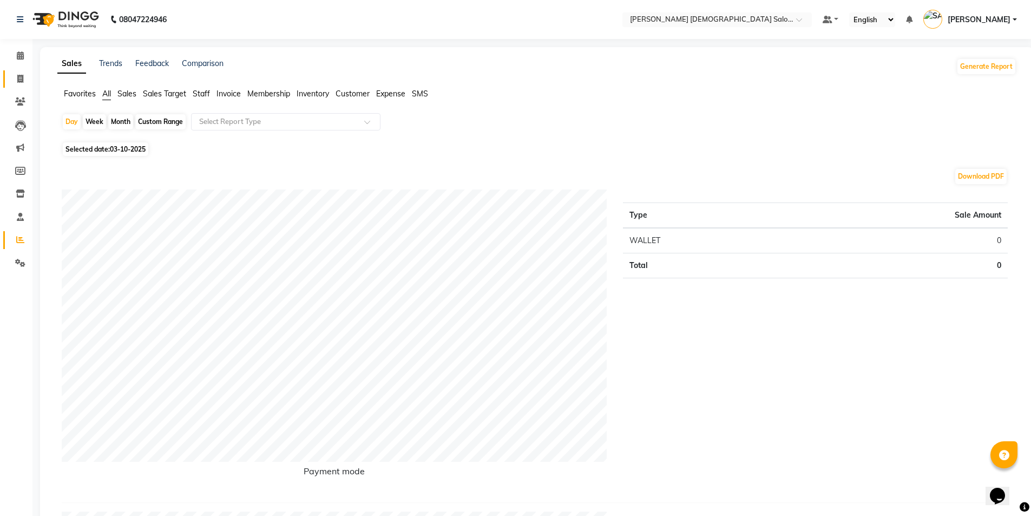
click at [16, 83] on span at bounding box center [20, 79] width 19 height 12
select select "service"
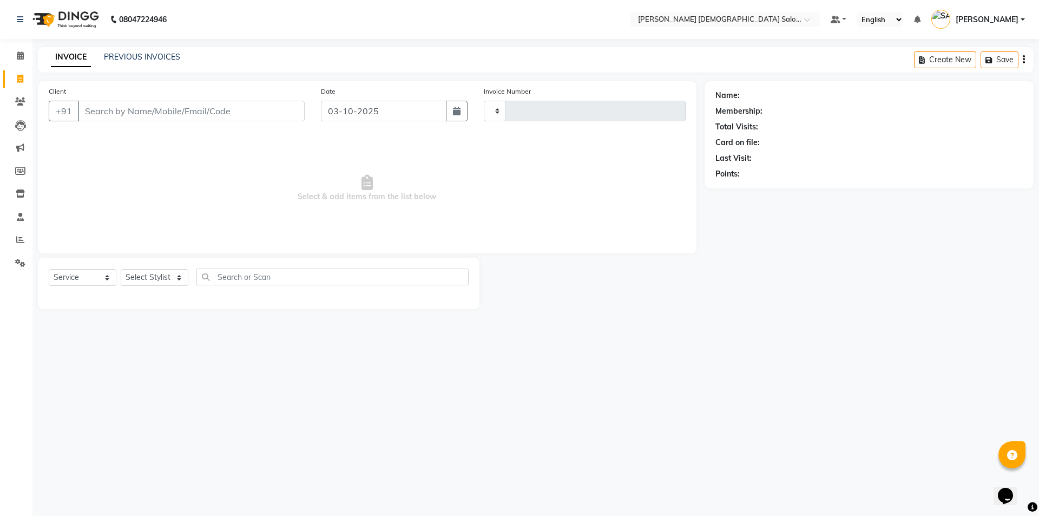
type input "4938"
select select "7542"
click at [125, 55] on link "PREVIOUS INVOICES" at bounding box center [142, 57] width 76 height 10
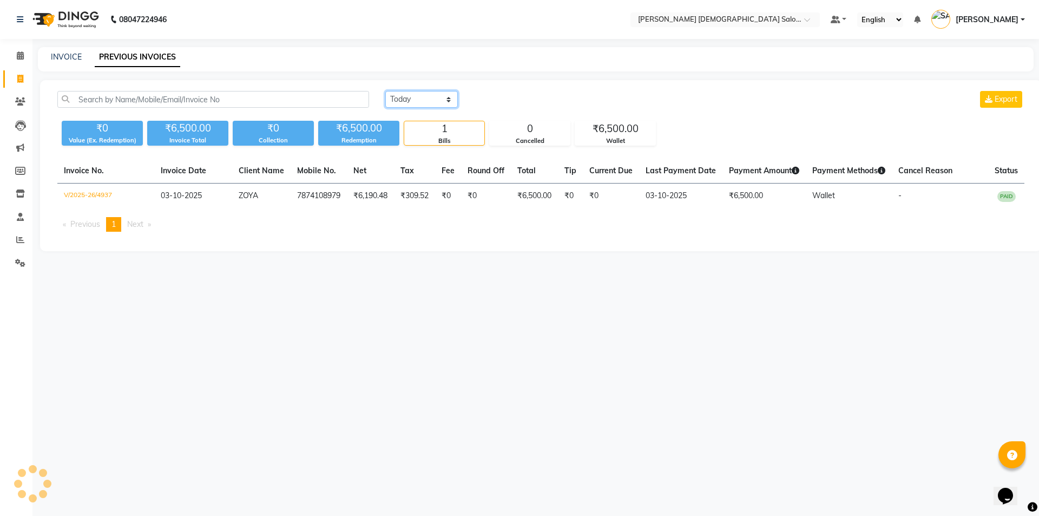
click at [400, 96] on select "Today Yesterday Custom Range" at bounding box center [421, 99] width 73 height 17
click at [385, 91] on select "Today Yesterday Custom Range" at bounding box center [421, 99] width 73 height 17
drag, startPoint x: 409, startPoint y: 97, endPoint x: 410, endPoint y: 106, distance: 9.3
click at [409, 97] on select "Today Yesterday Custom Range" at bounding box center [421, 99] width 73 height 17
select select "yesterday"
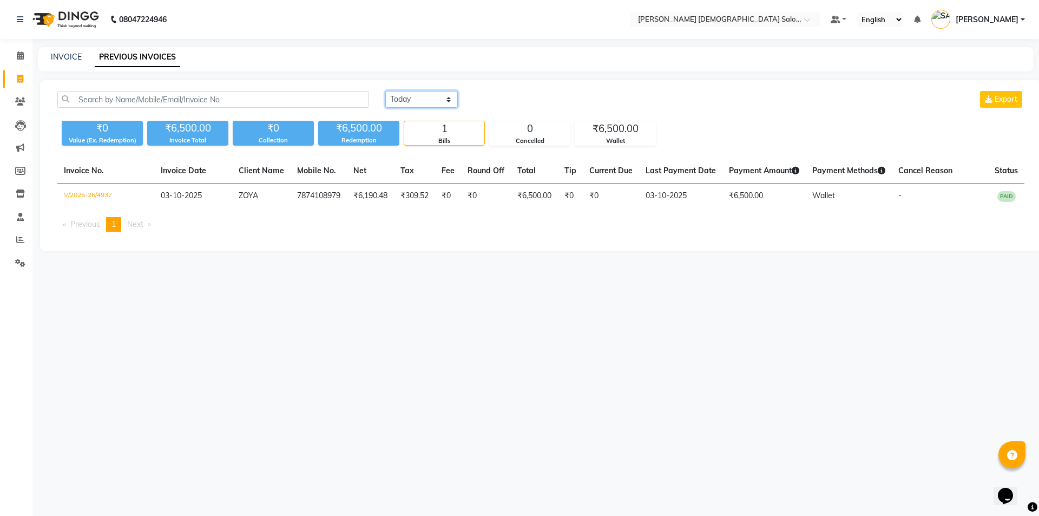
click at [385, 91] on select "Today Yesterday Custom Range" at bounding box center [421, 99] width 73 height 17
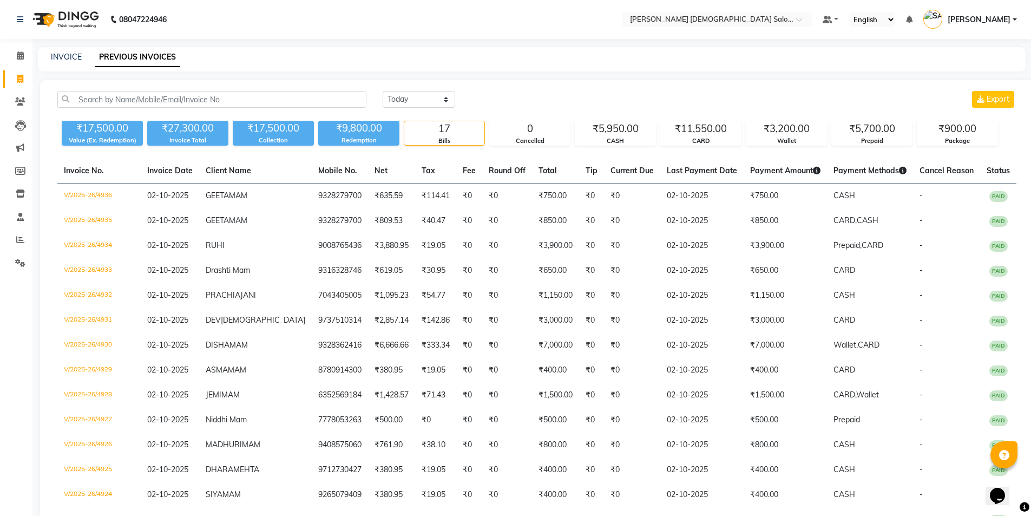
click at [267, 35] on nav "08047224946 Select Location × [PERSON_NAME] [DEMOGRAPHIC_DATA] Salon, Nr [PERSO…" at bounding box center [515, 19] width 1031 height 39
drag, startPoint x: 239, startPoint y: 41, endPoint x: 139, endPoint y: 63, distance: 101.9
click at [223, 41] on div "08047224946 Select Location × Elaine Ladies Salon, Nr Balaji Hall Default Panel…" at bounding box center [515, 333] width 1031 height 666
drag, startPoint x: 139, startPoint y: 63, endPoint x: 86, endPoint y: 87, distance: 58.9
click at [138, 64] on link "PREVIOUS INVOICES" at bounding box center [138, 57] width 86 height 19
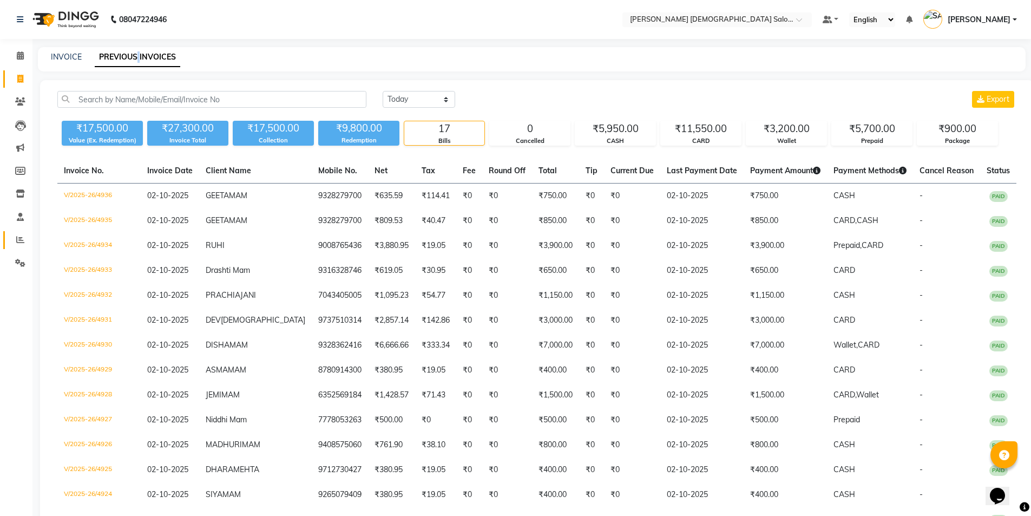
drag, startPoint x: 10, startPoint y: 238, endPoint x: 19, endPoint y: 232, distance: 11.7
click at [10, 238] on link "Reports" at bounding box center [16, 240] width 26 height 18
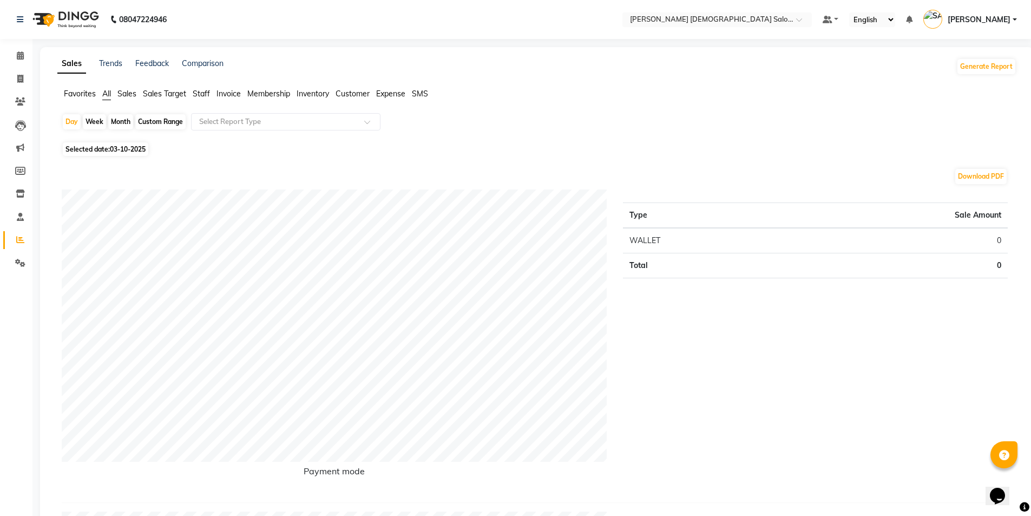
click at [201, 93] on span "Staff" at bounding box center [201, 94] width 17 height 10
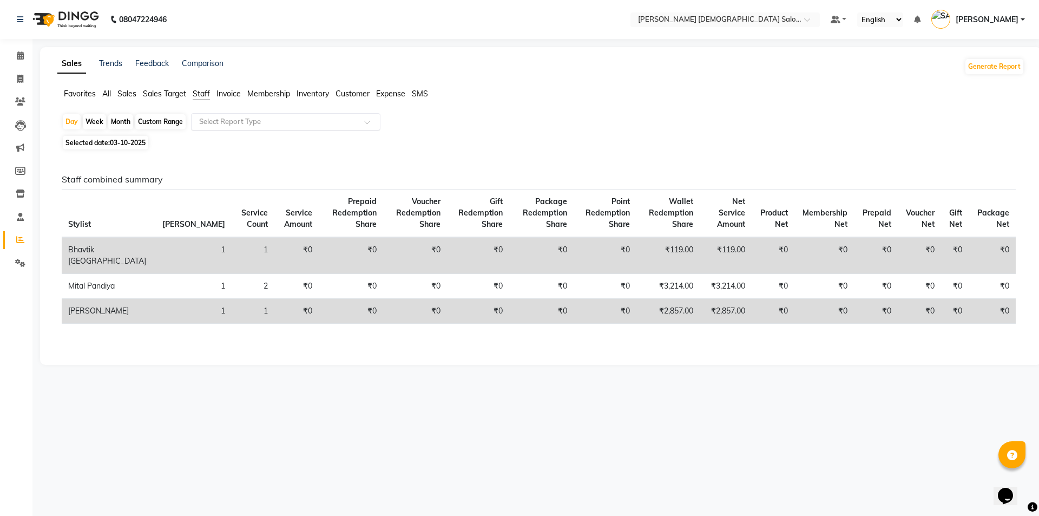
click at [235, 129] on div "Select Report Type" at bounding box center [285, 121] width 189 height 17
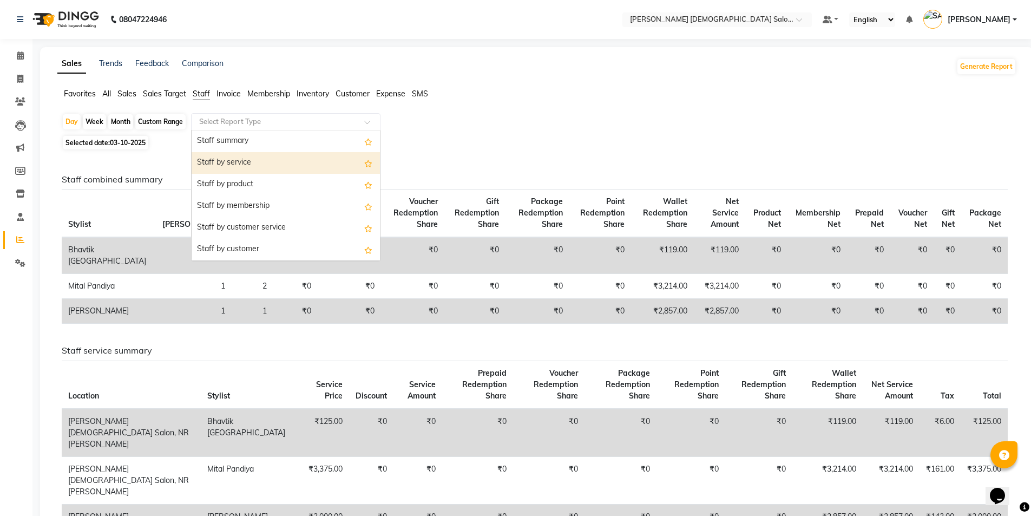
click at [247, 154] on div "Staff by service" at bounding box center [286, 163] width 188 height 22
select select "full_report"
select select "csv"
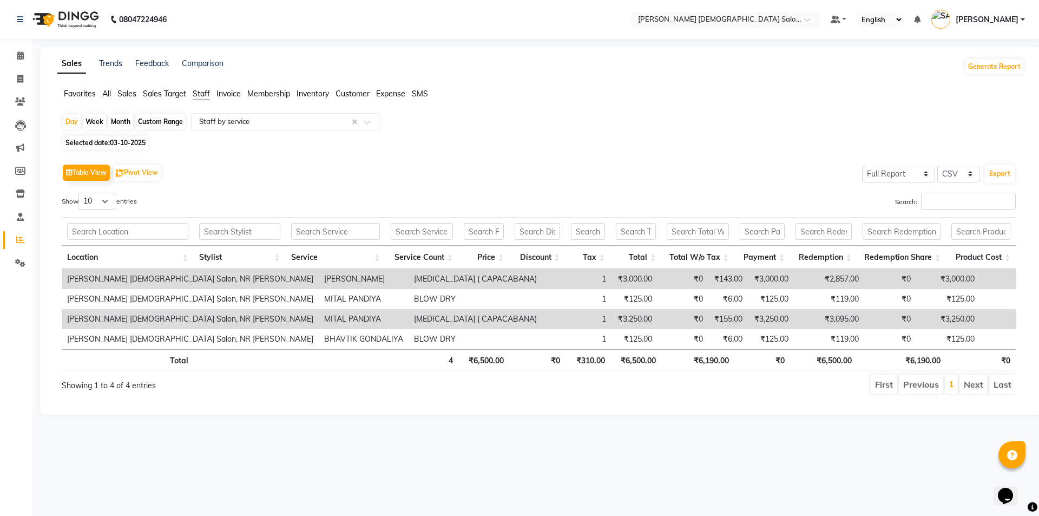
click at [193, 150] on div "Day Week Month Custom Range Select Report Type × Staff by service × Selected da…" at bounding box center [540, 258] width 967 height 291
click at [128, 147] on span "Selected date: 03-10-2025" at bounding box center [106, 143] width 86 height 14
select select "10"
select select "2025"
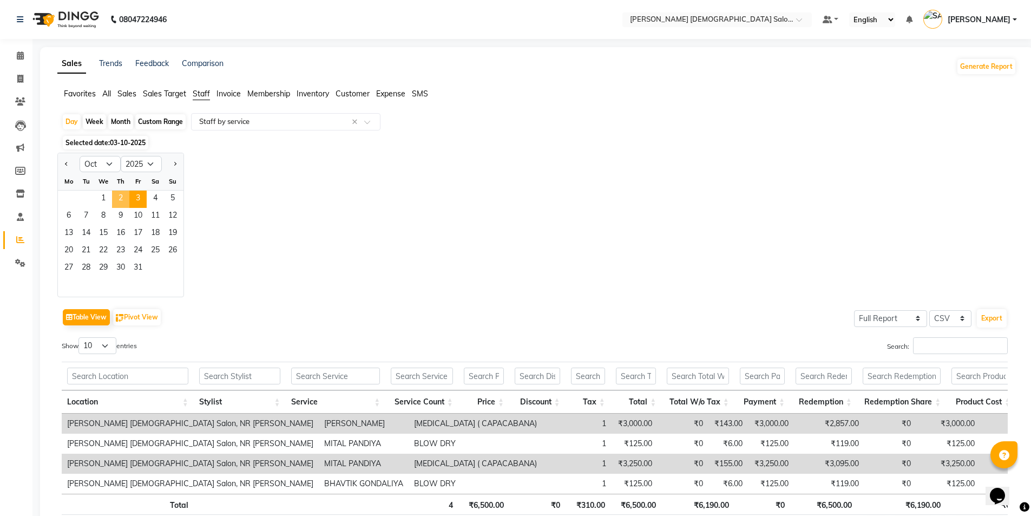
click at [124, 192] on span "2" at bounding box center [120, 199] width 17 height 17
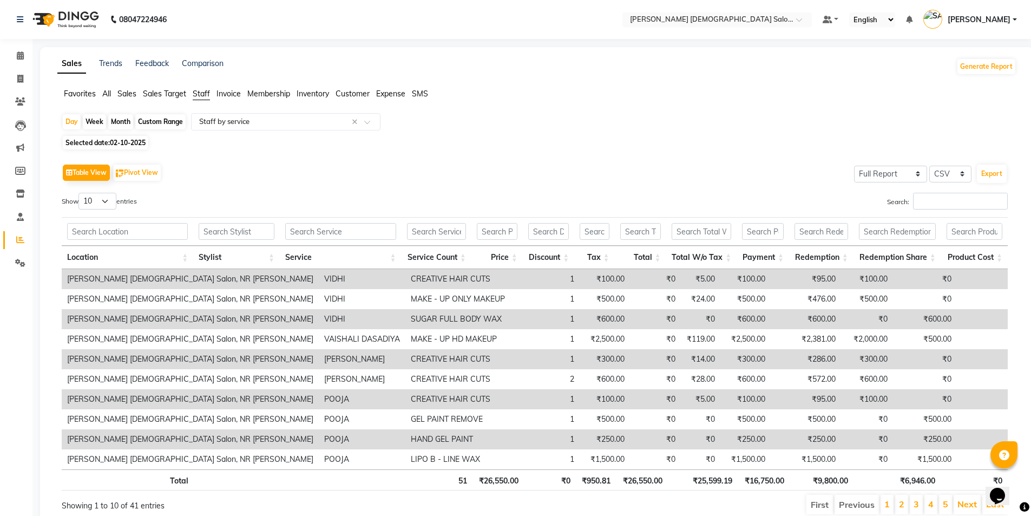
click at [253, 174] on div "Table View Pivot View Select Full Report Filtered Report Select CSV PDF Export" at bounding box center [535, 172] width 946 height 23
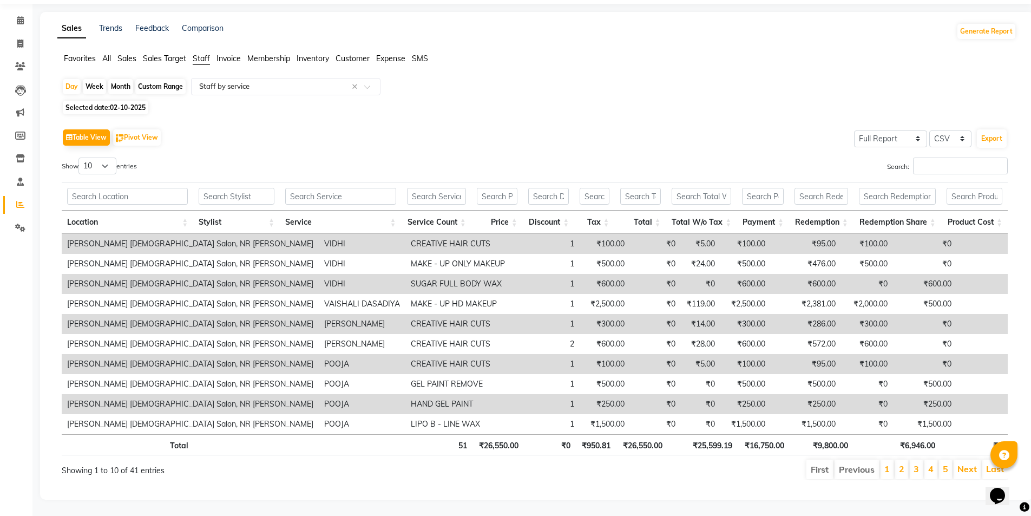
scroll to position [43, 0]
click at [938, 158] on input "Search:" at bounding box center [960, 166] width 95 height 17
click at [86, 101] on span "Selected date: 02-10-2025" at bounding box center [106, 108] width 86 height 14
select select "10"
select select "2025"
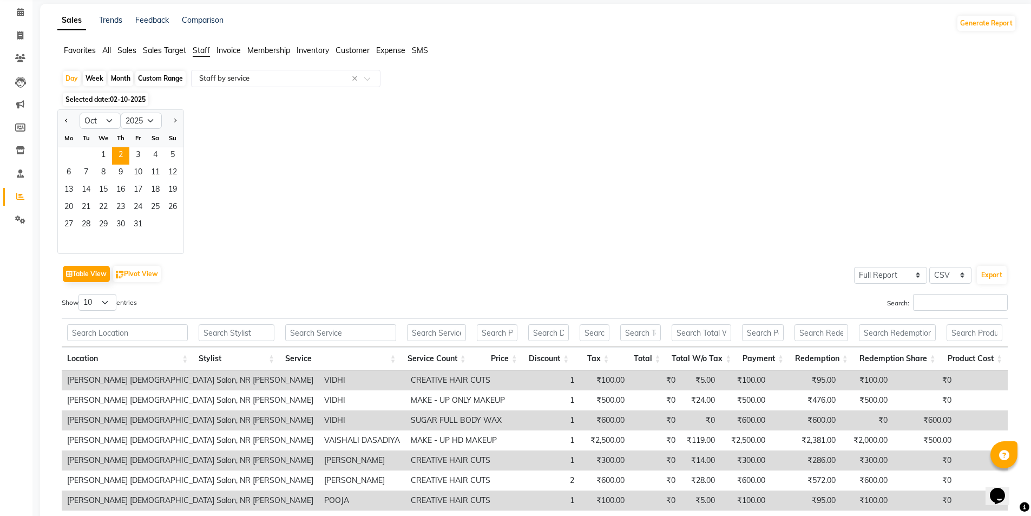
click at [108, 48] on span "All" at bounding box center [106, 50] width 9 height 10
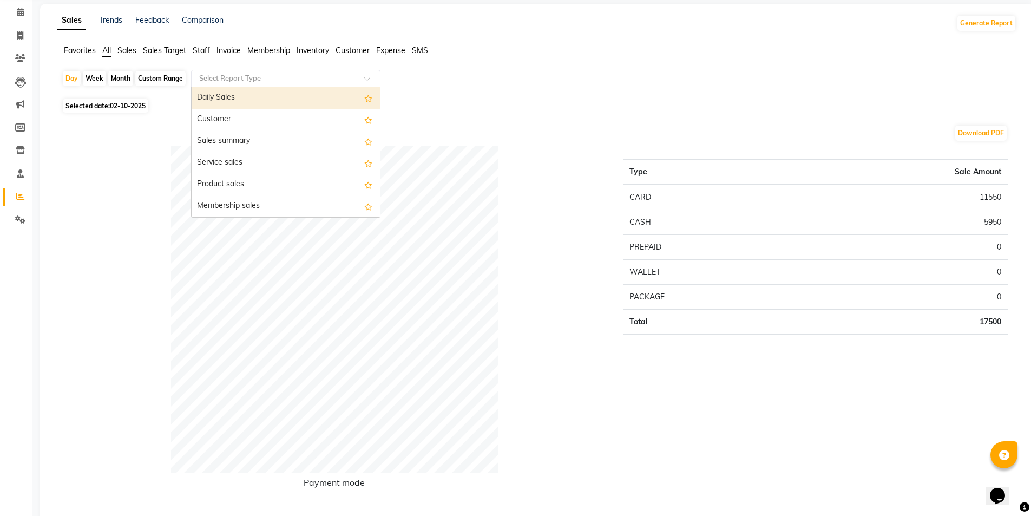
click at [290, 84] on div "Select Report Type" at bounding box center [285, 78] width 189 height 17
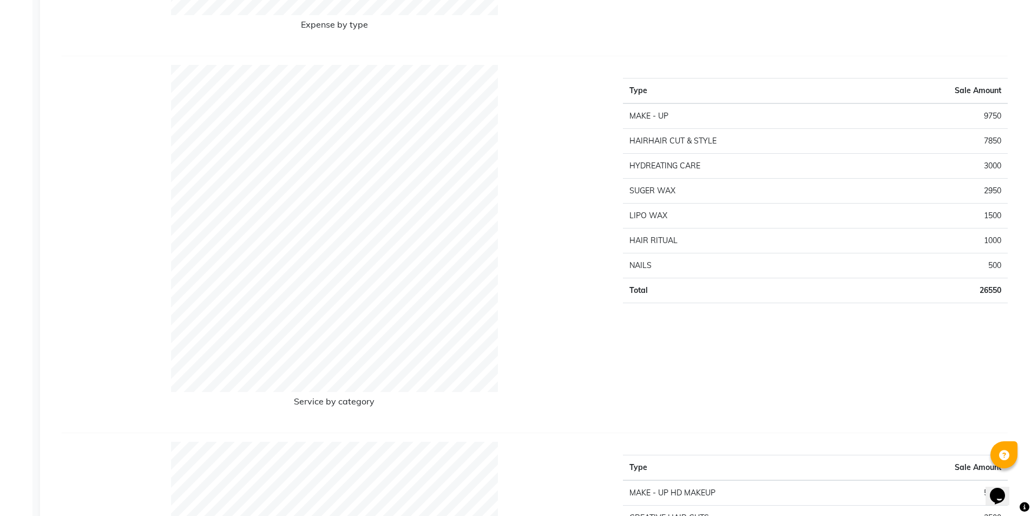
scroll to position [1613, 0]
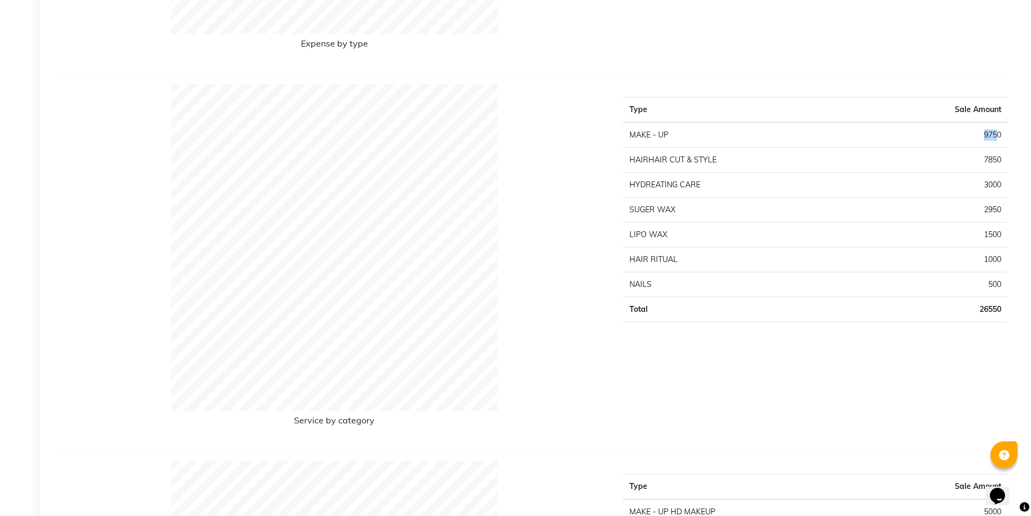
drag, startPoint x: 998, startPoint y: 134, endPoint x: 964, endPoint y: 134, distance: 34.6
click at [965, 134] on td "9750" at bounding box center [936, 134] width 143 height 25
drag, startPoint x: 990, startPoint y: 155, endPoint x: 978, endPoint y: 155, distance: 11.4
click at [978, 155] on td "7850" at bounding box center [936, 159] width 143 height 25
click at [996, 188] on td "3000" at bounding box center [936, 184] width 143 height 25
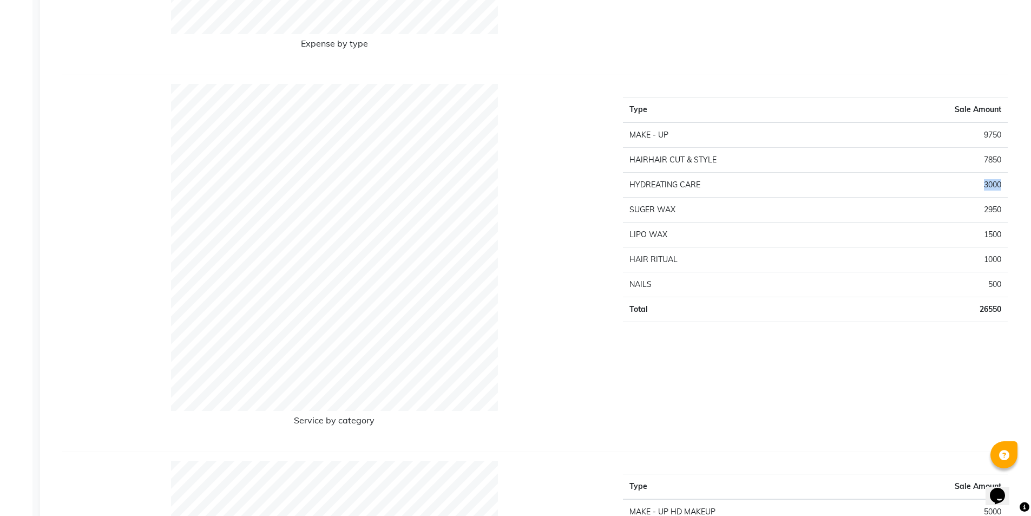
click at [996, 188] on td "3000" at bounding box center [936, 184] width 143 height 25
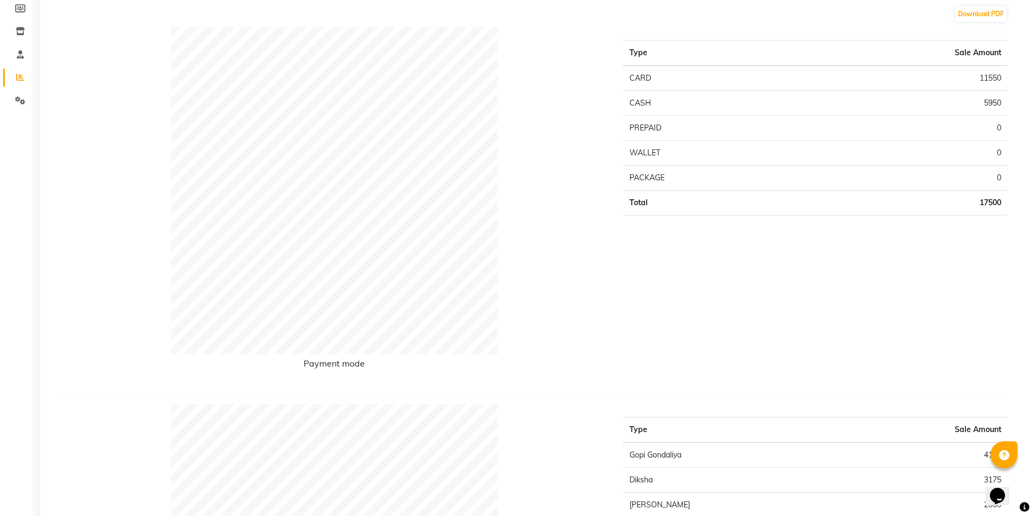
scroll to position [0, 0]
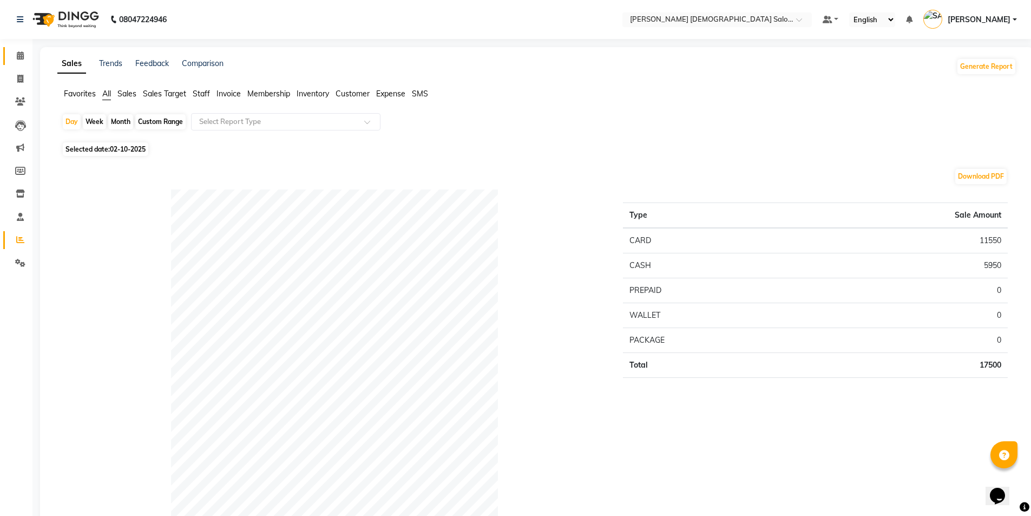
click at [23, 57] on icon at bounding box center [20, 55] width 7 height 8
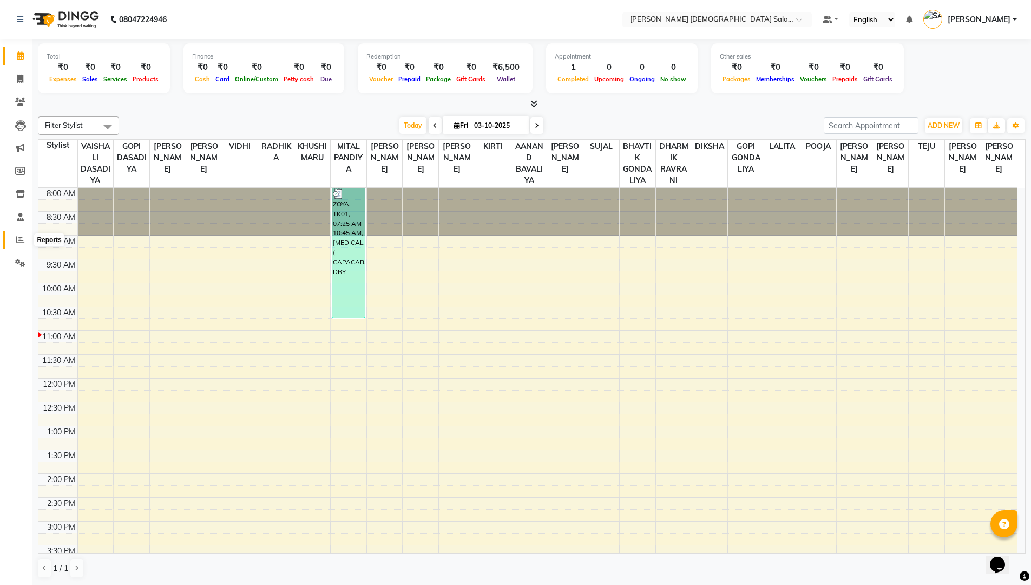
click at [19, 237] on icon at bounding box center [20, 240] width 8 height 8
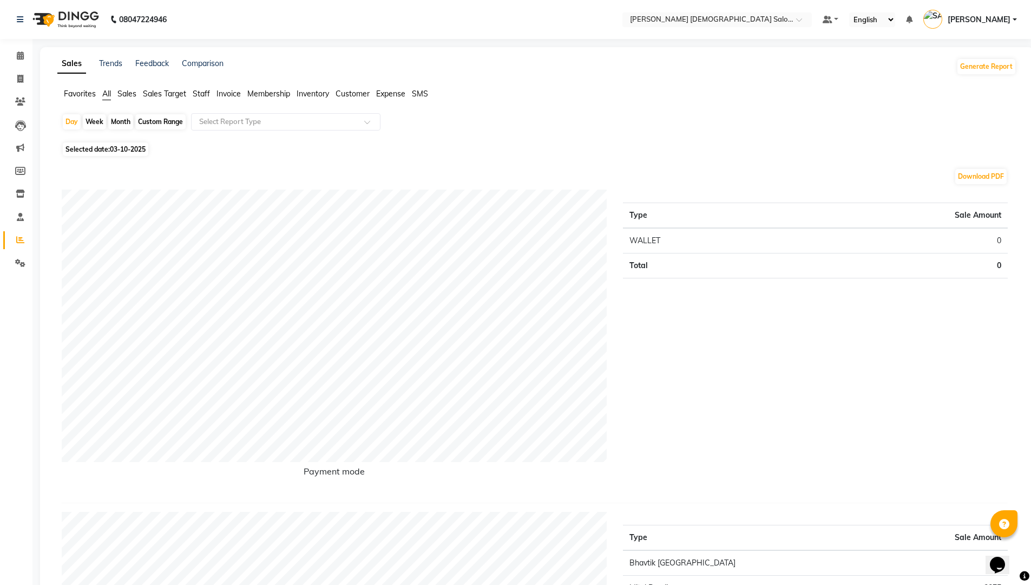
click at [124, 127] on div "Month" at bounding box center [120, 121] width 25 height 15
select select "10"
select select "2025"
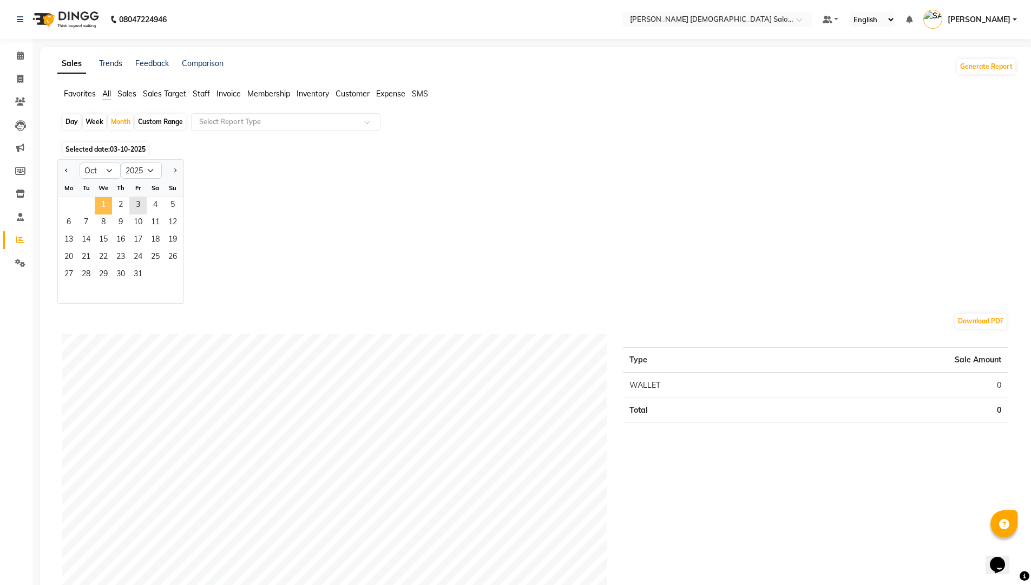
click at [101, 200] on span "1" at bounding box center [103, 205] width 17 height 17
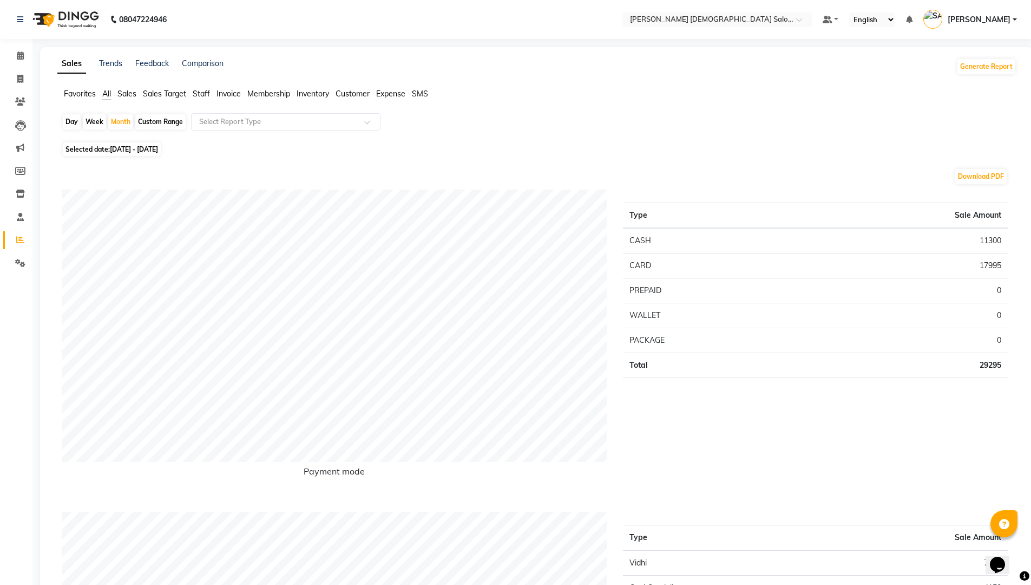
click at [202, 97] on span "Staff" at bounding box center [201, 94] width 17 height 10
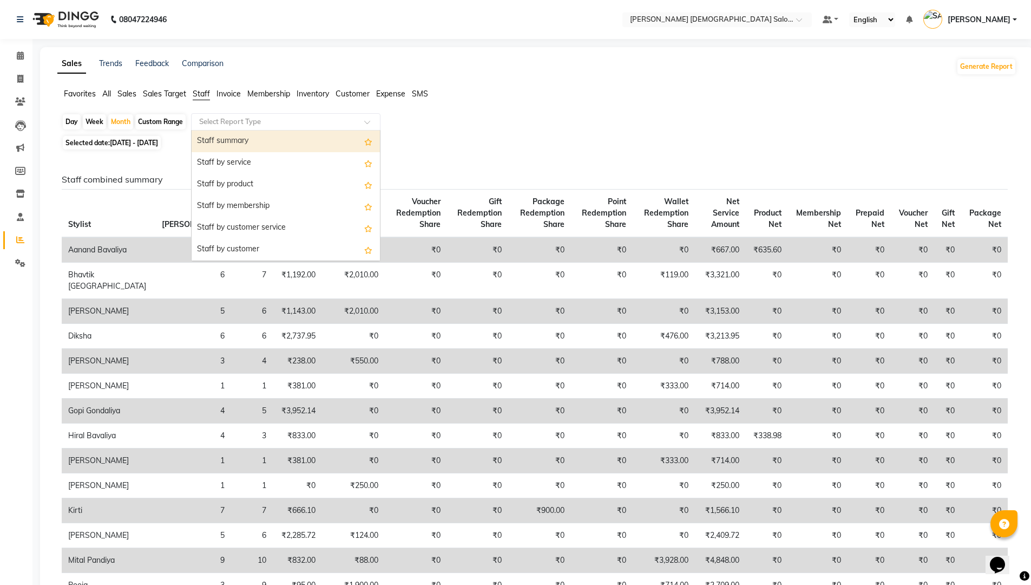
click at [214, 126] on input "text" at bounding box center [275, 121] width 156 height 11
click at [213, 161] on div "Staff by service" at bounding box center [286, 163] width 188 height 22
select select "full_report"
select select "csv"
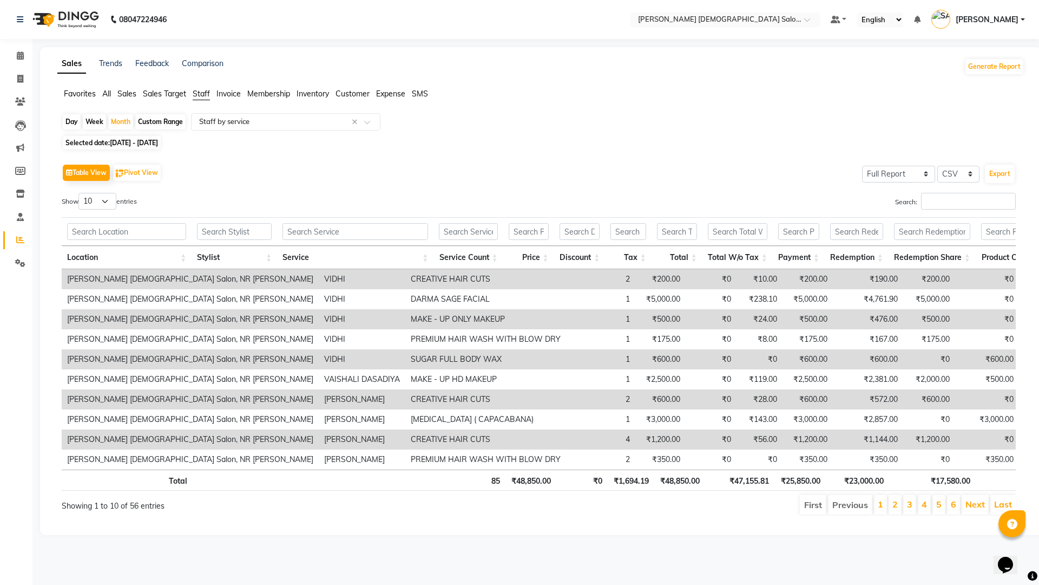
click at [306, 134] on div "Day Week Month Custom Range Select Report Type × Staff by service × Selected da…" at bounding box center [540, 318] width 967 height 411
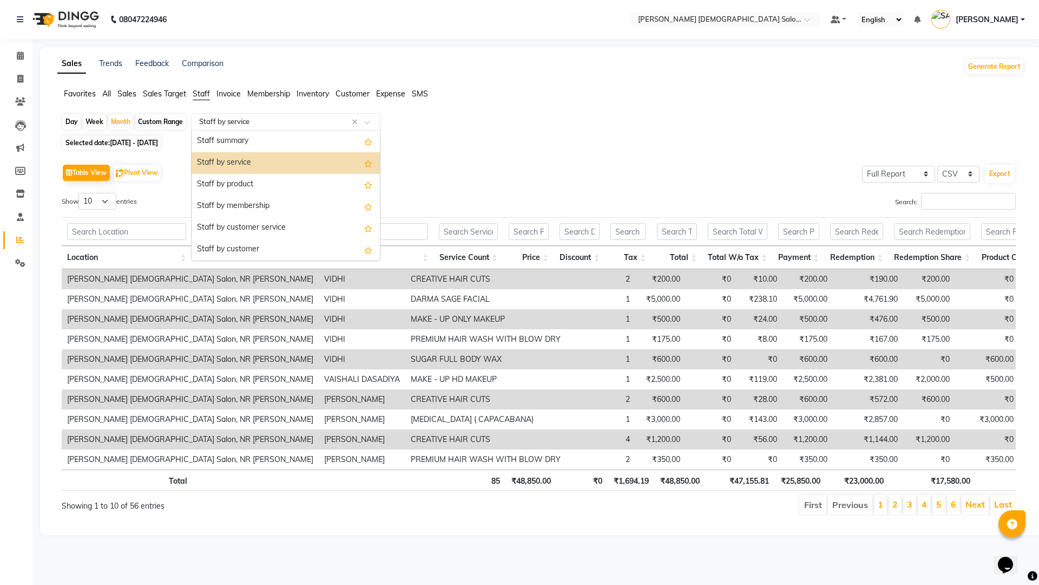
click at [309, 120] on input "text" at bounding box center [275, 121] width 156 height 11
click at [311, 139] on div "Staff summary" at bounding box center [286, 141] width 188 height 22
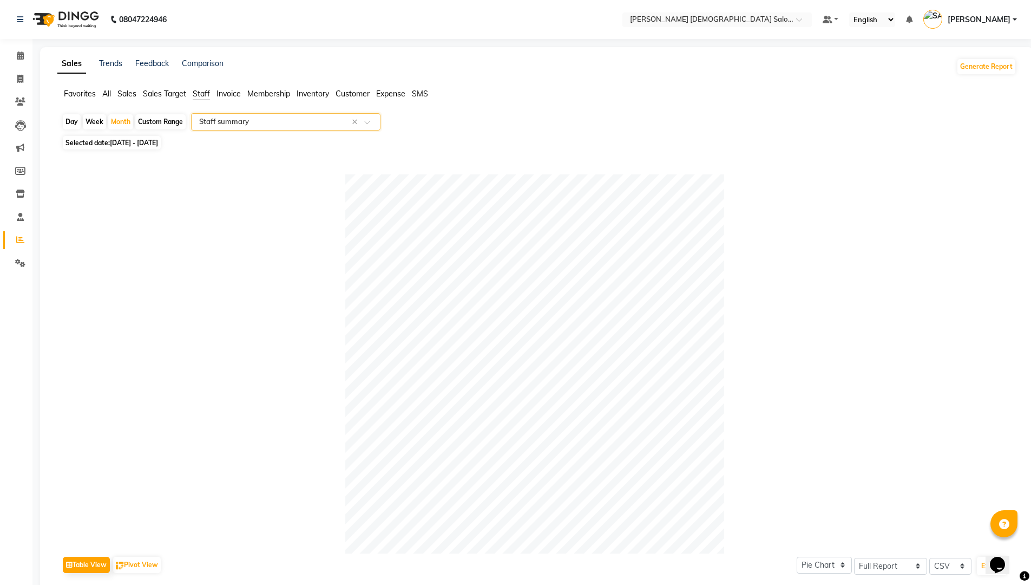
click at [308, 135] on div "Day Week Month Custom Range Select Report Type × Staff summary × Selected date:…" at bounding box center [536, 514] width 959 height 803
click at [308, 118] on input "text" at bounding box center [275, 121] width 156 height 11
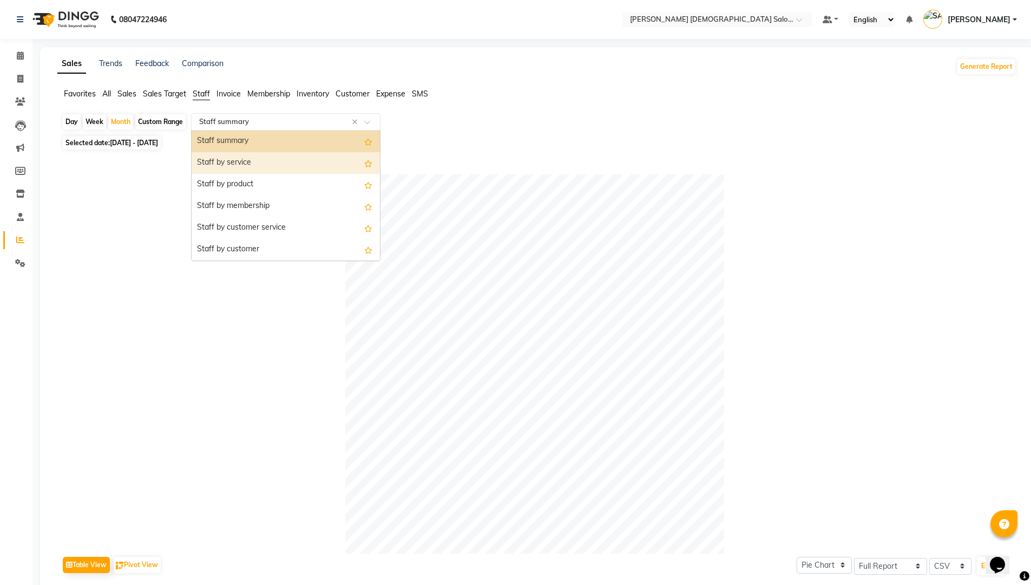
click at [317, 156] on div "Staff by service" at bounding box center [286, 163] width 188 height 22
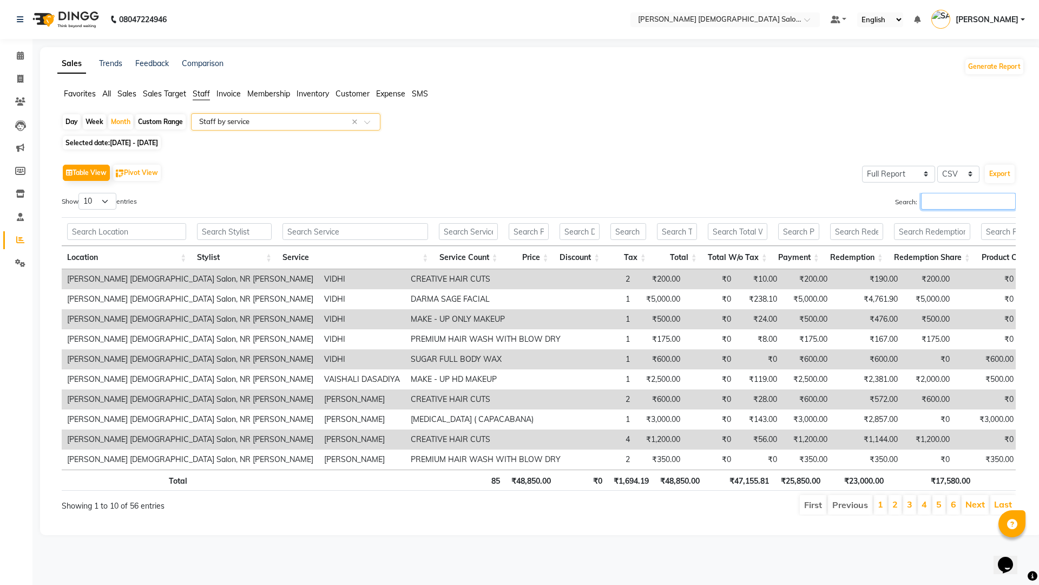
click at [976, 210] on input "Search:" at bounding box center [968, 201] width 95 height 17
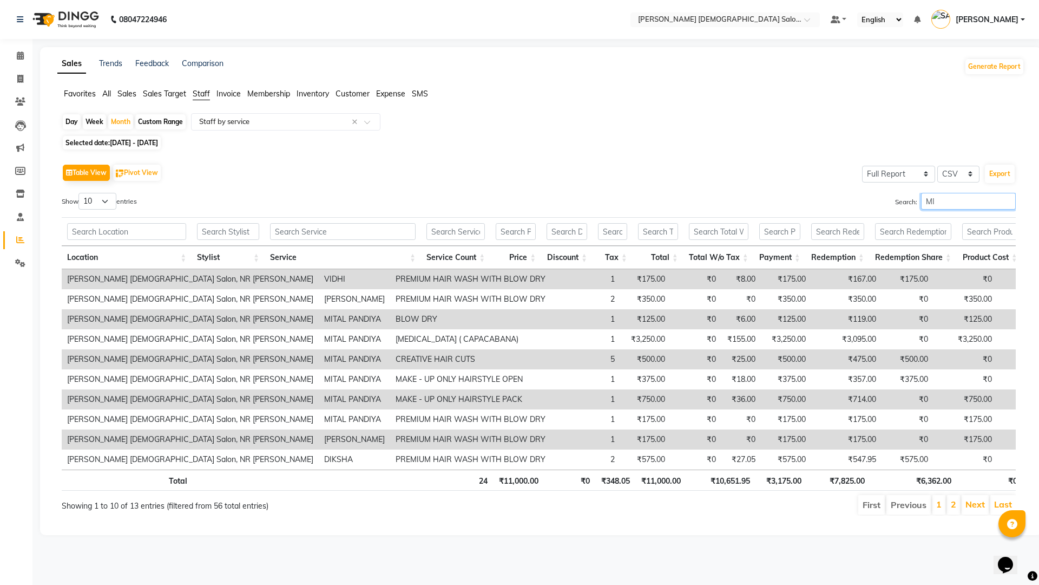
type input "MIT"
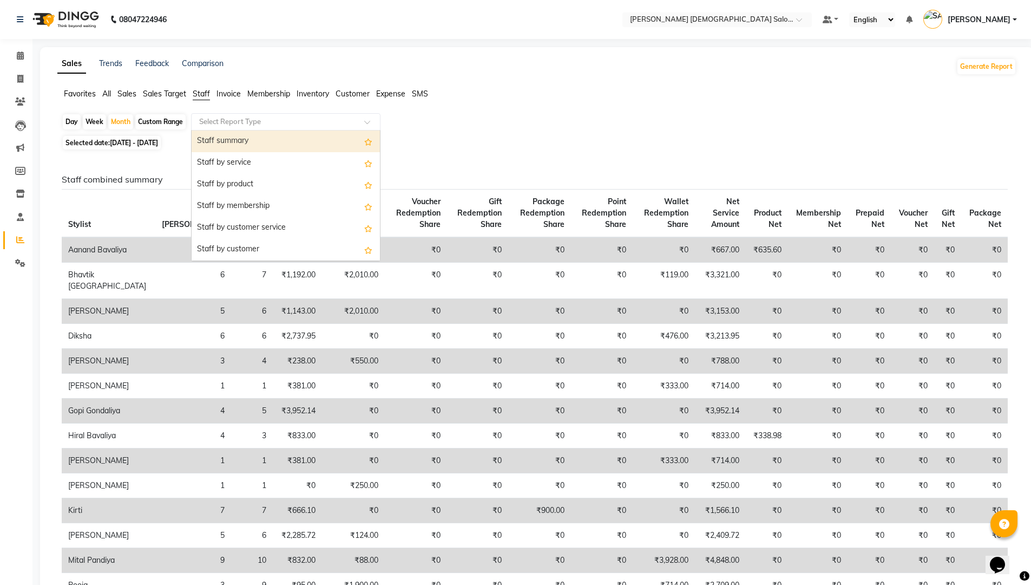
click at [254, 114] on div "Select Report Type" at bounding box center [285, 121] width 189 height 17
click at [257, 160] on div "Staff by service" at bounding box center [286, 163] width 188 height 22
select select "full_report"
select select "csv"
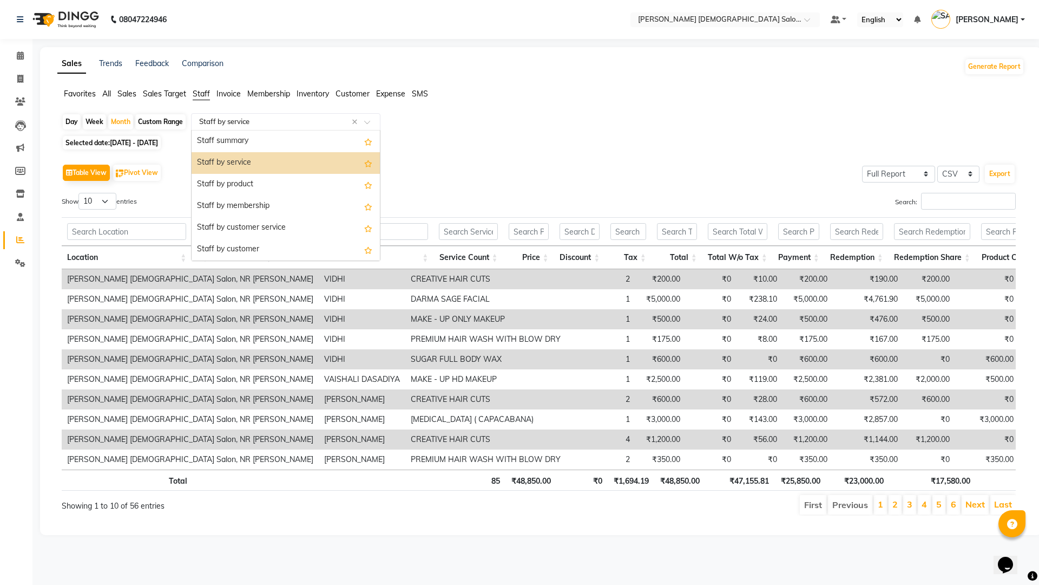
click at [273, 114] on div "Select Report Type × Staff by service ×" at bounding box center [285, 121] width 189 height 17
click at [266, 147] on div "Staff summary" at bounding box center [286, 141] width 188 height 22
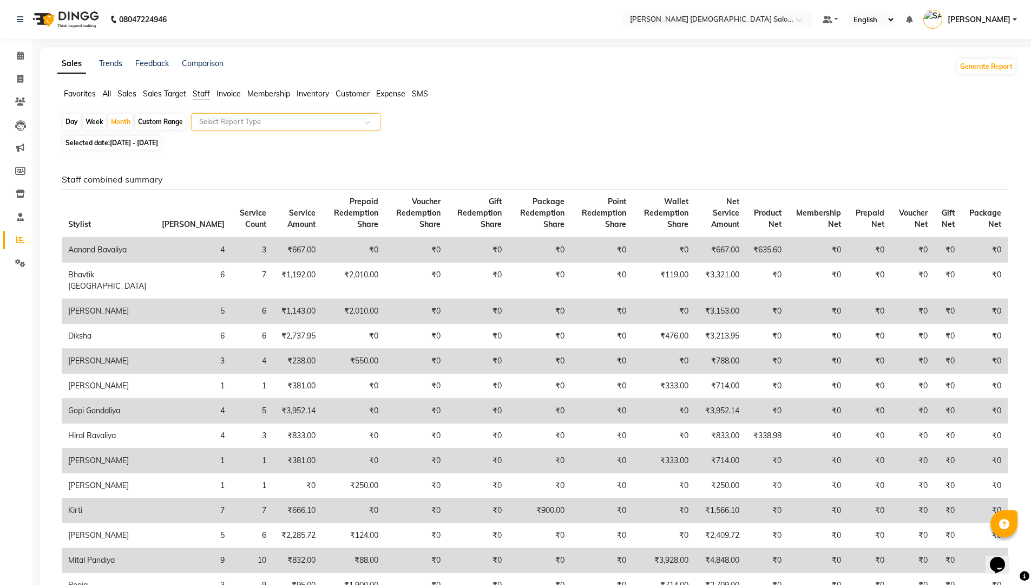
click at [256, 118] on input "text" at bounding box center [275, 121] width 156 height 11
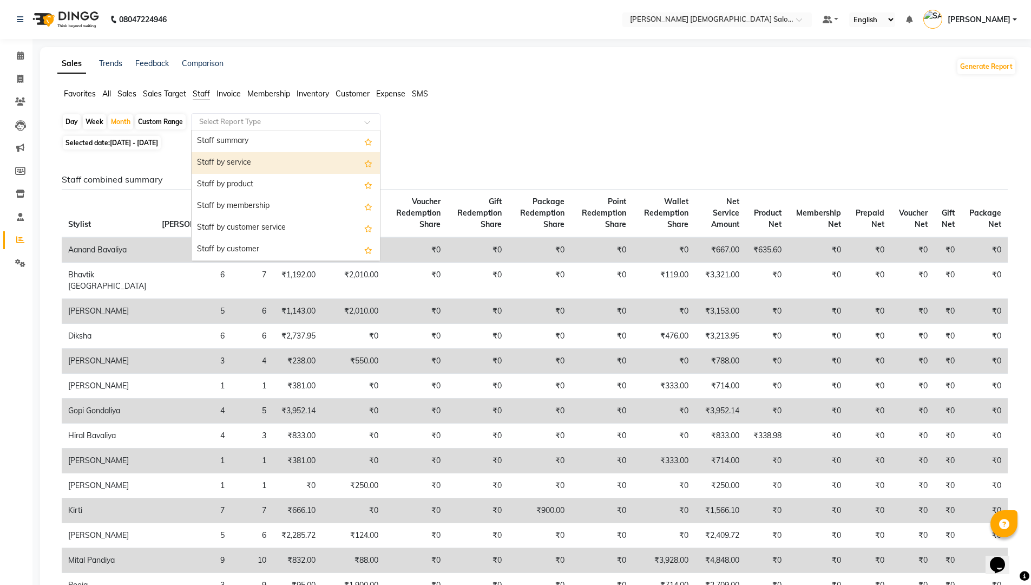
click at [259, 156] on div "Staff by service" at bounding box center [286, 163] width 188 height 22
select select "full_report"
select select "csv"
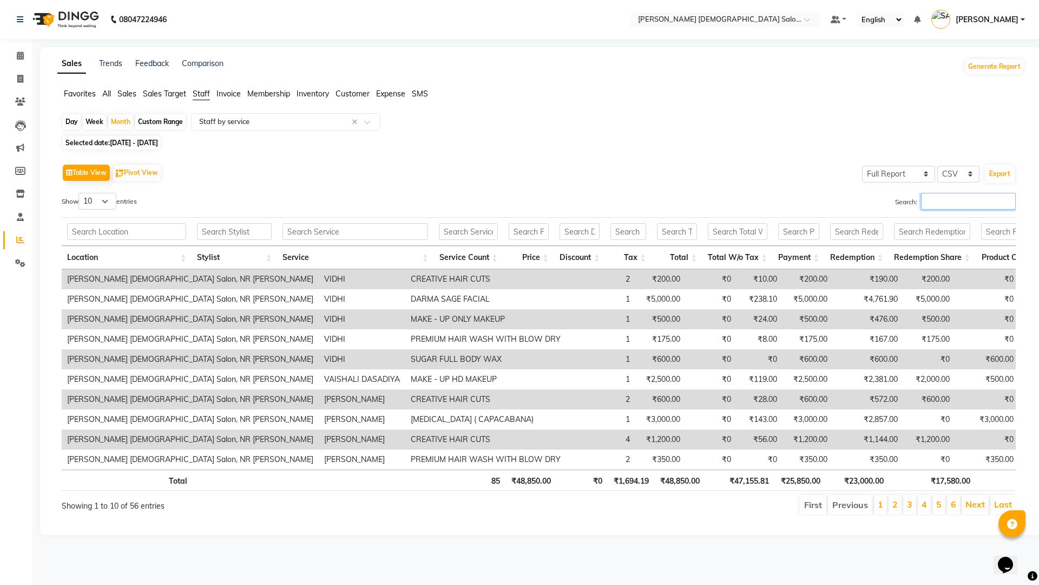
click at [934, 202] on input "Search:" at bounding box center [968, 201] width 95 height 17
type input "O"
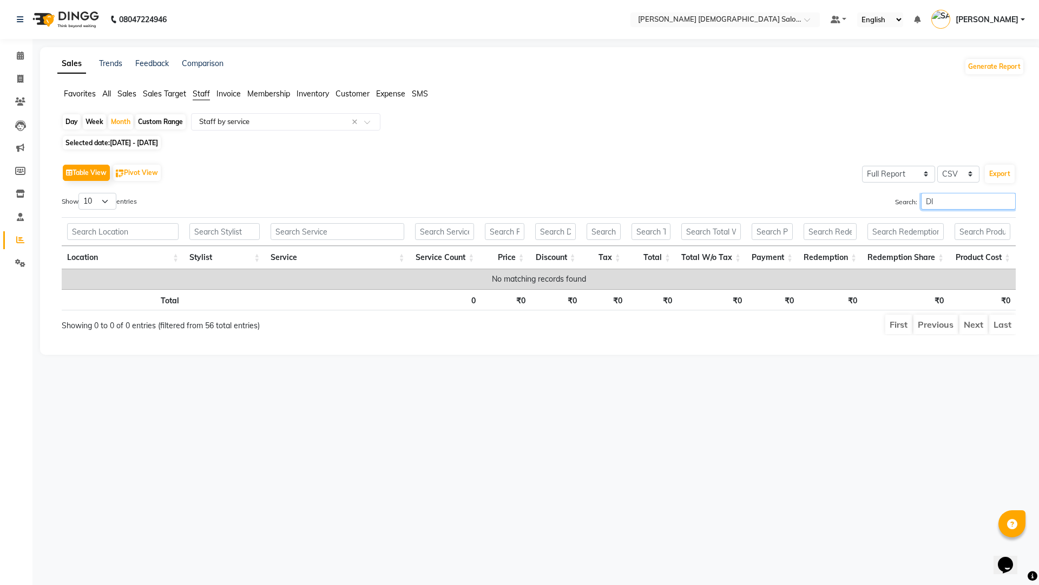
type input "D"
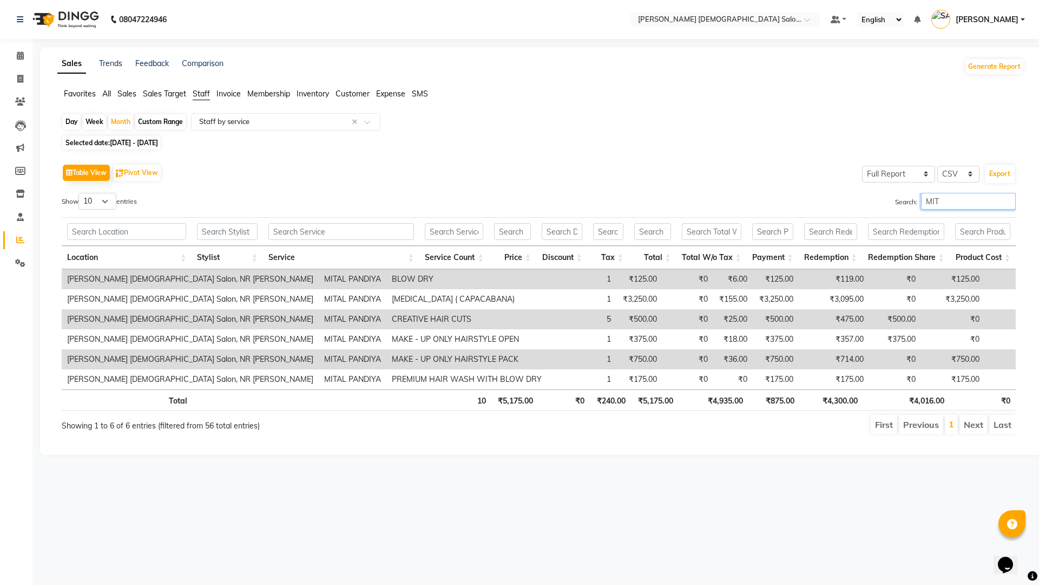
type input "MITA"
click at [1007, 204] on input "MITA" at bounding box center [968, 201] width 95 height 17
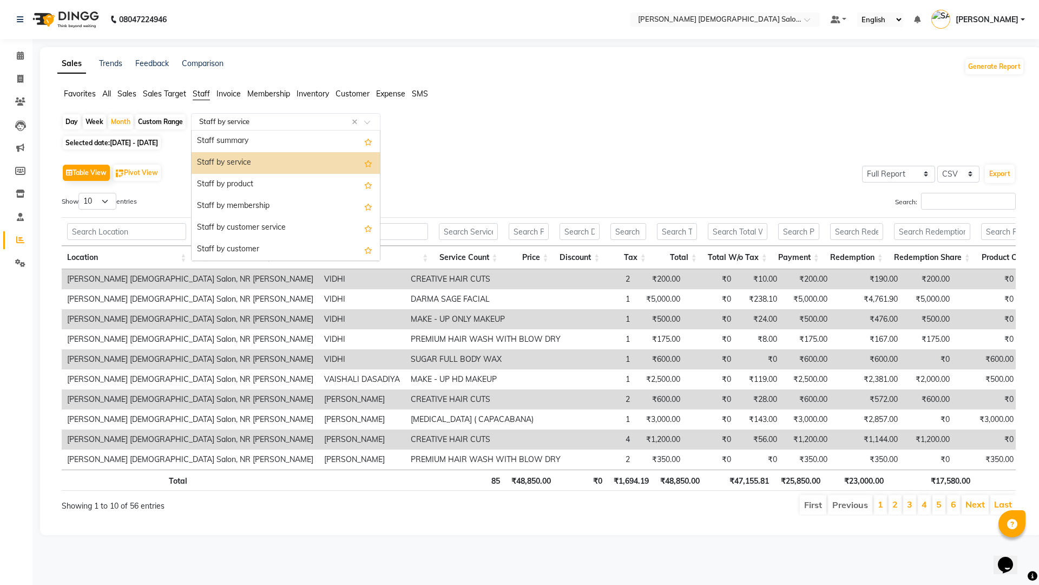
click at [265, 126] on input "text" at bounding box center [275, 121] width 156 height 11
click at [260, 139] on div "Staff summary" at bounding box center [286, 141] width 188 height 22
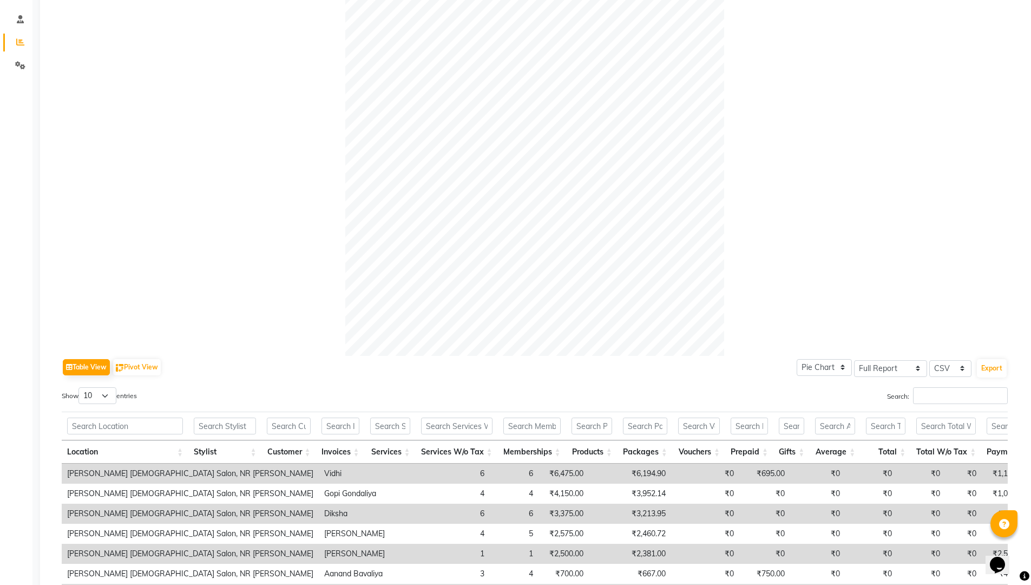
scroll to position [375, 0]
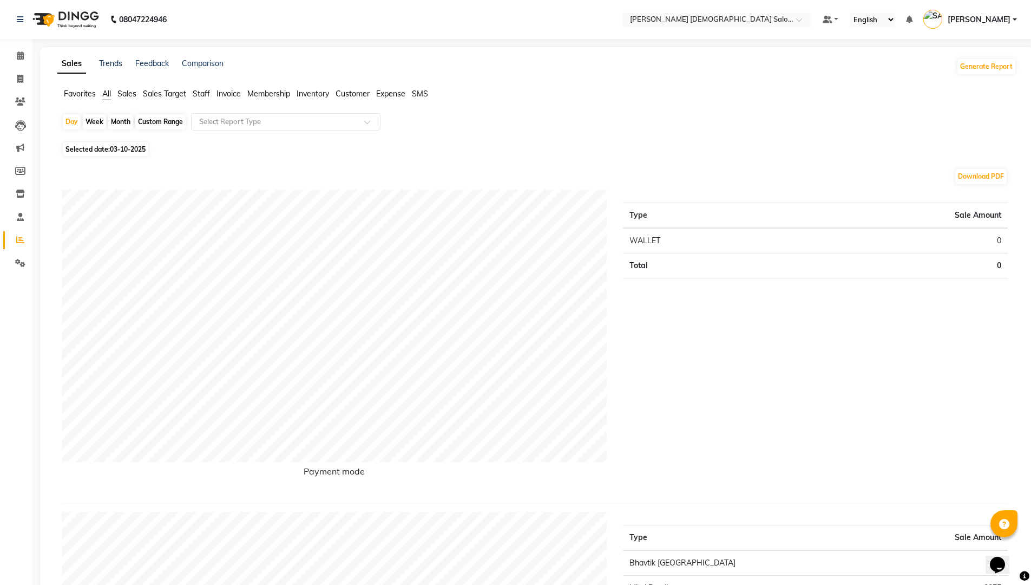
click at [108, 148] on span "Selected date: 03-10-2025" at bounding box center [106, 149] width 86 height 14
select select "10"
select select "2025"
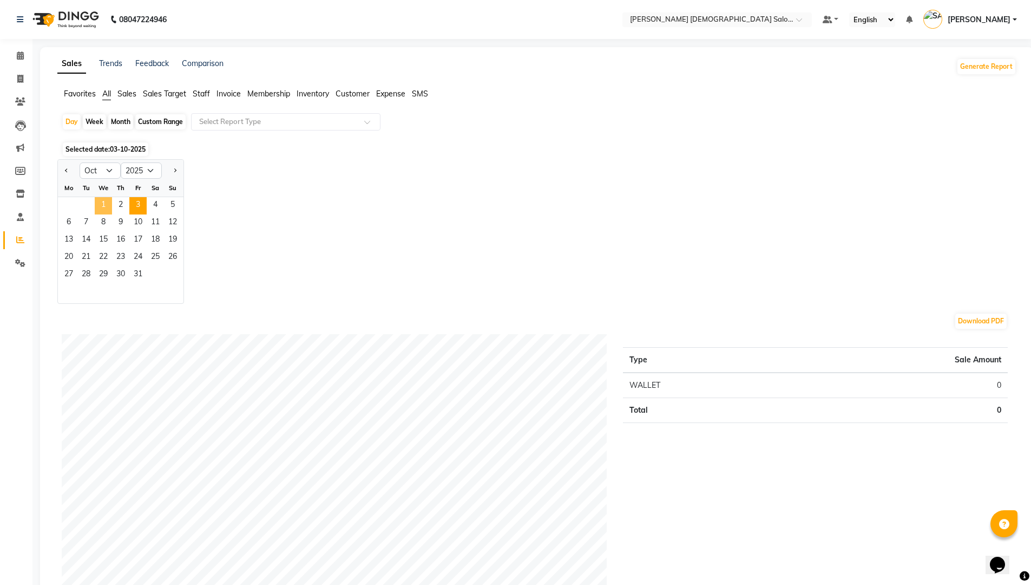
click at [96, 200] on span "1" at bounding box center [103, 205] width 17 height 17
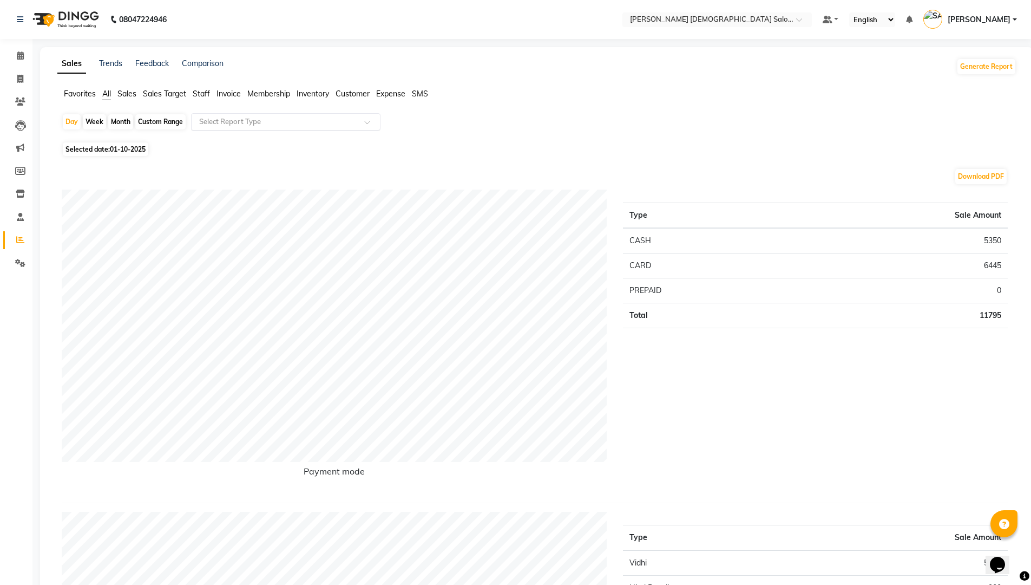
click at [221, 122] on input "text" at bounding box center [275, 121] width 156 height 11
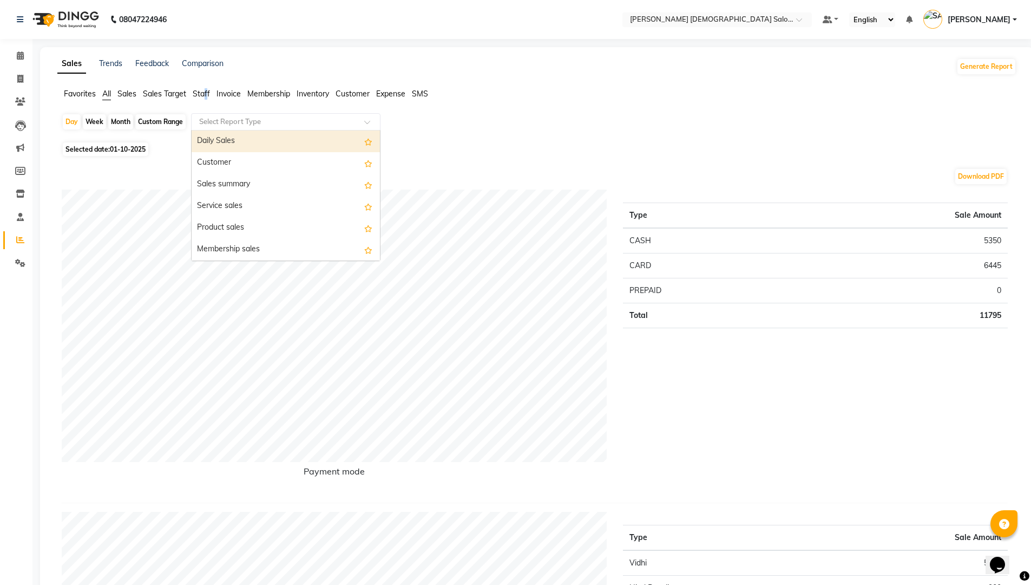
click at [207, 91] on span "Staff" at bounding box center [201, 94] width 17 height 10
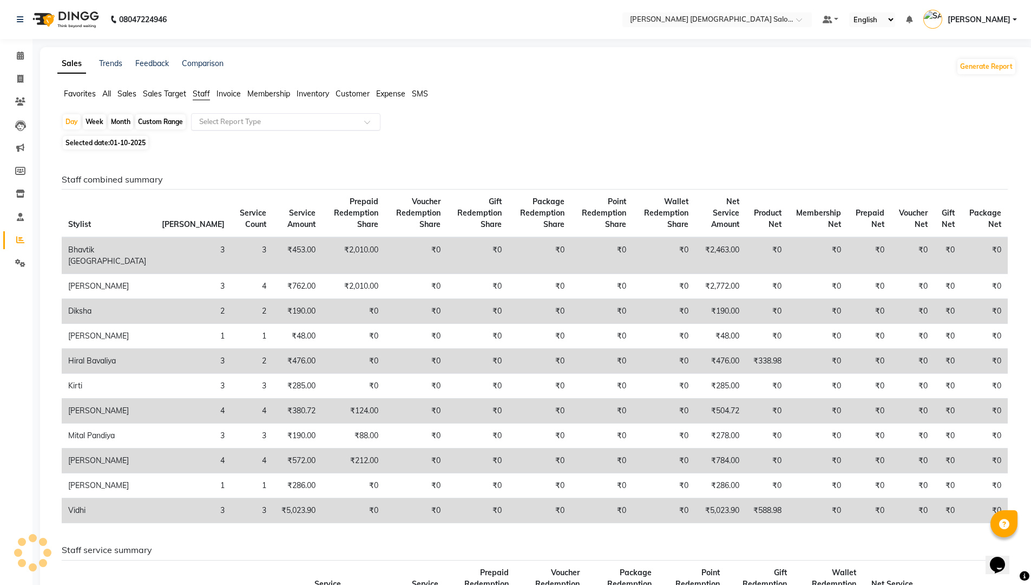
click at [222, 119] on input "text" at bounding box center [275, 121] width 156 height 11
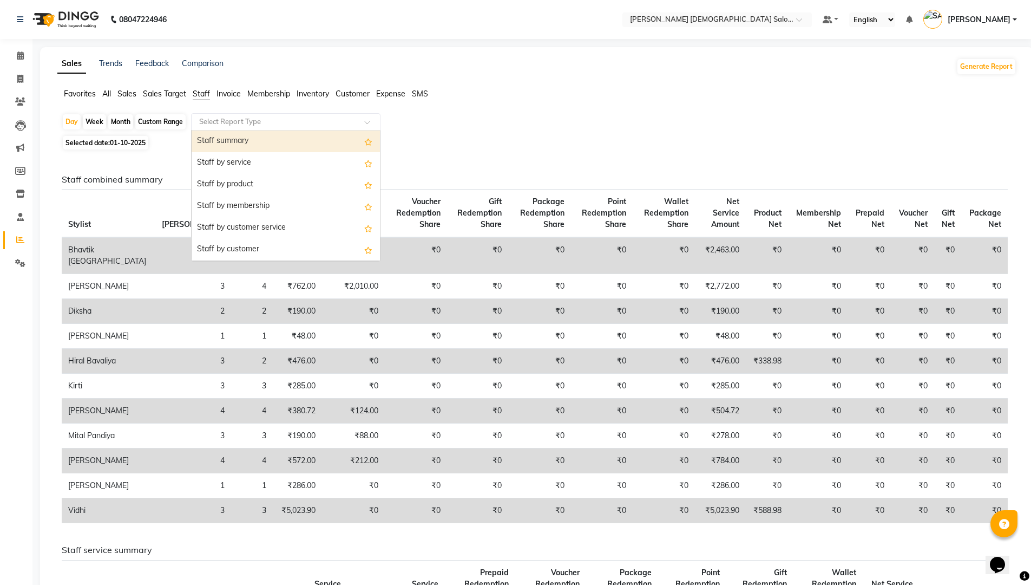
click at [233, 135] on div "Staff summary" at bounding box center [286, 141] width 188 height 22
select select "full_report"
select select "csv"
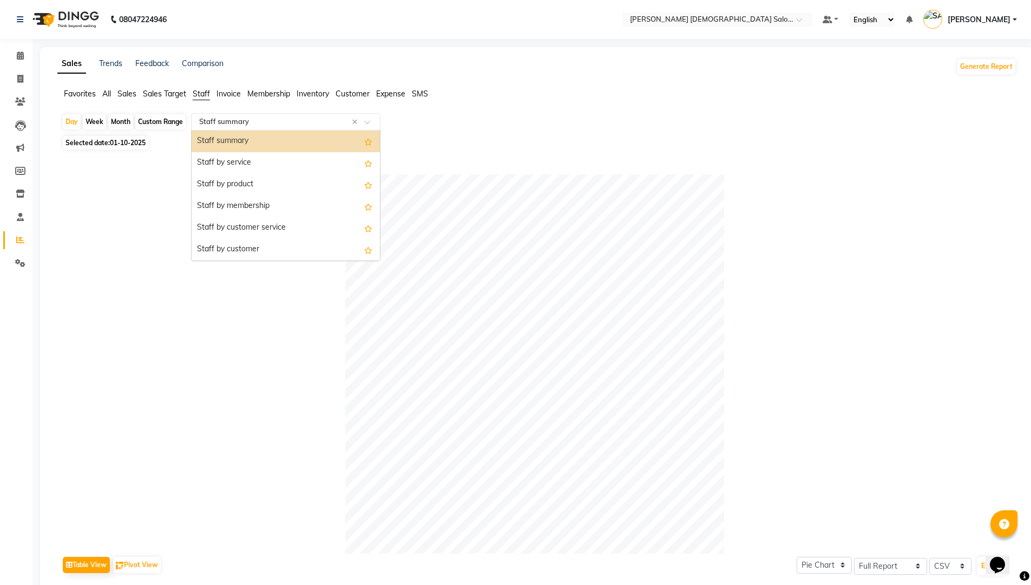
click at [301, 121] on input "text" at bounding box center [275, 121] width 156 height 11
click at [300, 158] on div "Staff by service" at bounding box center [286, 163] width 188 height 22
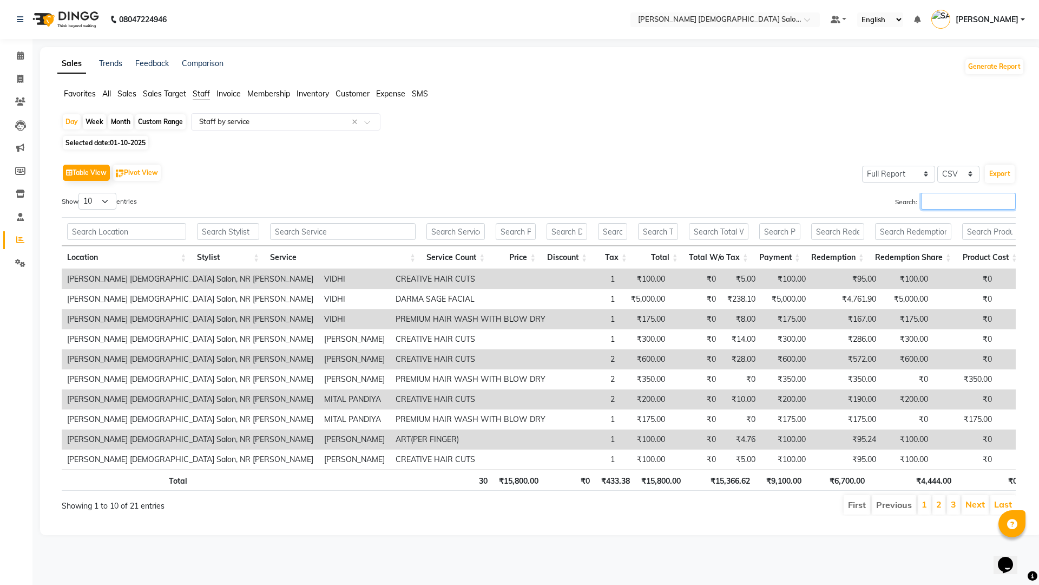
click at [950, 199] on input "Search:" at bounding box center [968, 201] width 95 height 17
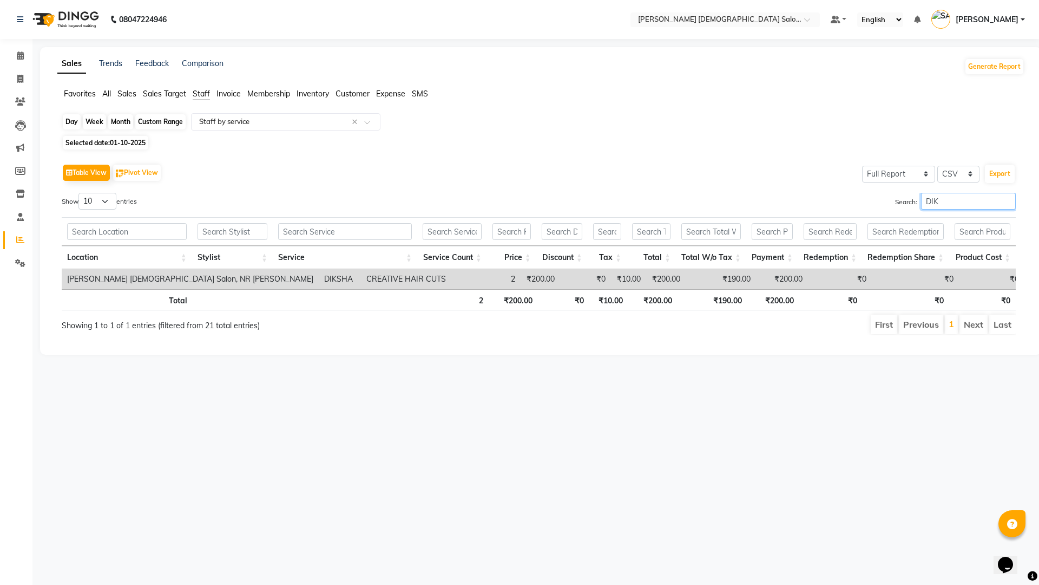
type input "DIK"
click at [70, 117] on div "Day" at bounding box center [72, 121] width 18 height 15
select select "10"
select select "2025"
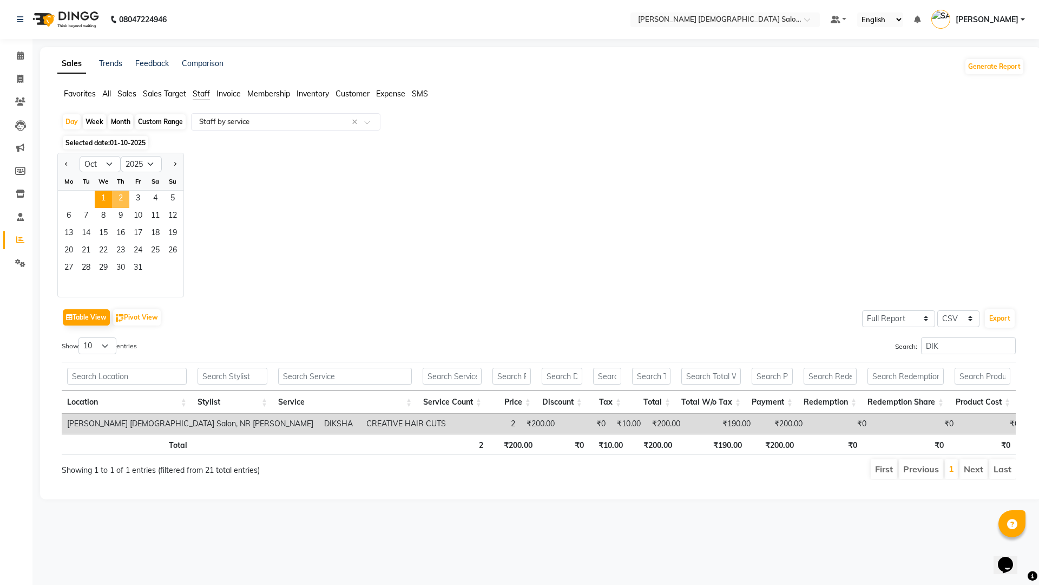
click at [123, 191] on span "2" at bounding box center [120, 199] width 17 height 17
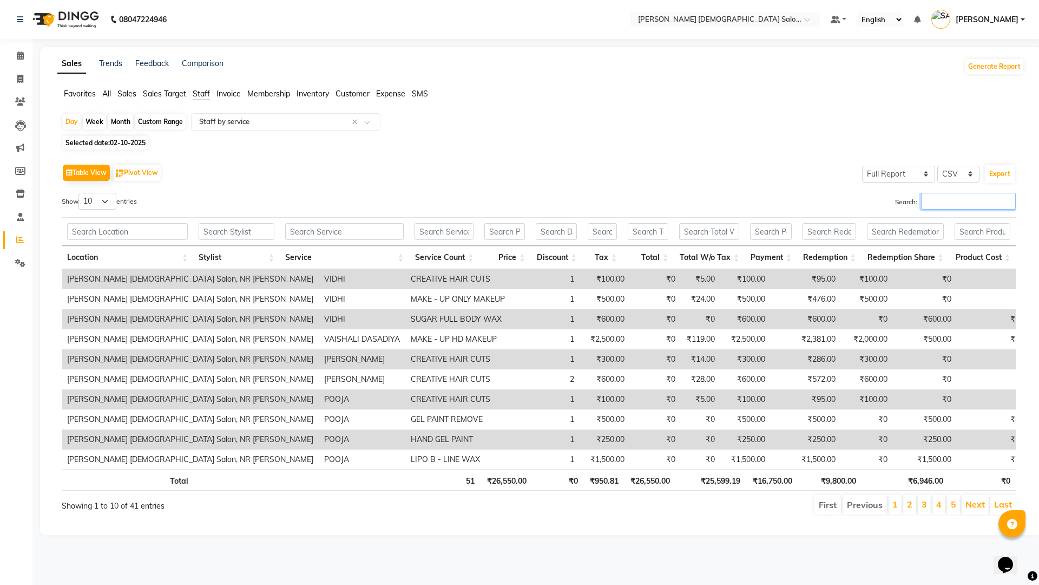
click at [940, 207] on input "Search:" at bounding box center [968, 201] width 95 height 17
type input "D"
click at [113, 142] on span "02-10-2025" at bounding box center [128, 143] width 36 height 8
select select "10"
select select "2025"
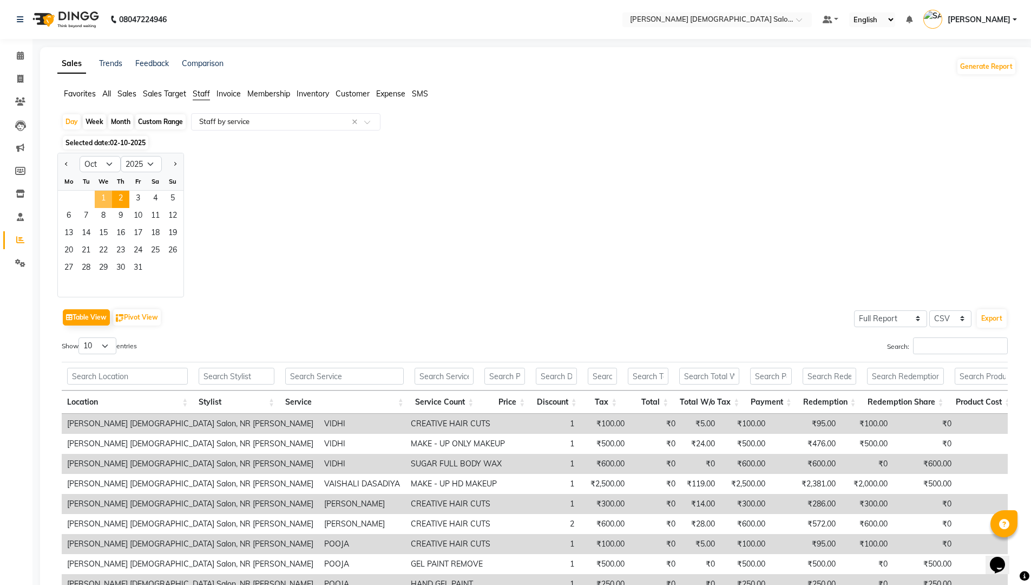
click at [110, 200] on span "1" at bounding box center [103, 199] width 17 height 17
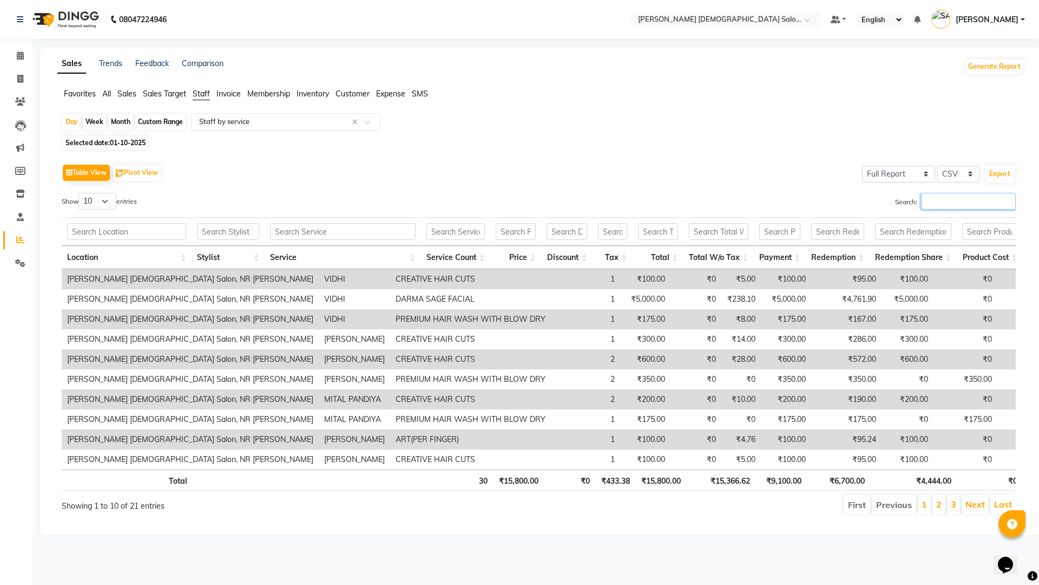
click at [961, 199] on input "Search:" at bounding box center [968, 201] width 95 height 17
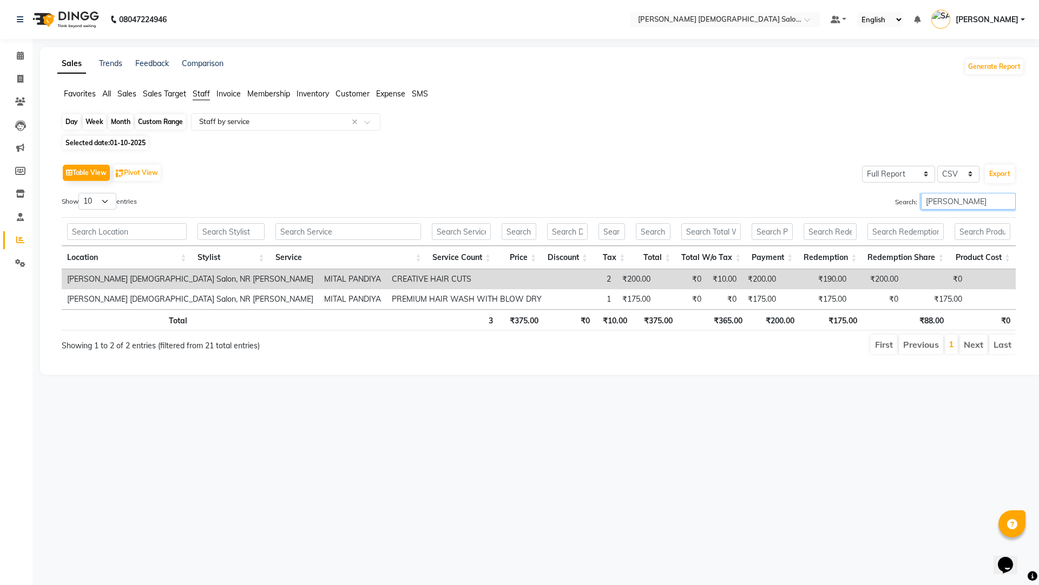
type input "[PERSON_NAME]"
click at [69, 116] on div "Day" at bounding box center [72, 121] width 18 height 15
select select "10"
select select "2025"
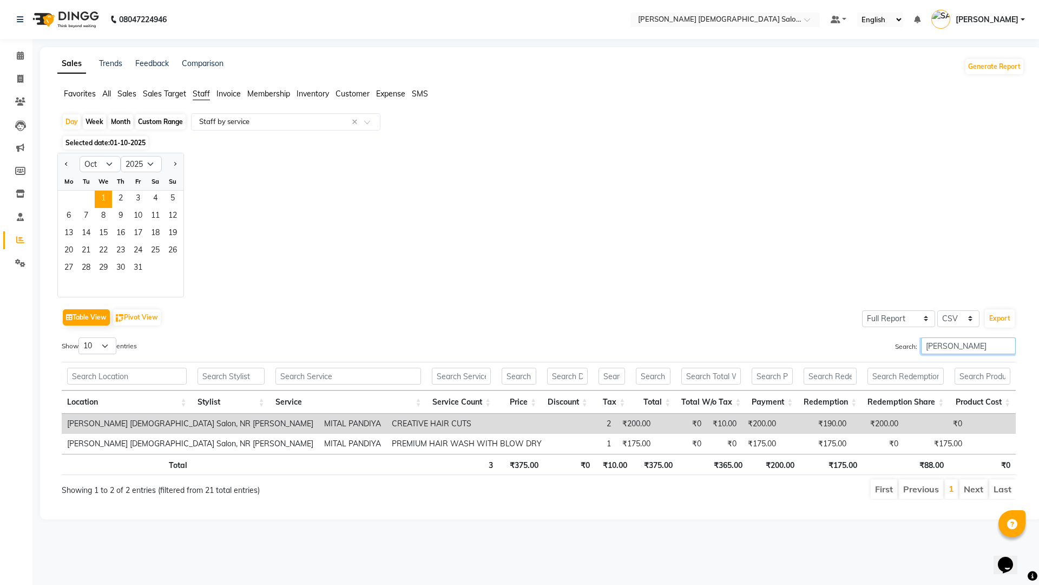
click at [962, 344] on input "[PERSON_NAME]" at bounding box center [968, 345] width 95 height 17
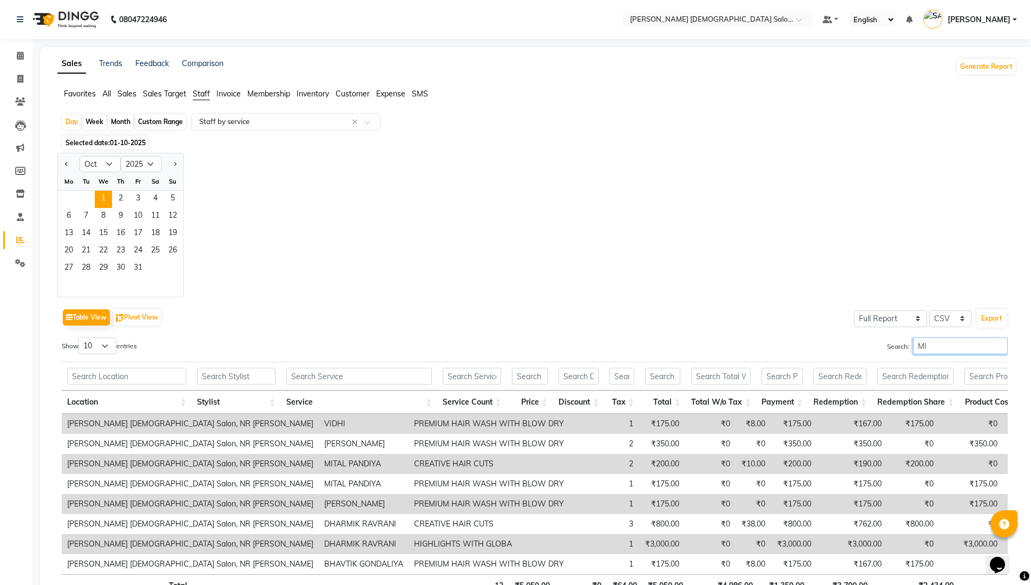
type input "M"
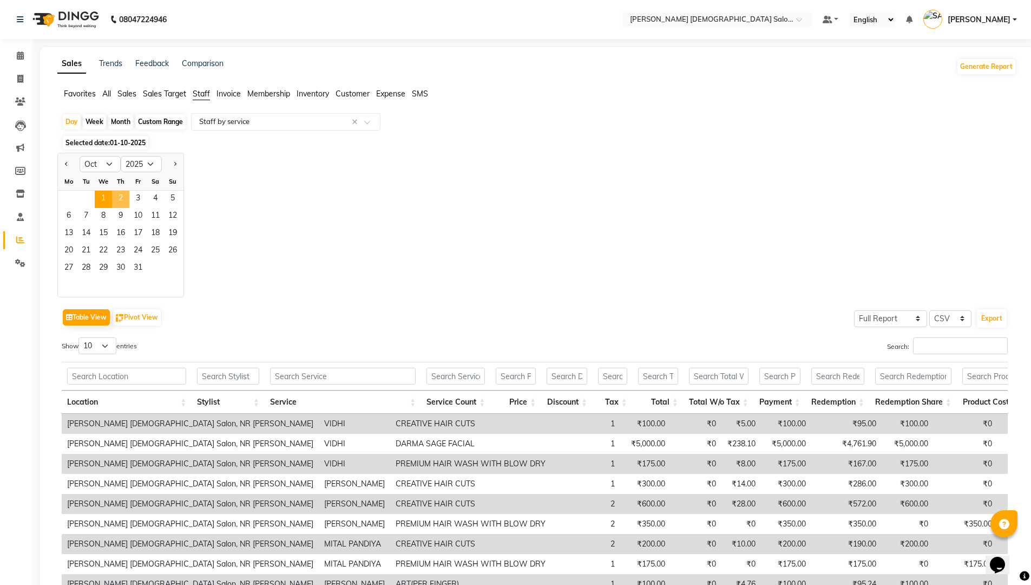
click at [119, 200] on span "2" at bounding box center [120, 199] width 17 height 17
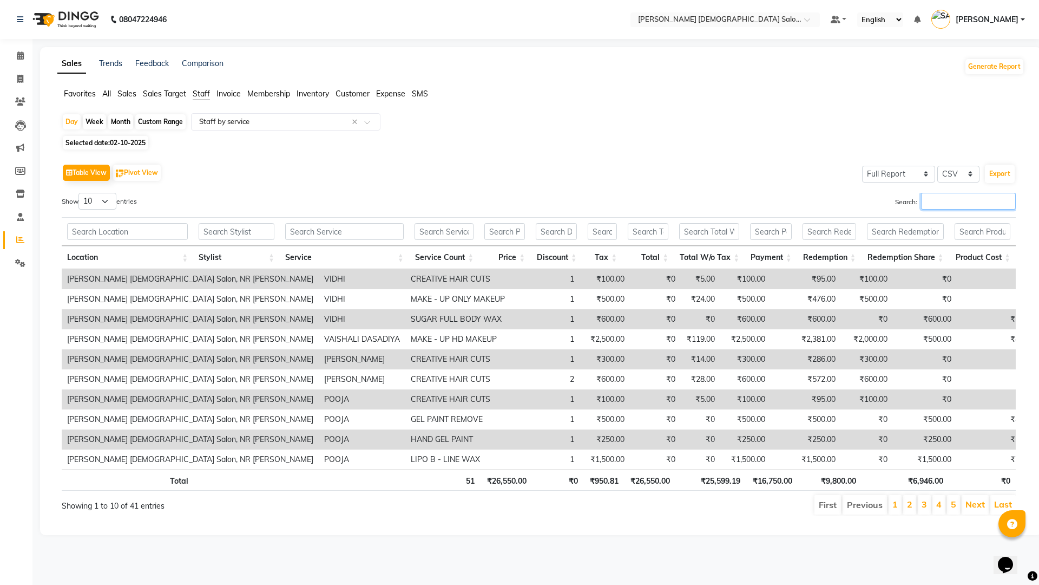
click at [1004, 202] on input "Search:" at bounding box center [968, 201] width 95 height 17
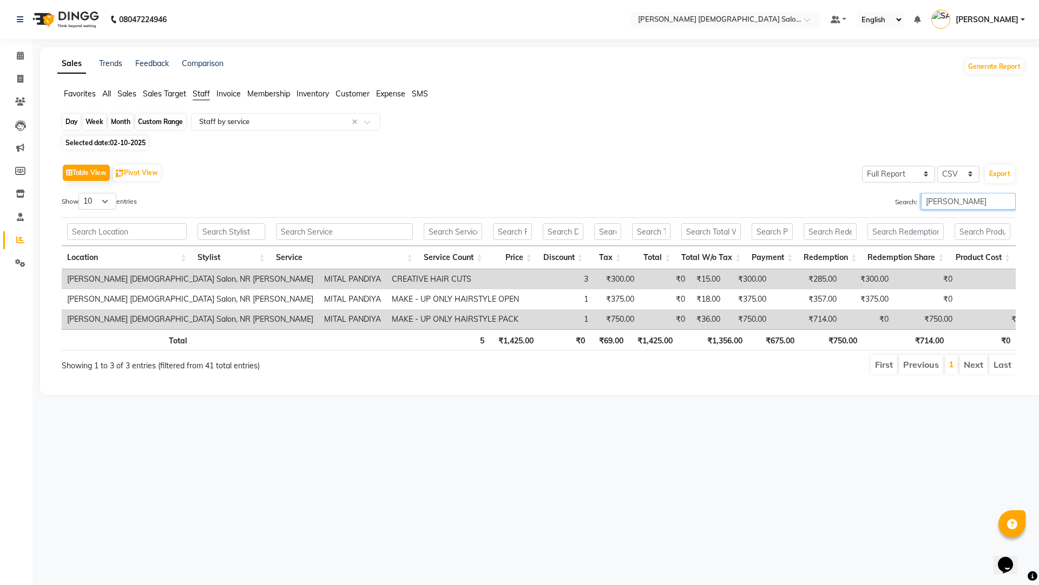
type input "[PERSON_NAME]"
click at [73, 127] on div "Day" at bounding box center [72, 121] width 18 height 15
select select "10"
select select "2025"
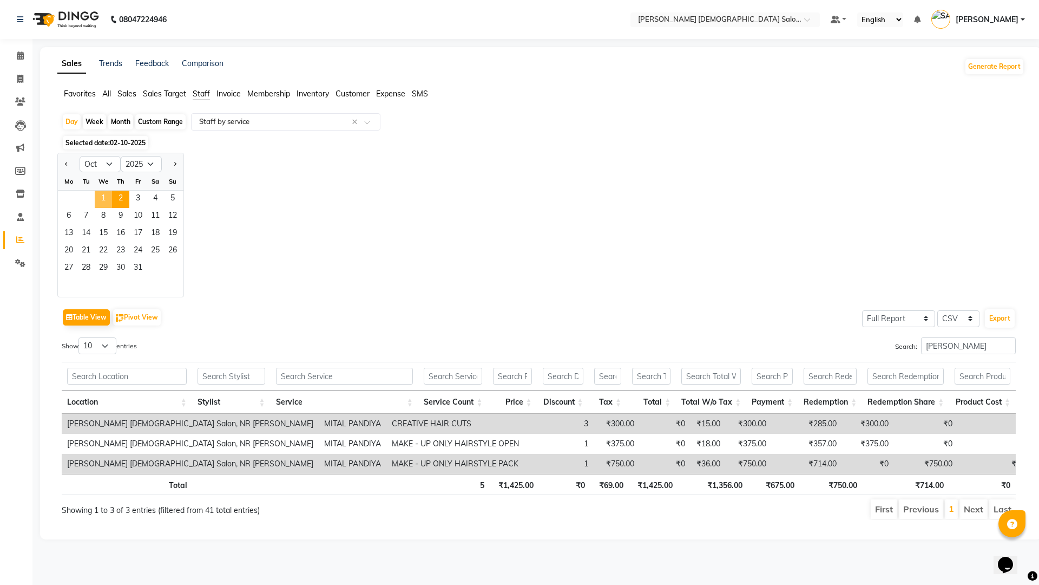
click at [112, 197] on span "1" at bounding box center [103, 199] width 17 height 17
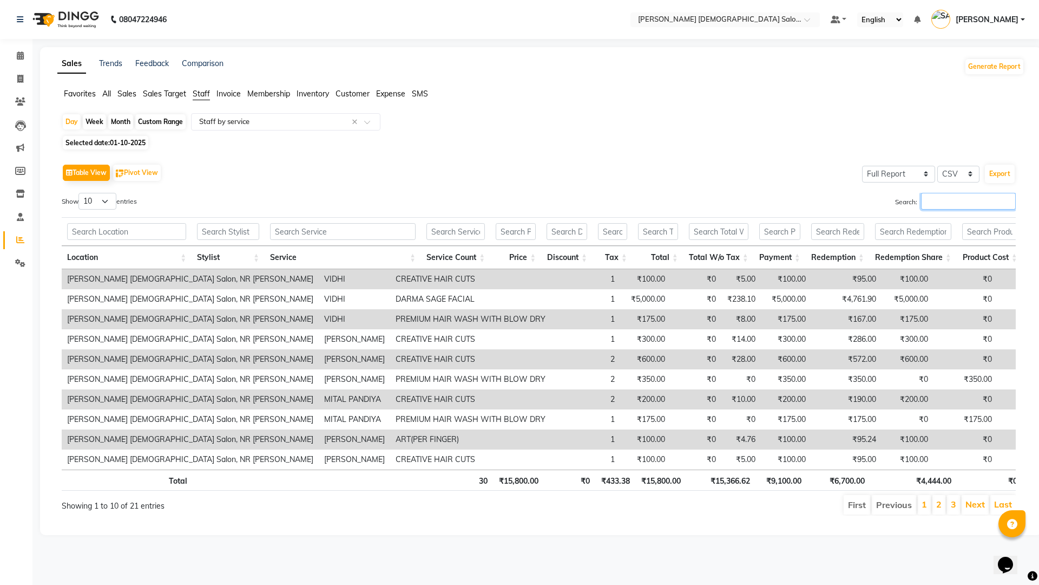
click at [926, 205] on input "Search:" at bounding box center [968, 201] width 95 height 17
click at [132, 138] on span "Selected date: [DATE]" at bounding box center [106, 143] width 86 height 14
select select "10"
select select "2025"
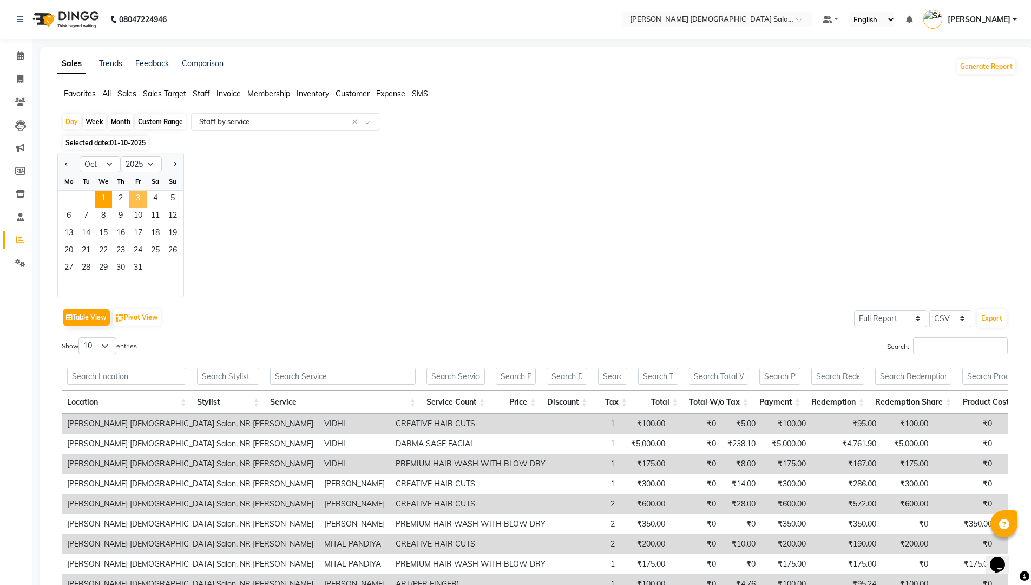
click at [140, 198] on span "3" at bounding box center [137, 199] width 17 height 17
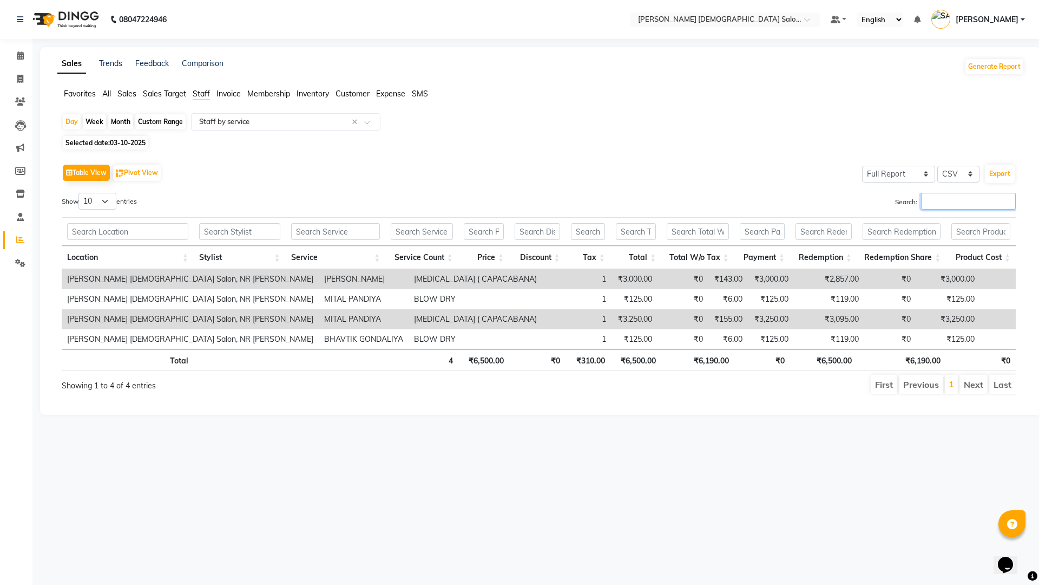
click at [961, 197] on input "Search:" at bounding box center [968, 201] width 95 height 17
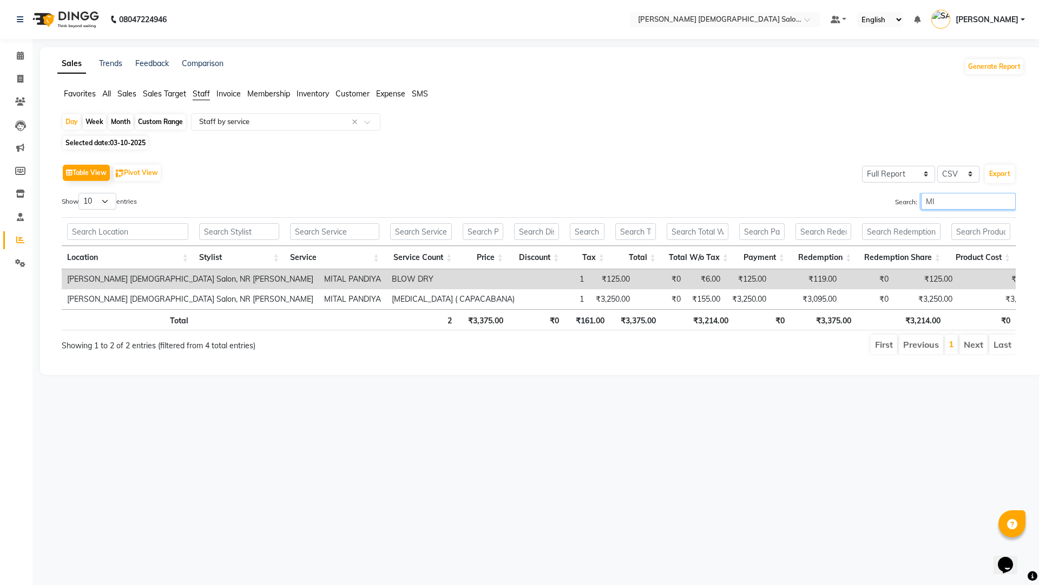
type input "M"
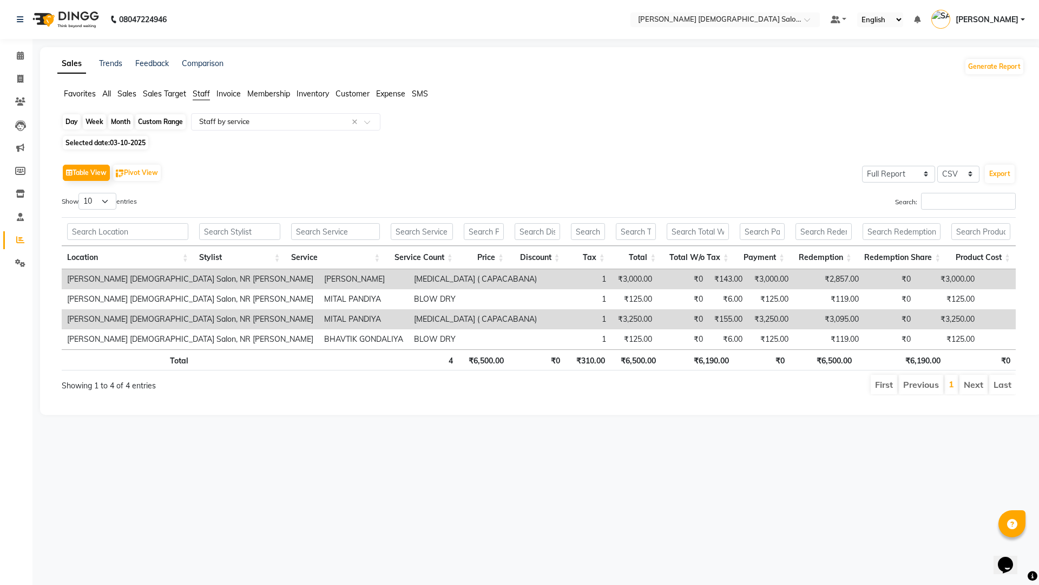
click at [70, 123] on div "Day" at bounding box center [72, 121] width 18 height 15
select select "10"
select select "2025"
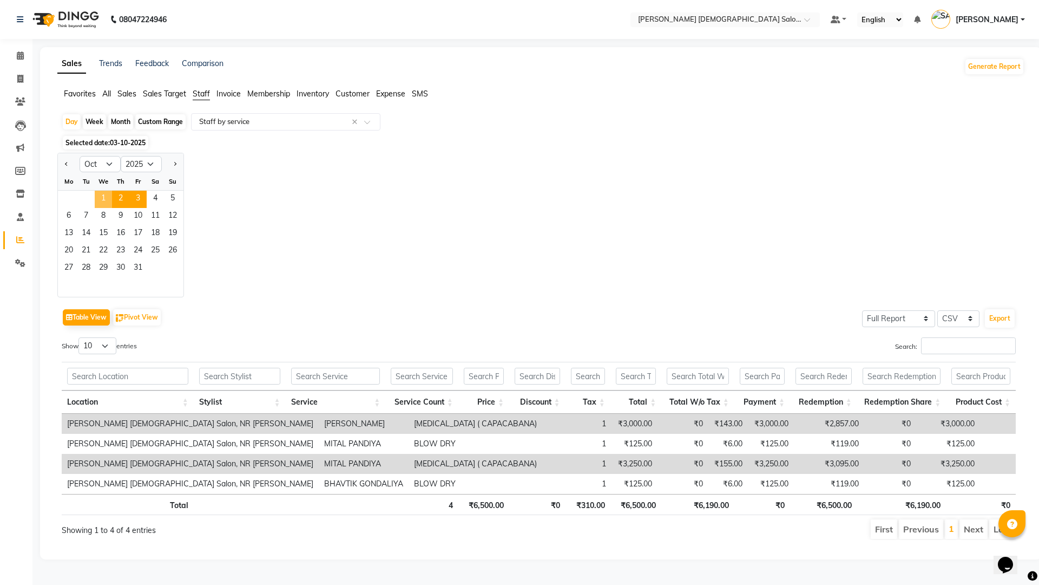
drag, startPoint x: 102, startPoint y: 200, endPoint x: 126, endPoint y: 194, distance: 24.0
click at [102, 198] on span "1" at bounding box center [103, 199] width 17 height 17
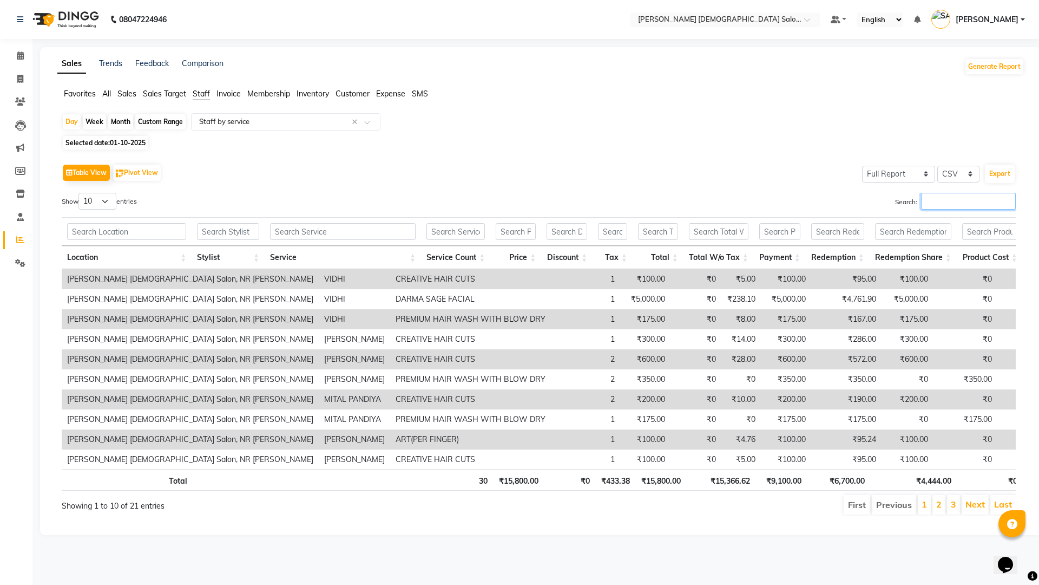
click at [942, 198] on input "Search:" at bounding box center [968, 201] width 95 height 17
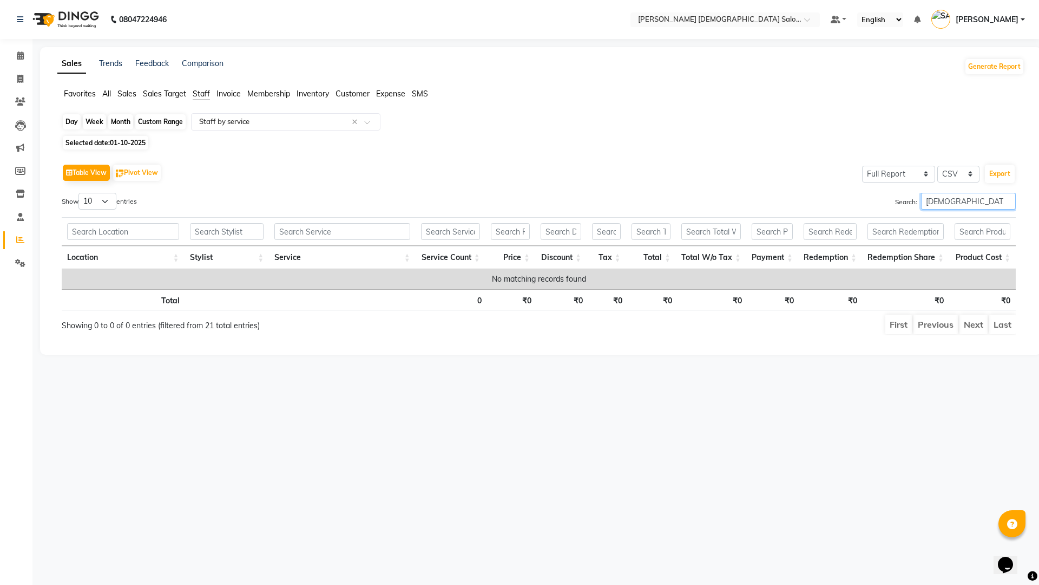
type input "[DEMOGRAPHIC_DATA]"
click at [71, 120] on div "Day" at bounding box center [72, 121] width 18 height 15
select select "10"
select select "2025"
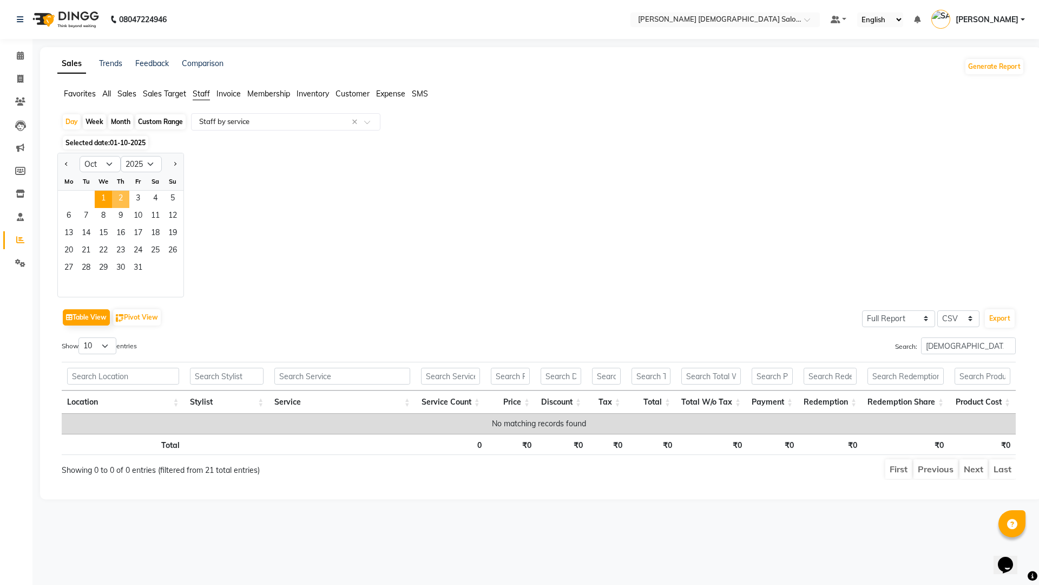
click at [126, 198] on span "2" at bounding box center [120, 199] width 17 height 17
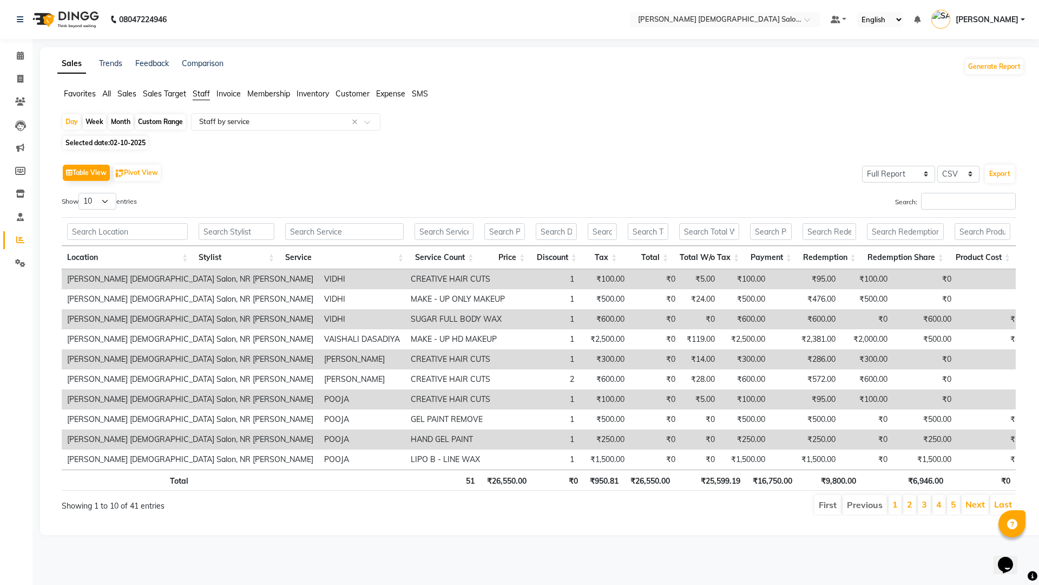
drag, startPoint x: 922, startPoint y: 188, endPoint x: 932, endPoint y: 202, distance: 17.9
click at [932, 201] on div "Table View Pivot View Select Full Report Filtered Report Select CSV PDF Export …" at bounding box center [539, 338] width 954 height 354
click at [941, 203] on input "Search:" at bounding box center [968, 201] width 95 height 17
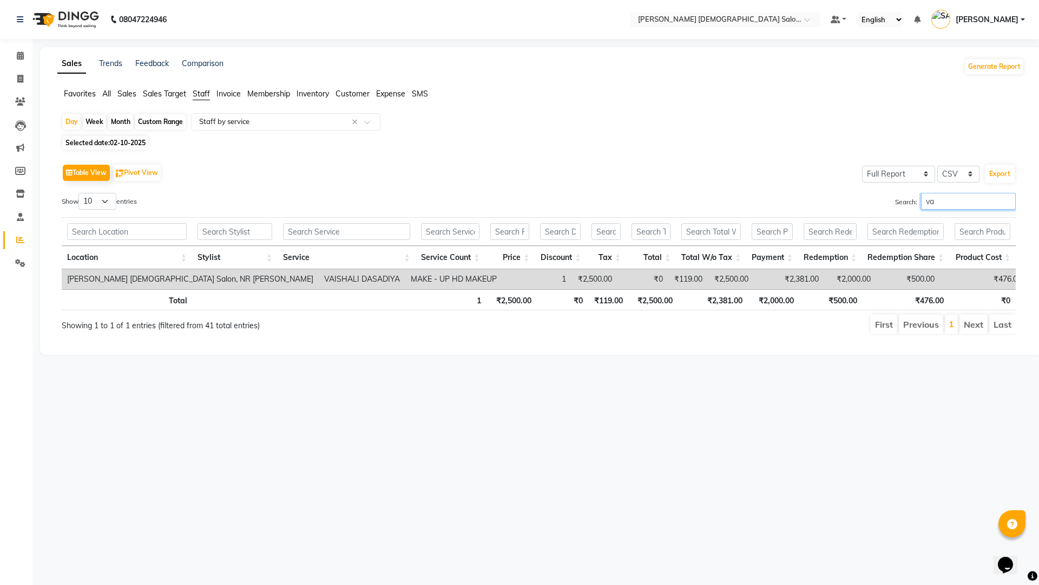
type input "v"
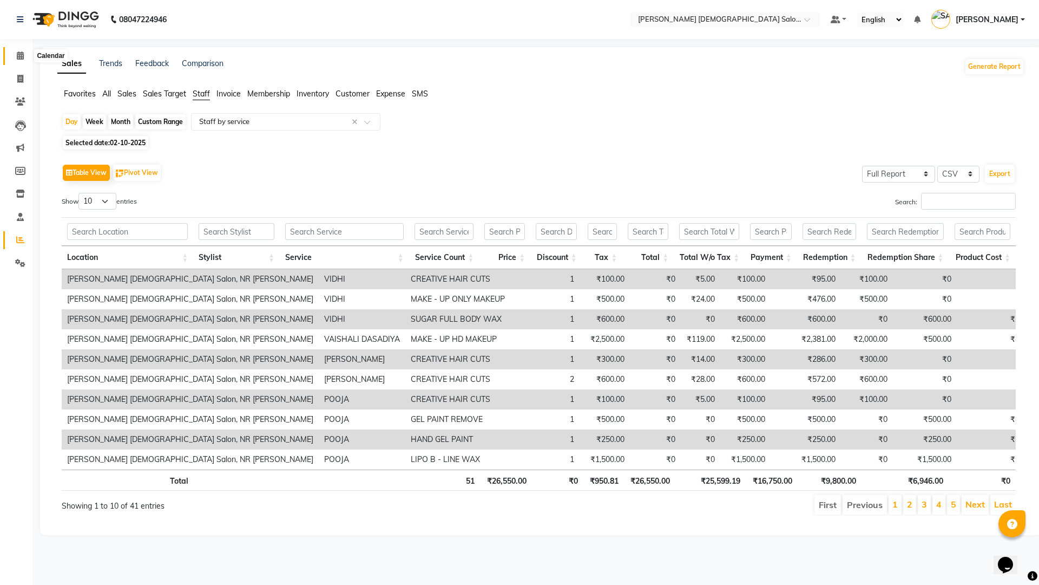
click at [28, 58] on span at bounding box center [20, 56] width 19 height 12
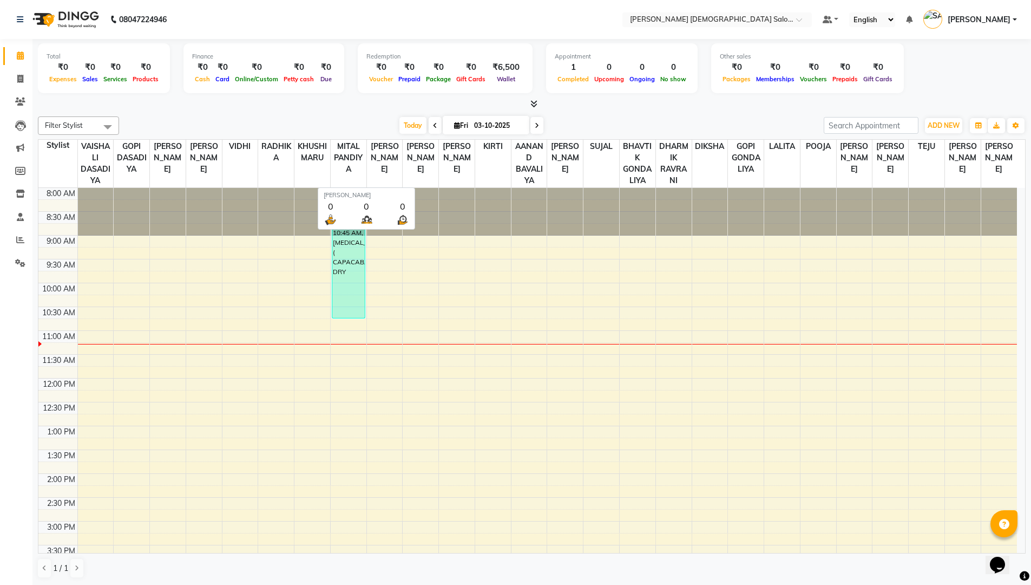
drag, startPoint x: 428, startPoint y: 43, endPoint x: 468, endPoint y: 117, distance: 83.8
click at [443, 134] on div "Total ₹0 Expenses ₹0 Sales ₹0 Services ₹0 Products Finance ₹0 Cash ₹0 Card ₹0 O…" at bounding box center [531, 312] width 999 height 546
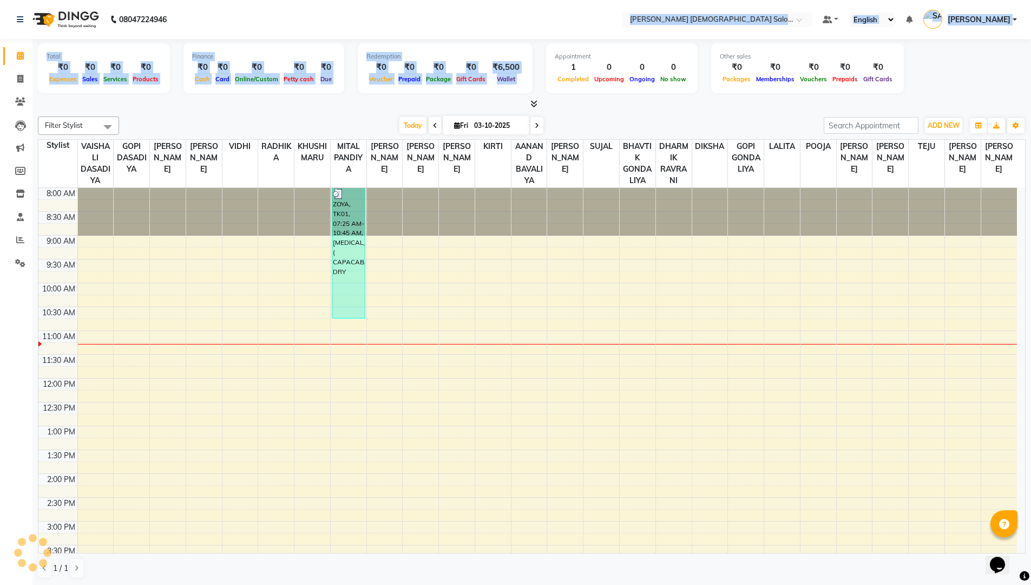
drag, startPoint x: 532, startPoint y: 9, endPoint x: 551, endPoint y: 29, distance: 27.6
click at [545, 33] on nav "08047224946 Select Location × [PERSON_NAME] [DEMOGRAPHIC_DATA] Salon, Nr [PERSO…" at bounding box center [515, 19] width 1031 height 39
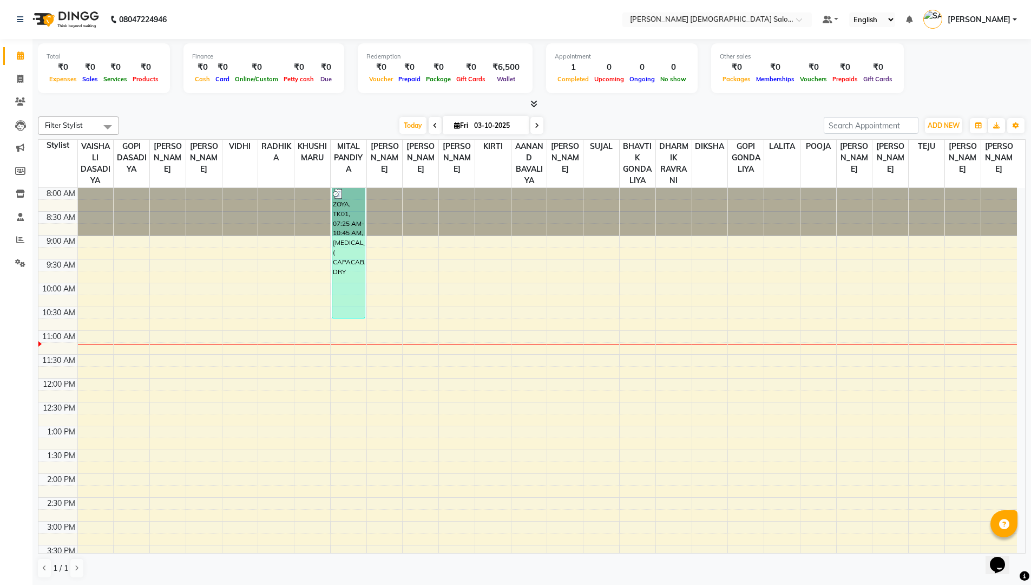
drag, startPoint x: 1024, startPoint y: 5, endPoint x: 1001, endPoint y: 46, distance: 47.5
click at [1019, 46] on app-home "08047224946 Select Location × [PERSON_NAME] [DEMOGRAPHIC_DATA] Salon, Nr [PERSO…" at bounding box center [515, 292] width 1031 height 585
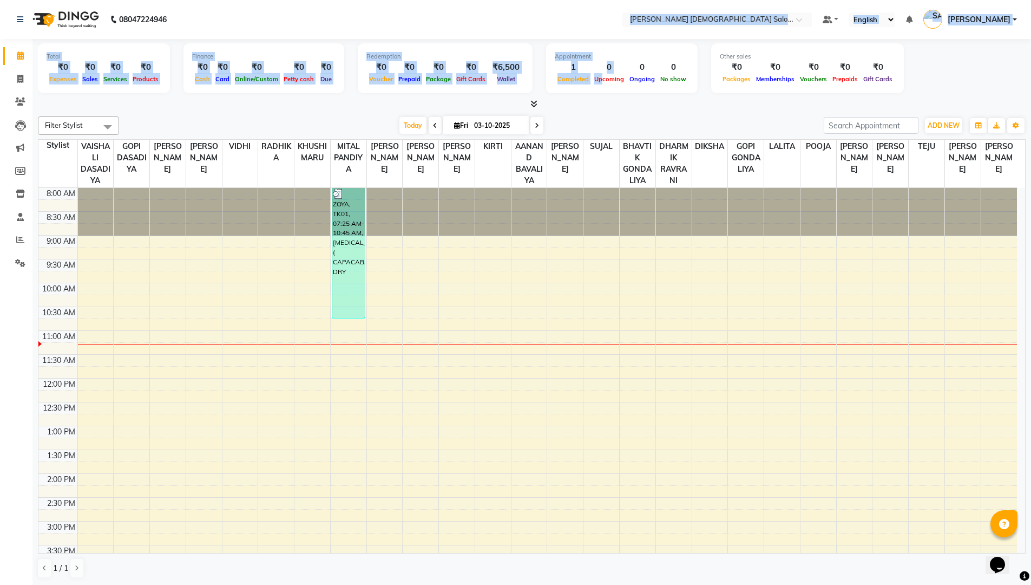
drag, startPoint x: 584, startPoint y: 6, endPoint x: 593, endPoint y: 77, distance: 71.6
click at [593, 77] on app-home "08047224946 Select Location × [PERSON_NAME] [DEMOGRAPHIC_DATA] Salon, Nr [PERSO…" at bounding box center [515, 292] width 1031 height 585
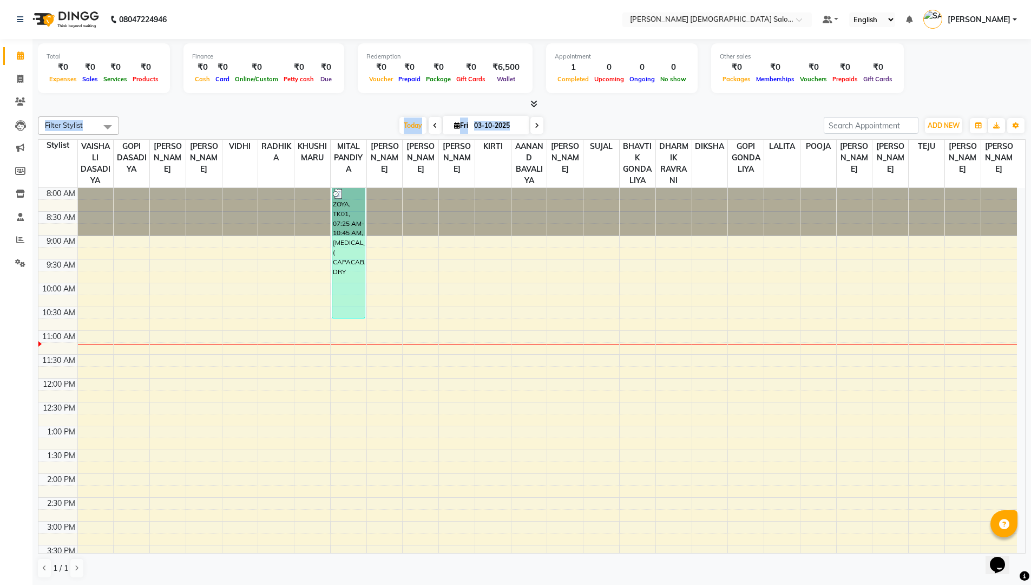
drag, startPoint x: 561, startPoint y: 102, endPoint x: 690, endPoint y: 98, distance: 129.5
click at [629, 113] on div "Total ₹0 Expenses ₹0 Sales ₹0 Services ₹0 Products Finance ₹0 Cash ₹0 Card ₹0 O…" at bounding box center [531, 312] width 999 height 546
drag, startPoint x: 708, startPoint y: 102, endPoint x: 748, endPoint y: 101, distance: 40.1
click at [724, 103] on div "Total ₹0 Expenses ₹0 Sales ₹0 Services ₹0 Products Finance ₹0 Cash ₹0 Card ₹0 O…" at bounding box center [532, 74] width 988 height 71
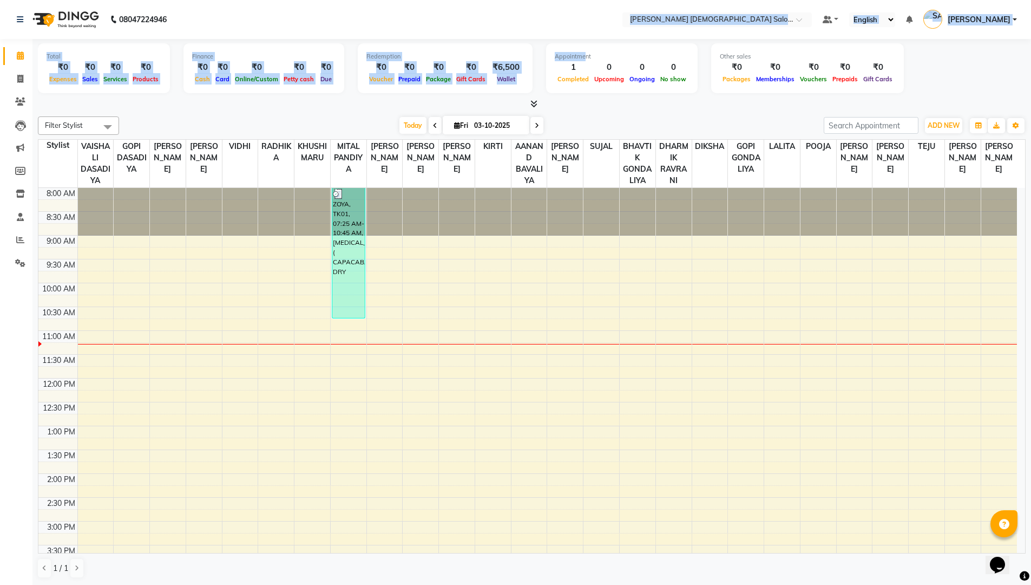
drag, startPoint x: 576, startPoint y: 6, endPoint x: 574, endPoint y: 50, distance: 43.4
click at [574, 50] on app-home "08047224946 Select Location × [PERSON_NAME] [DEMOGRAPHIC_DATA] Salon, Nr [PERSO…" at bounding box center [515, 292] width 1031 height 585
click at [572, 18] on nav "08047224946 Select Location × [PERSON_NAME] [DEMOGRAPHIC_DATA] Salon, Nr [PERSO…" at bounding box center [515, 19] width 1031 height 39
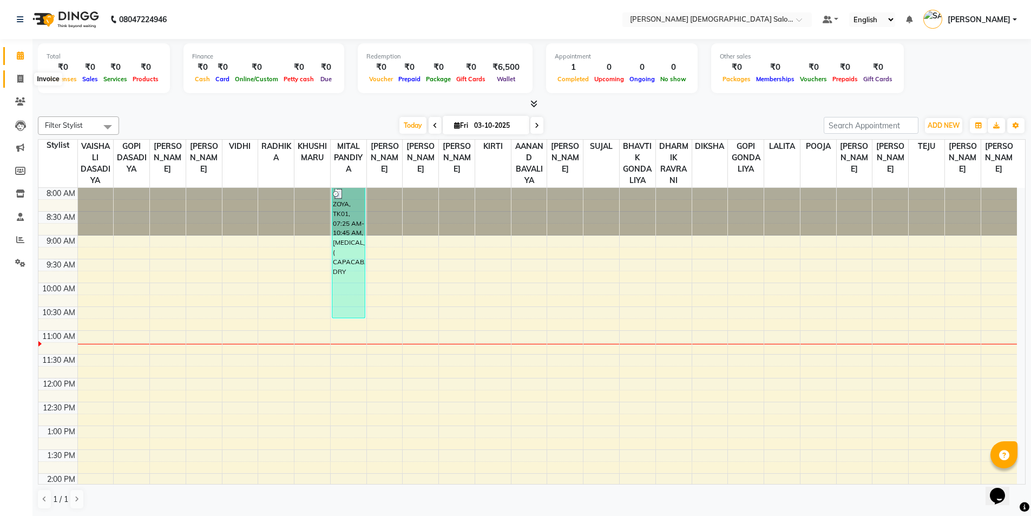
click at [22, 82] on icon at bounding box center [20, 79] width 6 height 8
select select "service"
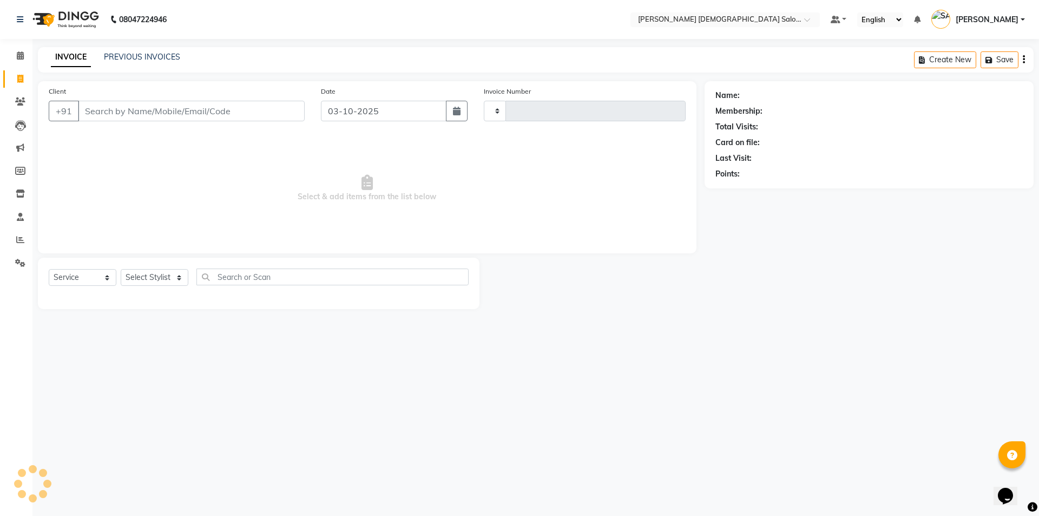
type input "4938"
select select "7542"
type input "0"
